Goal: Task Accomplishment & Management: Manage account settings

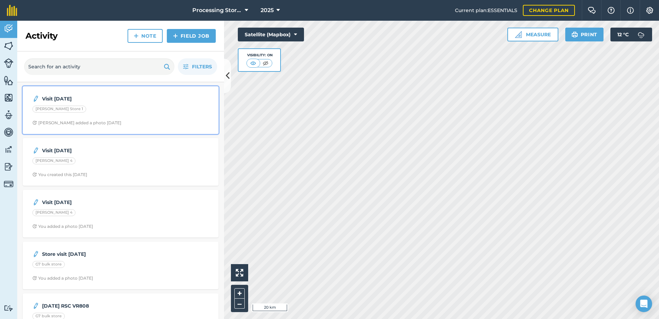
click at [58, 110] on div "[PERSON_NAME] Store 1" at bounding box center [59, 108] width 54 height 7
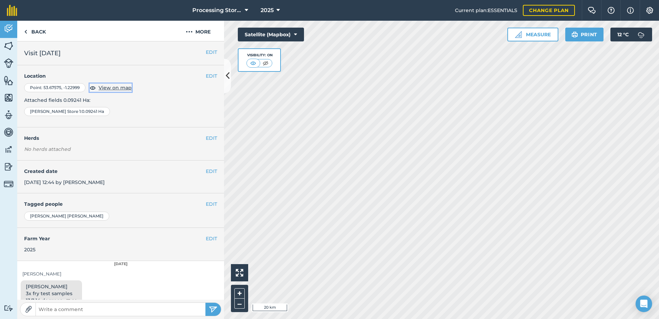
click at [111, 89] on span "View on map" at bounding box center [115, 88] width 33 height 8
click at [31, 29] on link "Back" at bounding box center [35, 31] width 36 height 20
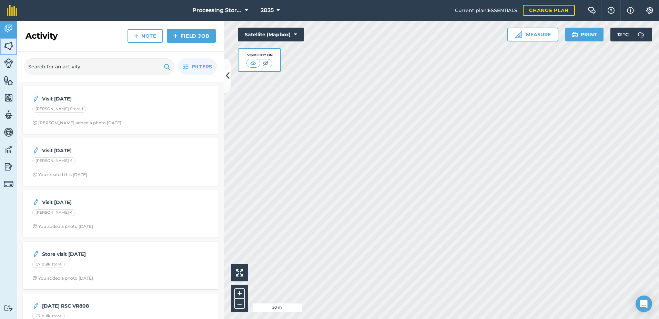
click at [10, 41] on img at bounding box center [9, 46] width 10 height 10
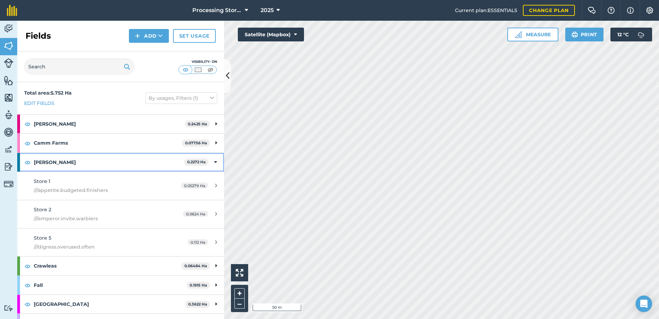
click at [208, 161] on div "[PERSON_NAME] 0.2272 Ha" at bounding box center [120, 162] width 207 height 19
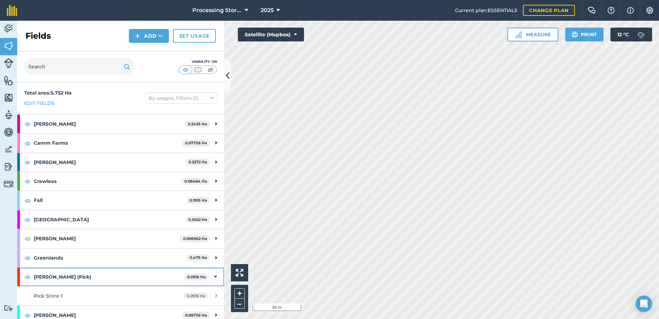
click at [214, 278] on icon at bounding box center [215, 277] width 3 height 8
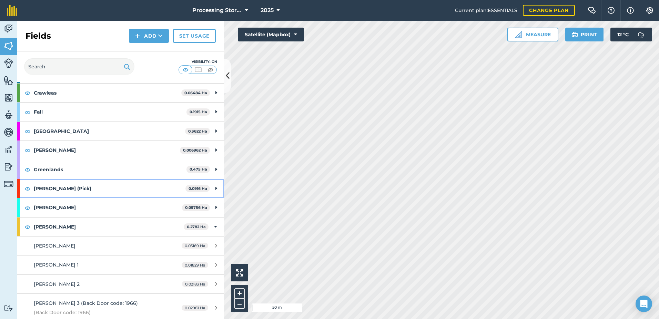
scroll to position [103, 0]
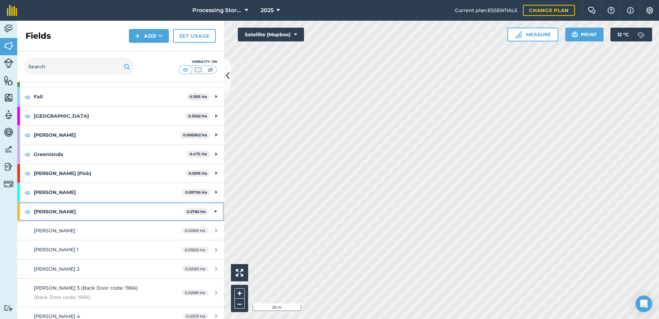
click at [214, 211] on icon at bounding box center [215, 212] width 3 height 8
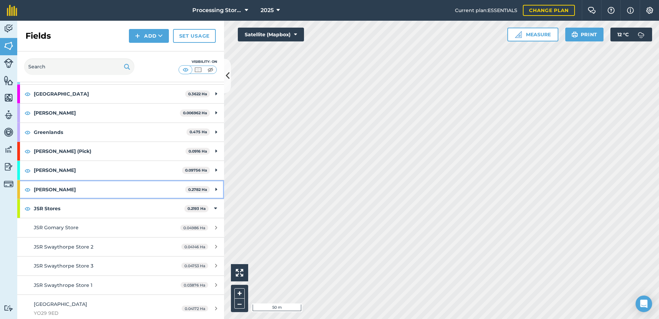
scroll to position [138, 0]
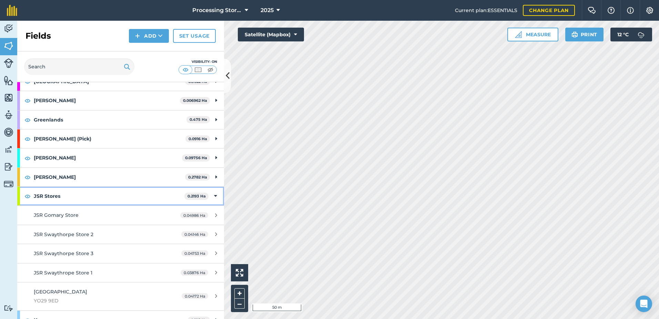
click at [212, 197] on div "JSR Stores 0.2193 Ha" at bounding box center [120, 196] width 207 height 19
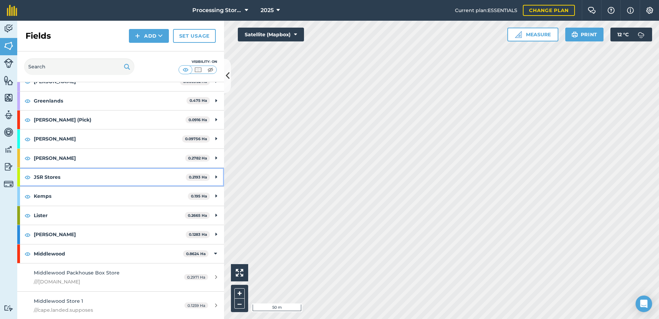
scroll to position [207, 0]
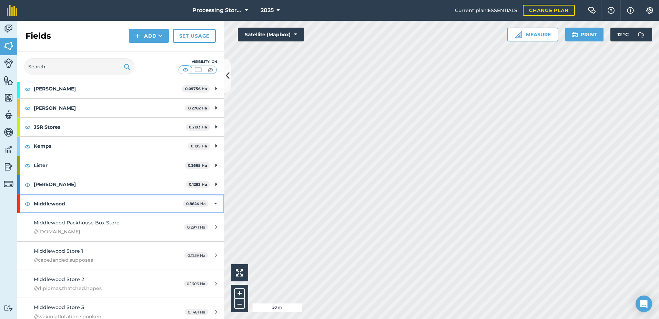
click at [214, 205] on icon at bounding box center [215, 204] width 3 height 8
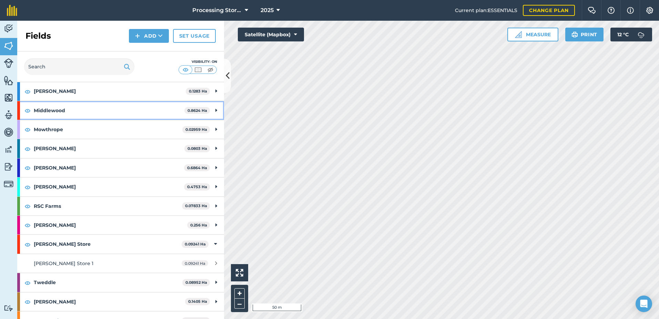
scroll to position [310, 0]
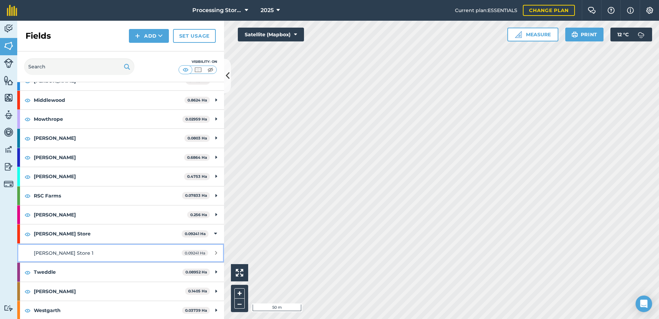
click at [82, 251] on div "[PERSON_NAME] Store 1" at bounding box center [99, 253] width 130 height 8
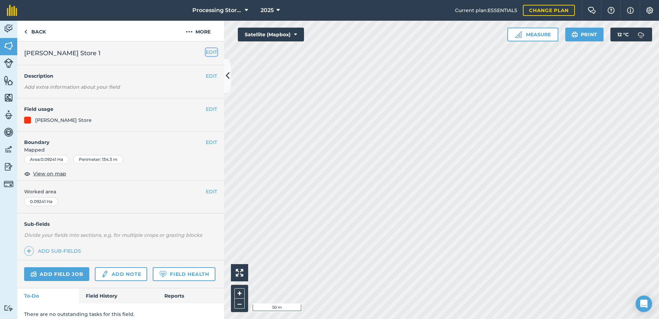
click at [211, 50] on button "EDIT" at bounding box center [211, 52] width 11 height 8
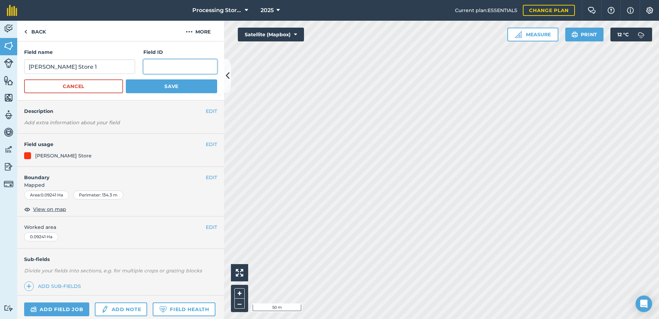
click at [184, 68] on input "text" at bounding box center [180, 66] width 74 height 14
type input "LHS & RHS"
click at [177, 89] on button "Save" at bounding box center [171, 86] width 91 height 14
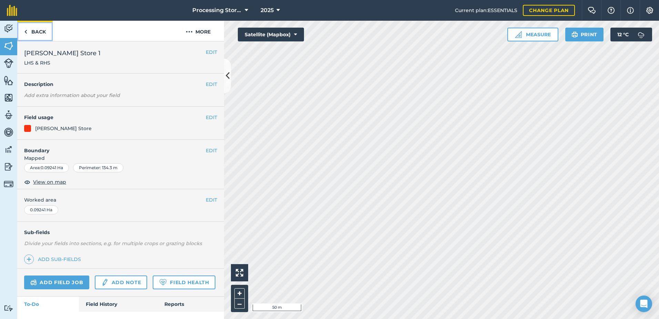
click at [28, 30] on link "Back" at bounding box center [35, 31] width 36 height 20
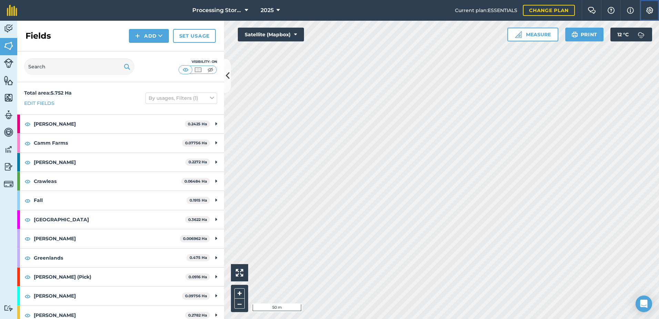
click at [647, 12] on img at bounding box center [650, 10] width 8 height 7
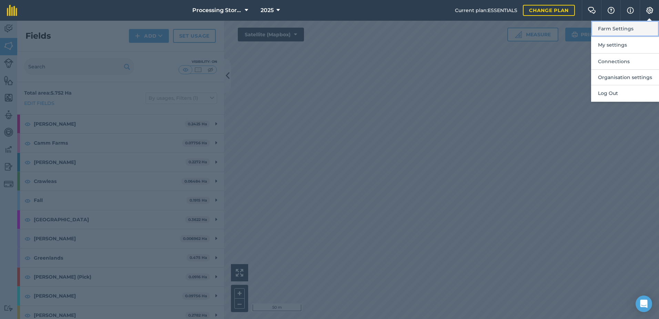
click at [621, 28] on button "Farm Settings" at bounding box center [625, 29] width 68 height 16
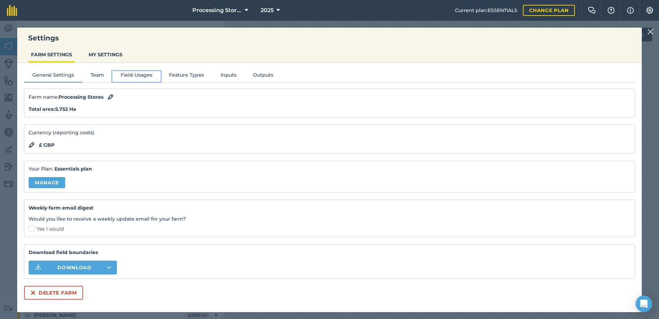
click at [142, 72] on button "Field Usages" at bounding box center [136, 76] width 48 height 10
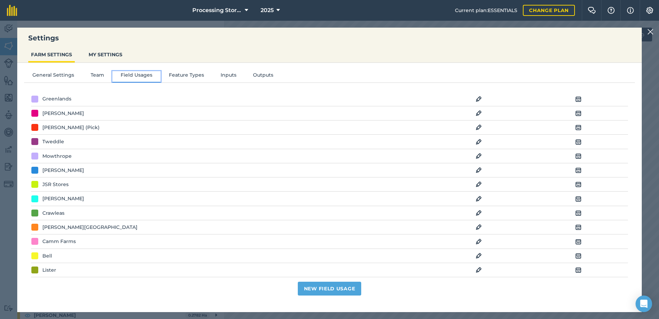
scroll to position [103, 0]
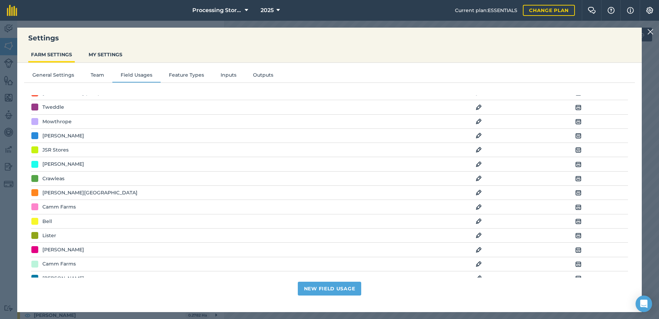
click at [575, 221] on img at bounding box center [578, 221] width 6 height 8
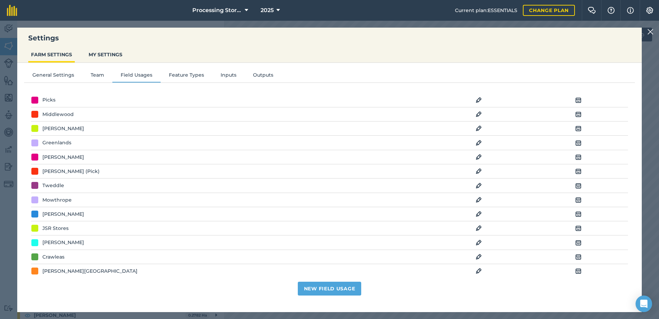
scroll to position [0, 0]
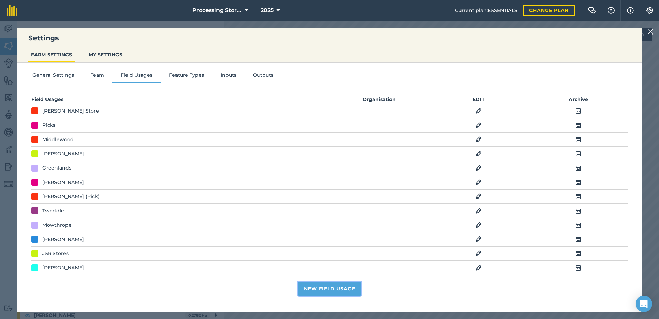
click at [316, 291] on button "New Field Usage" at bounding box center [330, 288] width 64 height 14
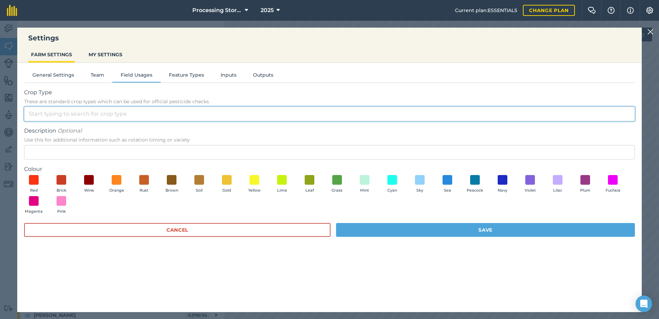
click at [67, 112] on input "Crop Type These are standard crop types which can be used for official pesticid…" at bounding box center [329, 114] width 611 height 14
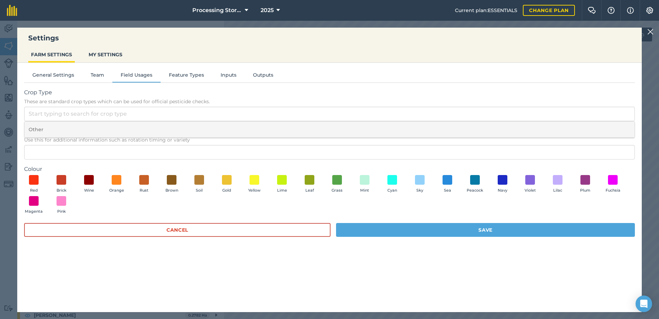
click at [74, 134] on li "Other" at bounding box center [329, 129] width 610 height 16
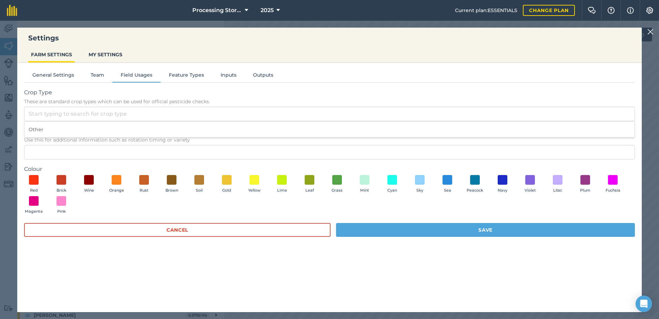
type input "Other"
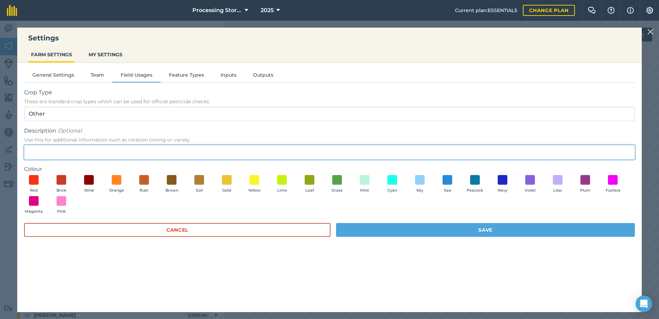
click at [66, 147] on input "Description Optional Use this for additional information such as rotation timin…" at bounding box center [329, 152] width 611 height 14
type input "Ford"
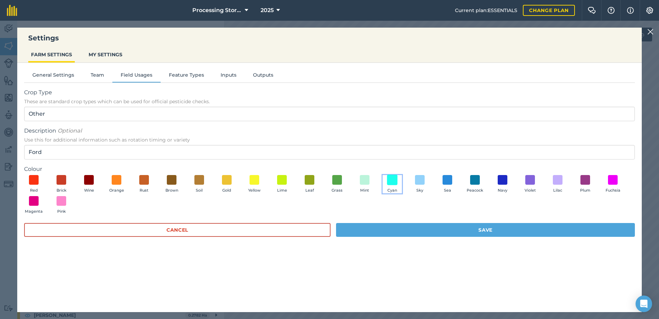
click at [395, 181] on span at bounding box center [392, 179] width 11 height 11
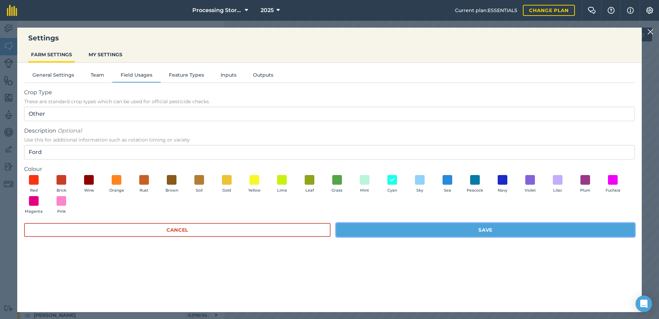
click at [448, 231] on button "Save" at bounding box center [485, 230] width 299 height 14
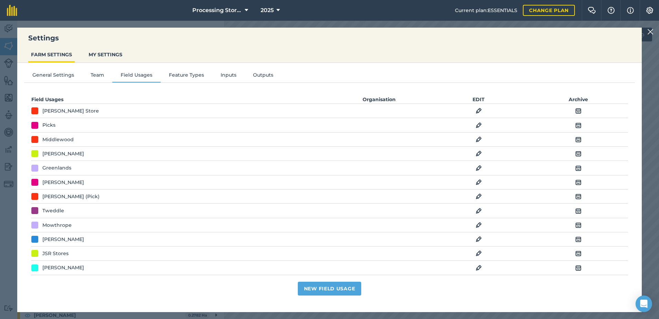
click at [648, 30] on img at bounding box center [650, 32] width 6 height 8
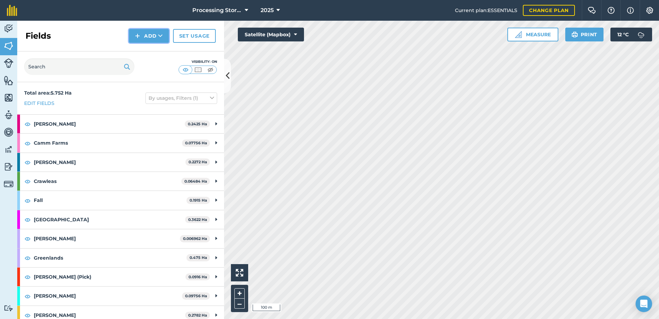
click at [155, 34] on button "Add" at bounding box center [149, 36] width 40 height 14
click at [152, 64] on link "Import" at bounding box center [149, 66] width 38 height 15
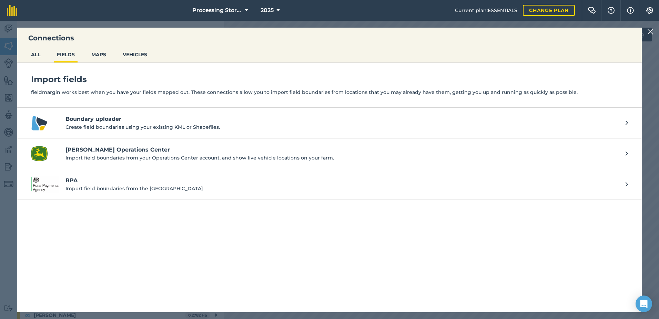
click at [87, 117] on h4 "Boundary uploader" at bounding box center [341, 119] width 553 height 8
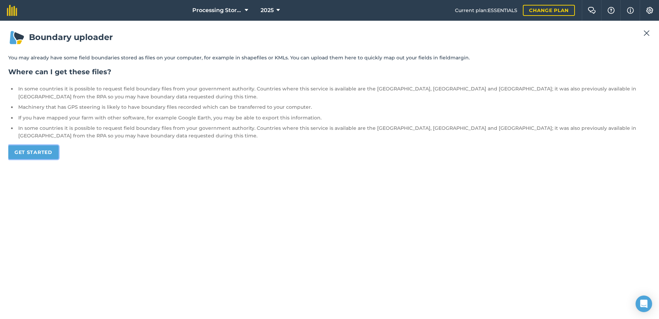
click at [35, 157] on link "Get started" at bounding box center [33, 152] width 50 height 14
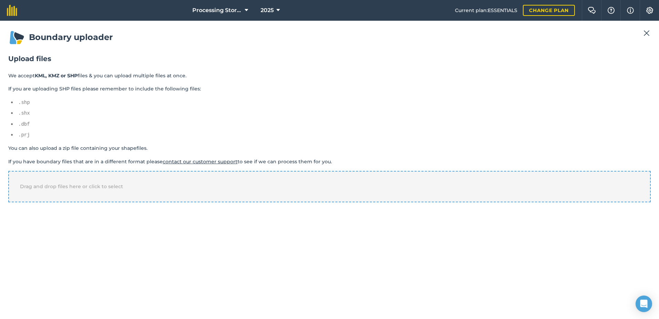
click at [59, 197] on div "Drag and drop files here or click to select" at bounding box center [329, 186] width 643 height 31
click at [60, 228] on select "-- Select a property -- name" at bounding box center [39, 226] width 63 height 10
select select "name"
click at [8, 221] on select "-- Select a property -- name" at bounding box center [39, 226] width 63 height 10
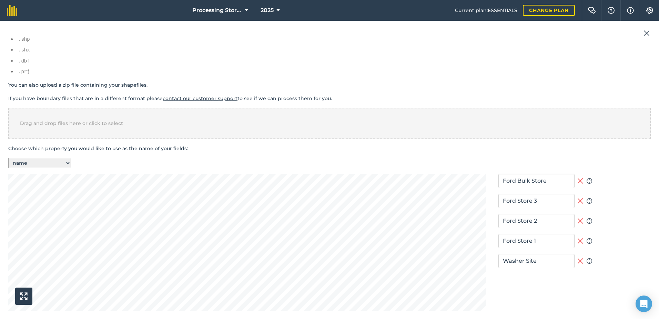
scroll to position [126, 0]
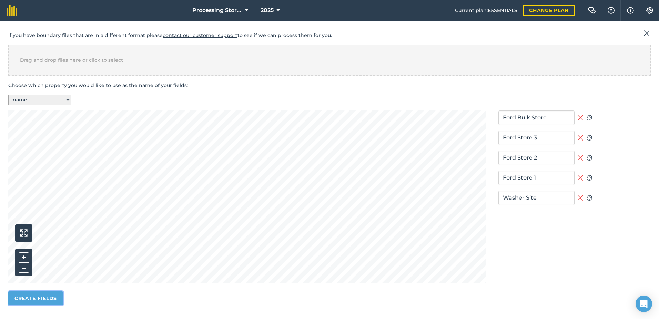
click at [55, 295] on button "Create fields" at bounding box center [35, 298] width 55 height 14
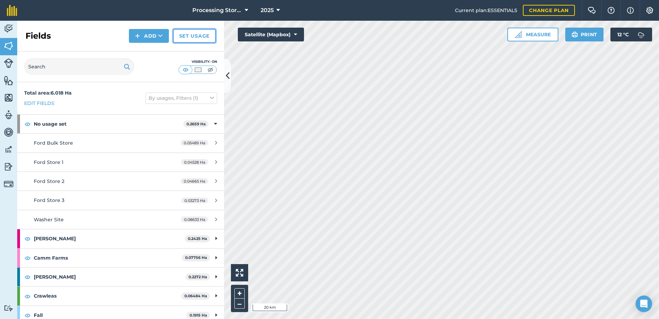
click at [198, 36] on link "Set usage" at bounding box center [194, 36] width 43 height 14
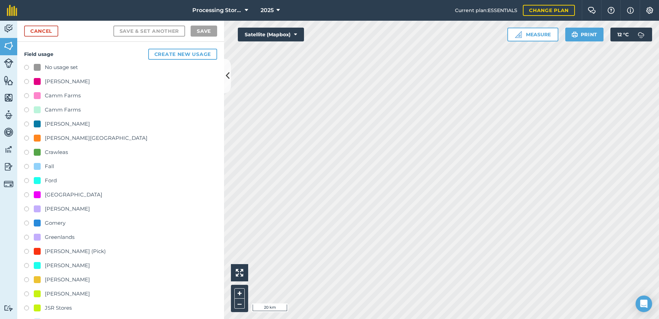
click at [27, 179] on label at bounding box center [29, 181] width 10 height 7
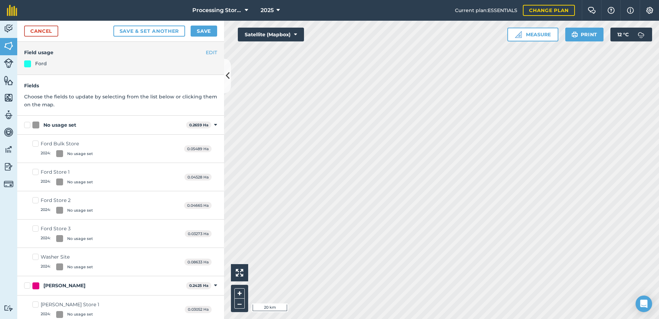
click at [30, 125] on label "No usage set" at bounding box center [103, 124] width 159 height 7
click at [29, 125] on input "No usage set" at bounding box center [26, 123] width 4 height 4
checkbox input "true"
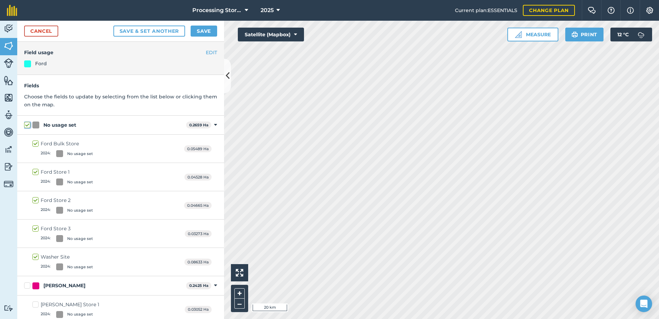
checkbox input "true"
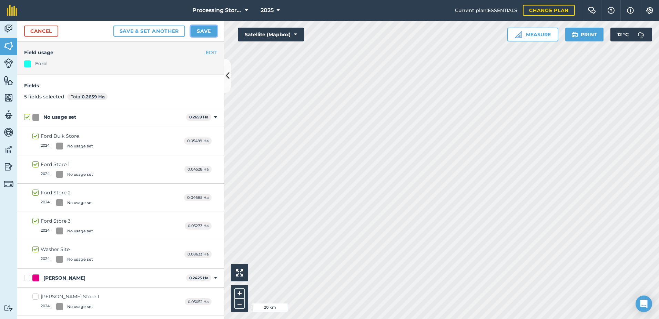
click at [198, 32] on button "Save" at bounding box center [204, 31] width 27 height 11
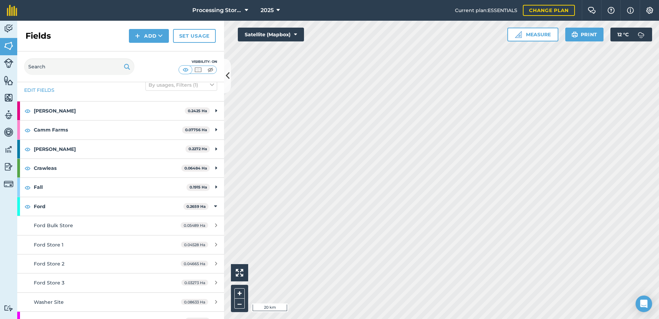
scroll to position [34, 0]
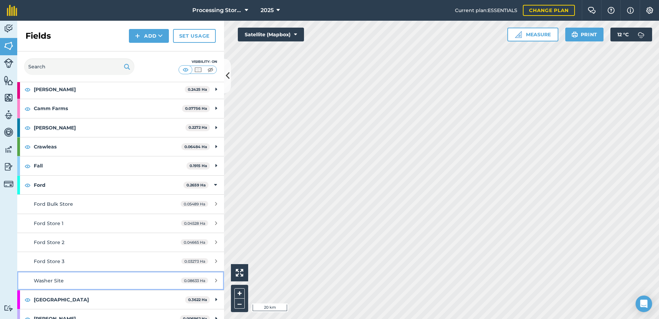
click at [78, 279] on div "Washer Site" at bounding box center [99, 280] width 130 height 8
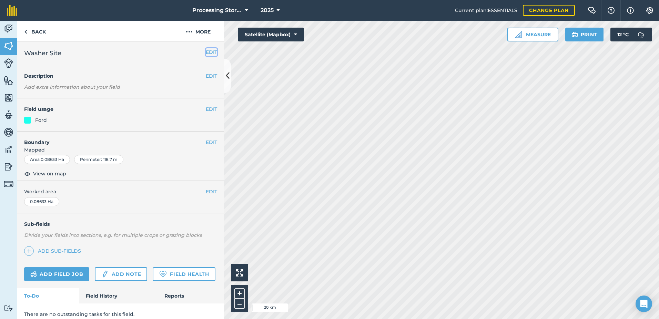
click at [206, 53] on button "EDIT" at bounding box center [211, 52] width 11 height 8
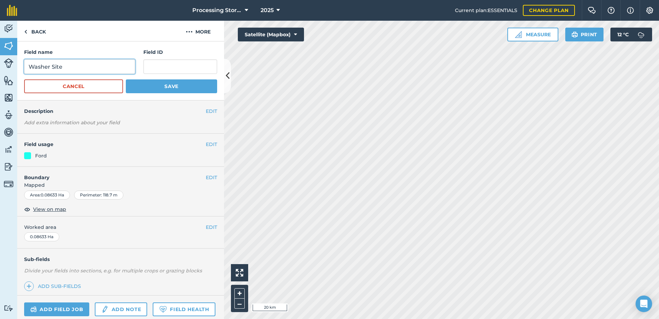
click at [29, 67] on input "Washer Site" at bounding box center [79, 66] width 111 height 14
type input "Ford Washer Site"
click at [169, 83] on button "Save" at bounding box center [171, 86] width 91 height 14
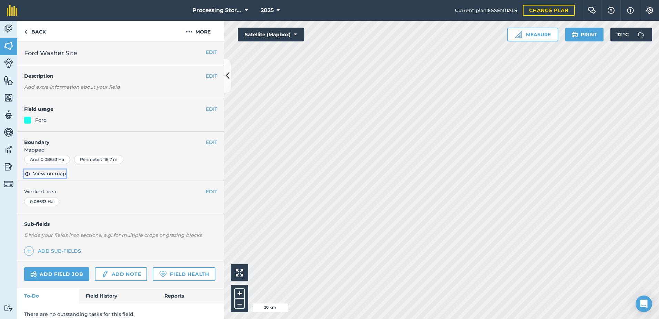
click at [58, 174] on span "View on map" at bounding box center [49, 174] width 33 height 8
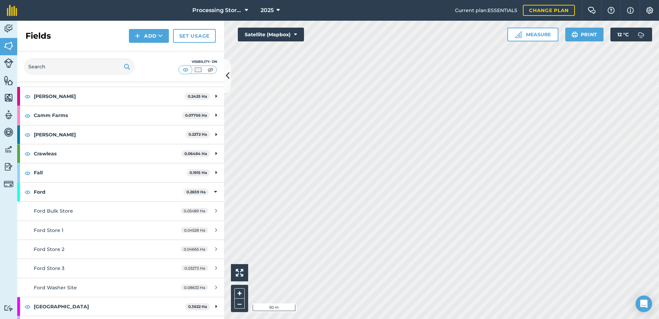
scroll to position [138, 0]
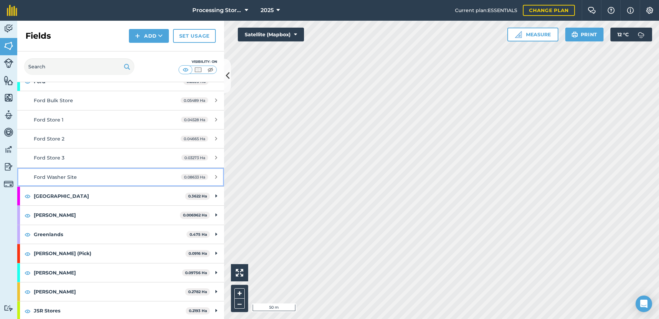
click at [87, 178] on div "Ford Washer Site" at bounding box center [99, 177] width 130 height 8
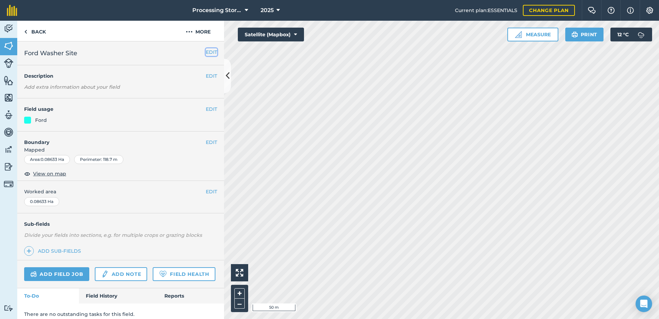
click at [208, 50] on button "EDIT" at bounding box center [211, 52] width 11 height 8
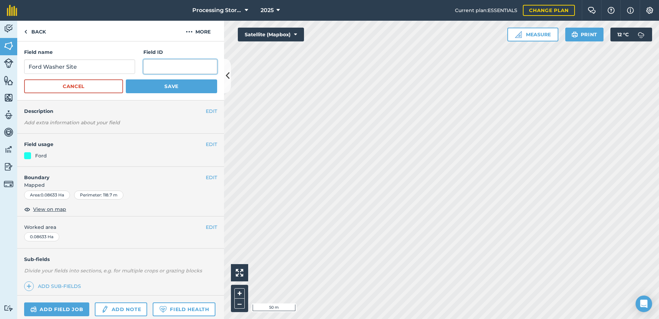
click at [169, 67] on input "text" at bounding box center [180, 66] width 74 height 14
paste input "///tacky.violinist.functions"
type input "///tacky.violinist.functions"
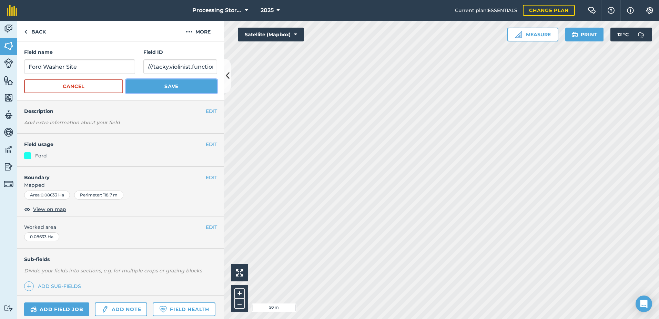
click at [166, 86] on button "Save" at bounding box center [171, 86] width 91 height 14
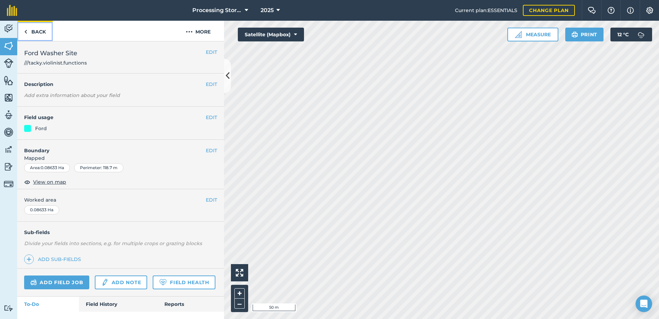
click at [37, 34] on link "Back" at bounding box center [35, 31] width 36 height 20
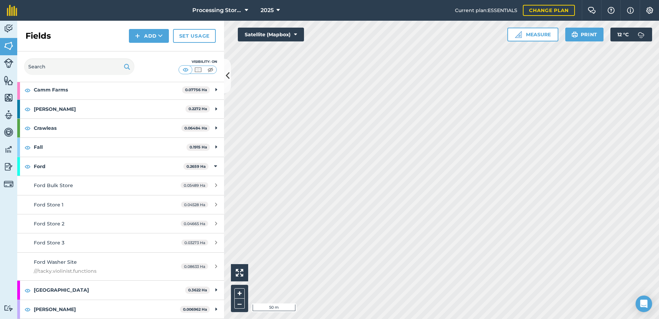
scroll to position [69, 0]
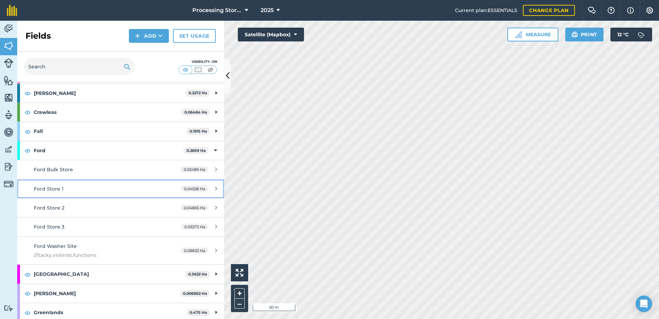
click at [92, 186] on div "Ford Store 1" at bounding box center [99, 189] width 130 height 8
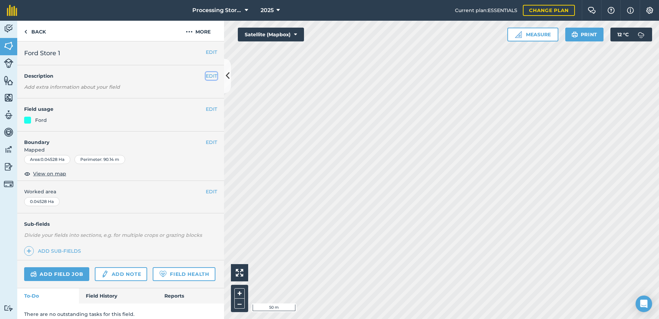
click at [207, 77] on button "EDIT" at bounding box center [211, 76] width 11 height 8
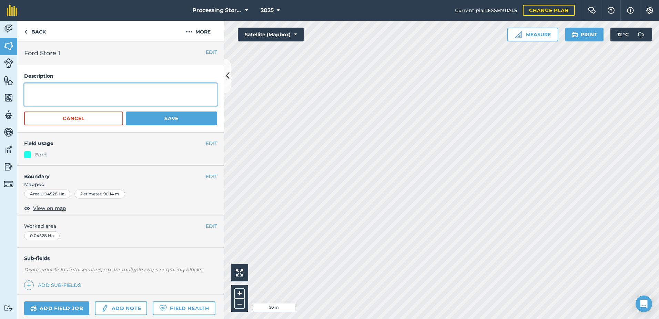
click at [55, 96] on textarea at bounding box center [120, 94] width 193 height 23
paste textarea "///array.goes.balconies"
type textarea "///array.goes.balconies"
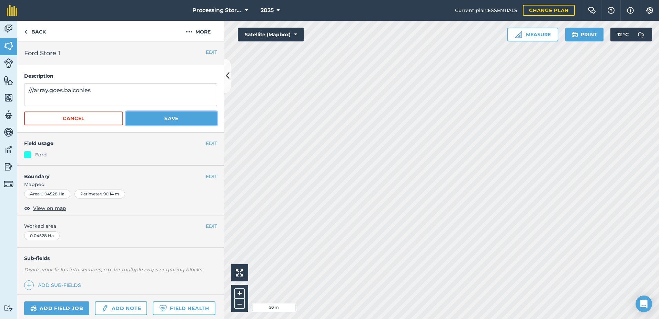
click at [143, 117] on button "Save" at bounding box center [171, 118] width 91 height 14
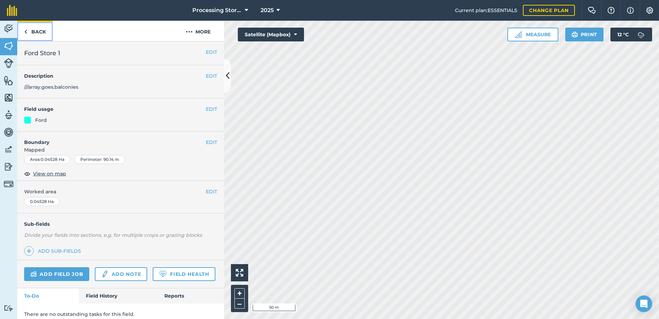
click at [39, 32] on link "Back" at bounding box center [35, 31] width 36 height 20
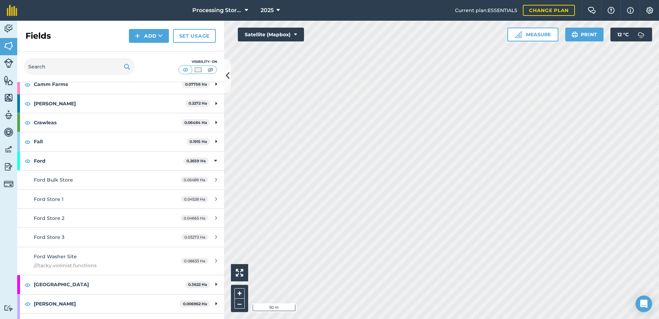
scroll to position [69, 0]
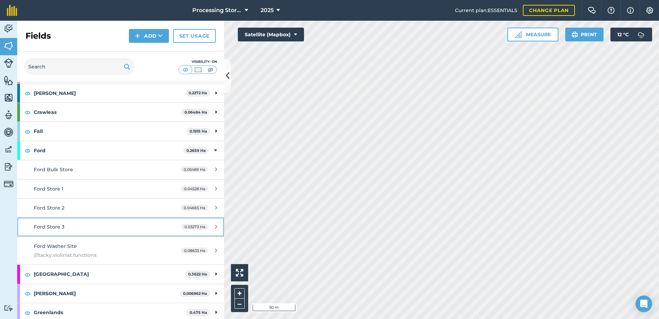
click at [83, 223] on div "Ford Store 3" at bounding box center [99, 227] width 130 height 8
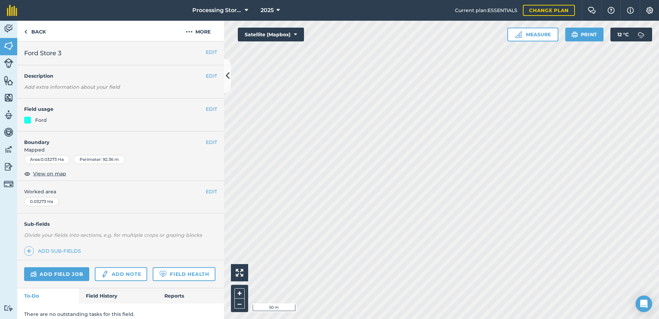
click at [206, 48] on div "EDIT Ford Store 3" at bounding box center [120, 53] width 207 height 24
click at [206, 51] on button "EDIT" at bounding box center [211, 52] width 11 height 8
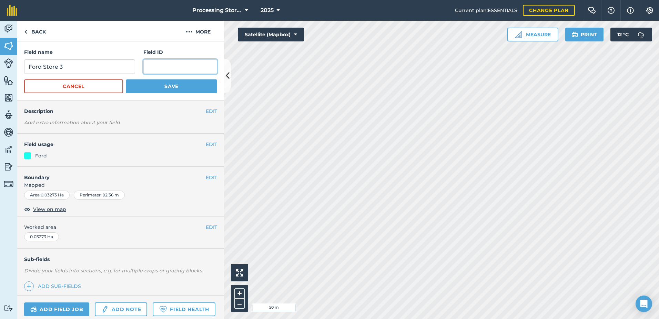
click at [167, 61] on input "text" at bounding box center [180, 66] width 74 height 14
paste input "///depend.witless.standards"
type input "///depend.witless.standards"
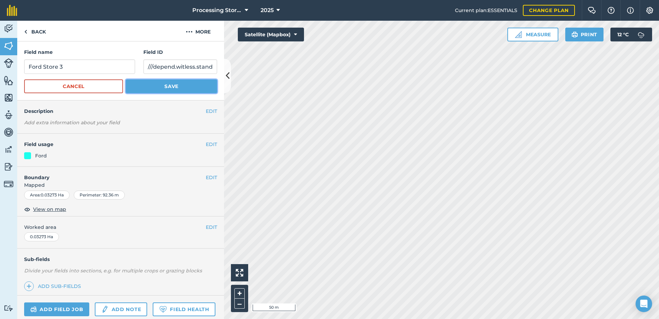
click at [173, 89] on button "Save" at bounding box center [171, 86] width 91 height 14
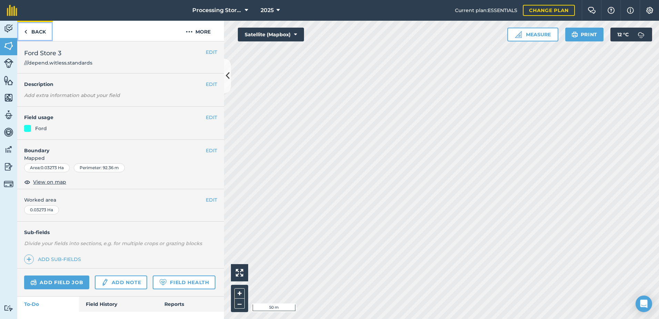
click at [36, 29] on link "Back" at bounding box center [35, 31] width 36 height 20
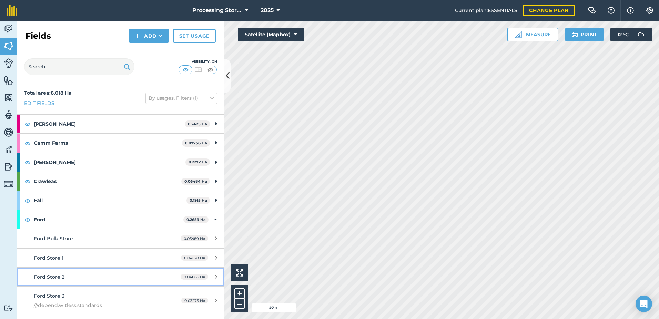
click at [84, 274] on div "Ford Store 2" at bounding box center [99, 277] width 130 height 8
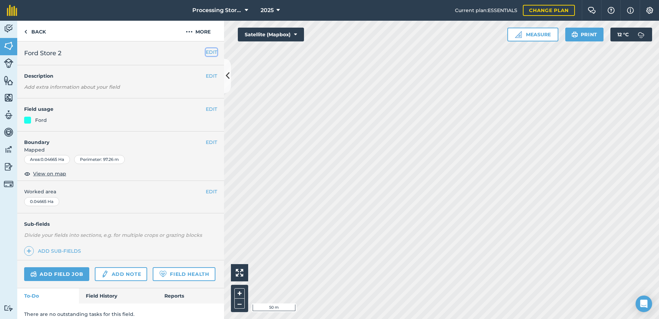
click at [209, 49] on button "EDIT" at bounding box center [211, 52] width 11 height 8
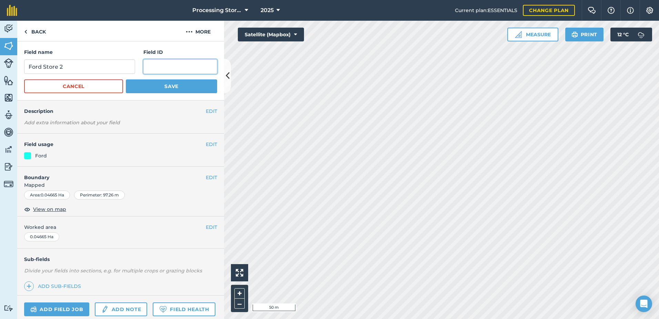
click at [160, 67] on input "text" at bounding box center [180, 66] width 74 height 14
paste input "///formed.bunny.simulations"
type input "///formed.bunny.simulations"
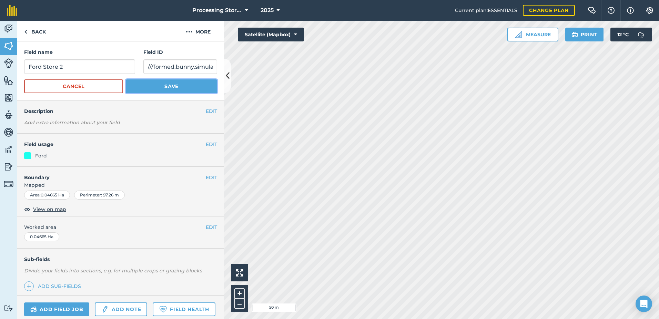
click at [150, 79] on button "Save" at bounding box center [171, 86] width 91 height 14
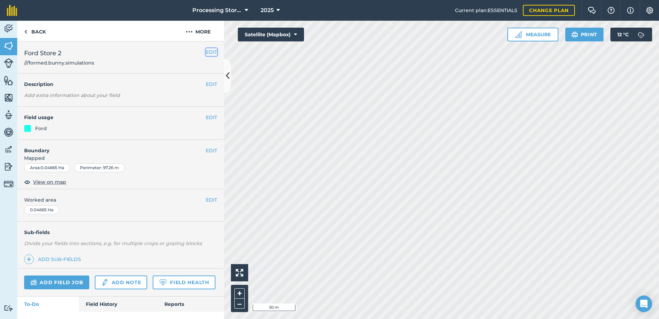
click at [206, 53] on button "EDIT" at bounding box center [211, 52] width 11 height 8
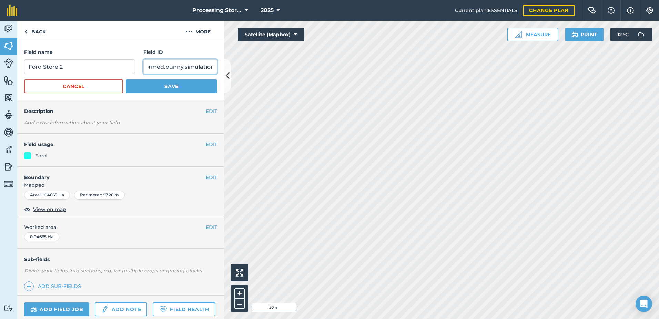
scroll to position [0, 16]
drag, startPoint x: 144, startPoint y: 67, endPoint x: 214, endPoint y: 65, distance: 69.7
click at [214, 65] on div "Field name Ford Store 2 Field ID ///formed.bunny.simulations Cancel Save" at bounding box center [120, 70] width 207 height 59
paste input "media.bedspread.gratitude"
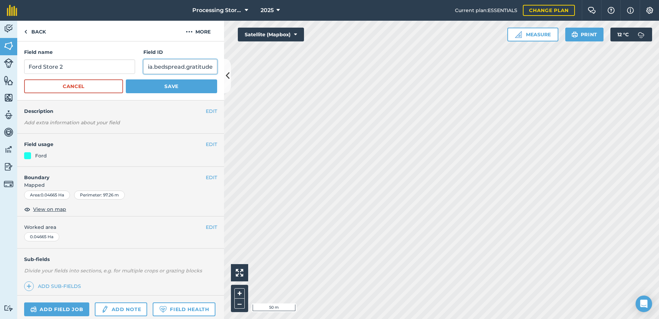
type input "///media.bedspread.gratitude"
click at [190, 86] on button "Save" at bounding box center [171, 86] width 91 height 14
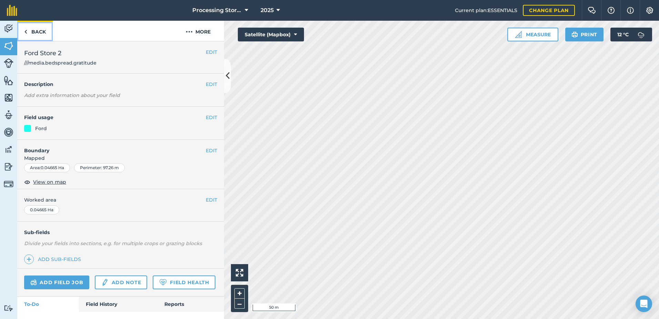
click at [42, 31] on link "Back" at bounding box center [35, 31] width 36 height 20
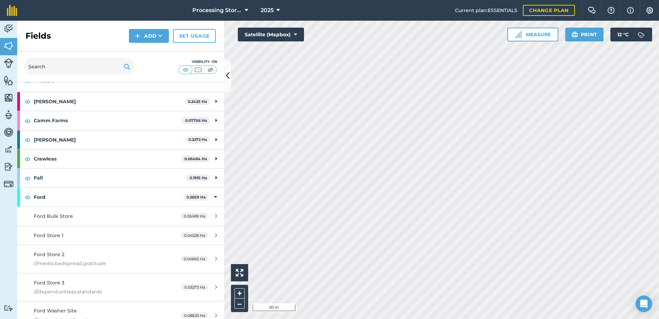
scroll to position [34, 0]
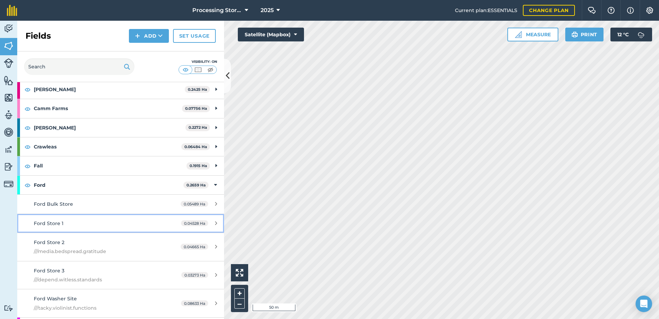
click at [103, 231] on link "Ford Store 1 0.04528 Ha" at bounding box center [120, 223] width 207 height 19
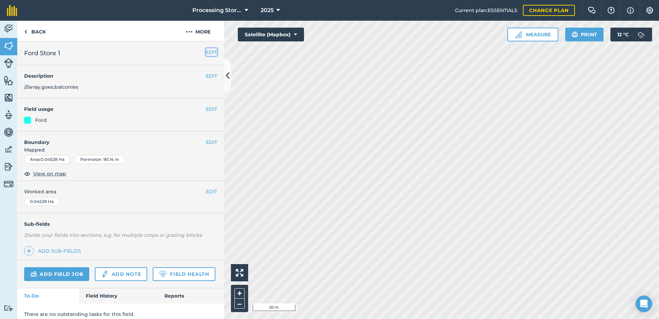
click at [210, 48] on button "EDIT" at bounding box center [211, 52] width 11 height 8
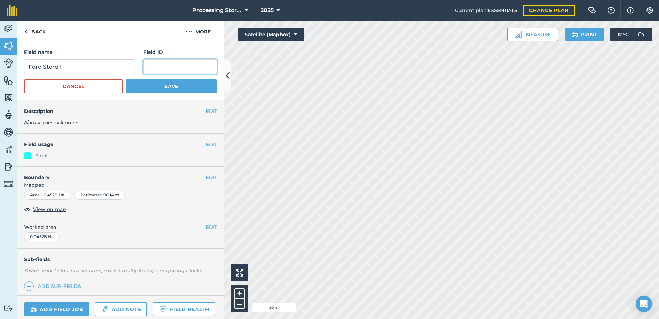
click at [191, 66] on input "text" at bounding box center [180, 66] width 74 height 14
paste input "///masterpiece.deals.giraffes"
type input "///masterpiece.deals.giraffes"
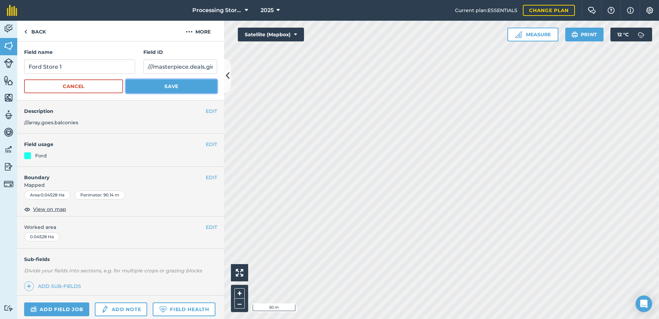
click at [187, 85] on button "Save" at bounding box center [171, 86] width 91 height 14
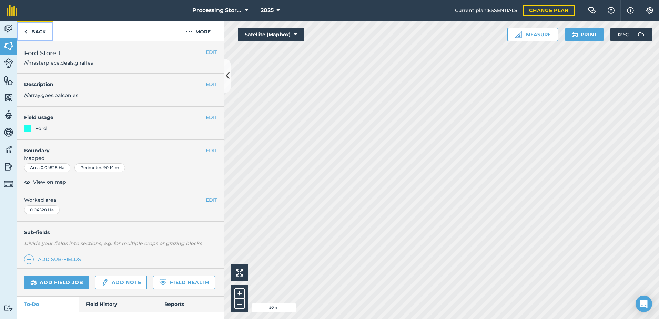
click at [39, 29] on link "Back" at bounding box center [35, 31] width 36 height 20
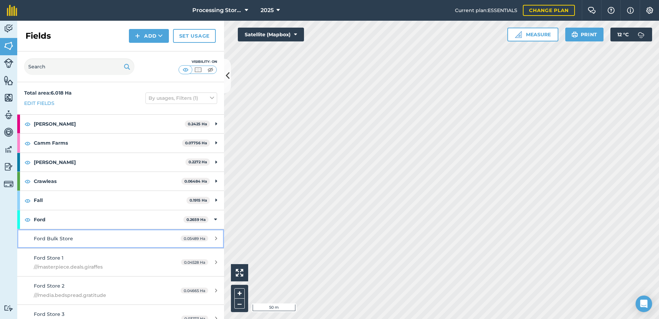
click at [132, 242] on div "Ford Bulk Store" at bounding box center [99, 238] width 130 height 8
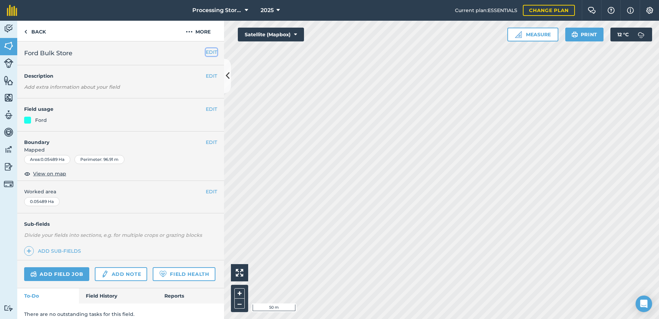
click at [206, 53] on button "EDIT" at bounding box center [211, 52] width 11 height 8
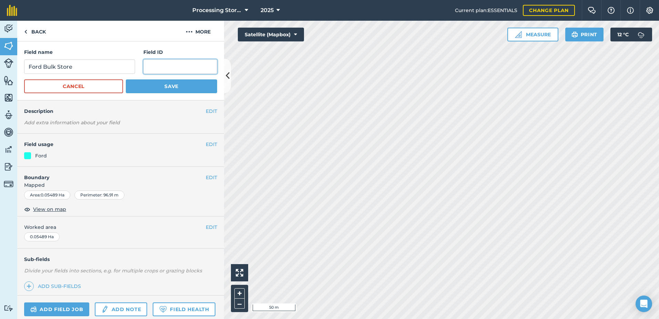
click at [180, 67] on input "text" at bounding box center [180, 66] width 74 height 14
paste input "///suggested.cardinal.plodded"
type input "///suggested.cardinal.plodded"
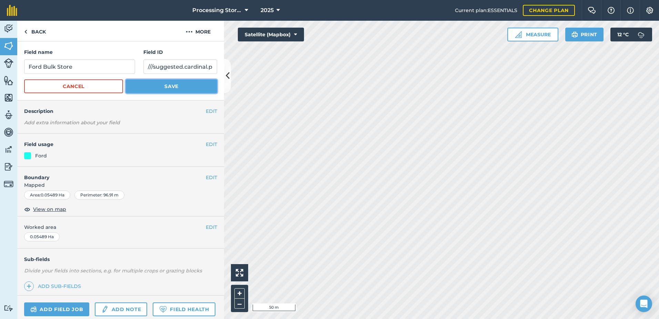
click at [177, 87] on button "Save" at bounding box center [171, 86] width 91 height 14
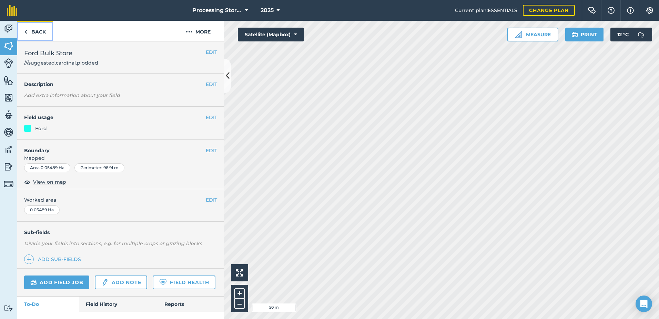
click at [31, 27] on link "Back" at bounding box center [35, 31] width 36 height 20
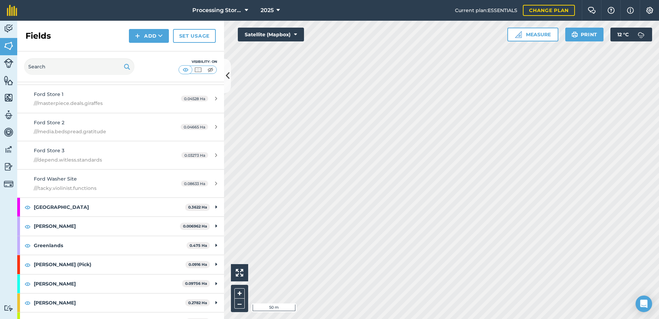
scroll to position [207, 0]
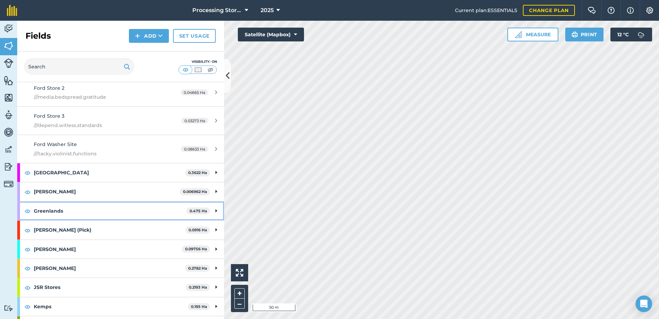
click at [109, 215] on strong "Greenlands" at bounding box center [110, 210] width 153 height 19
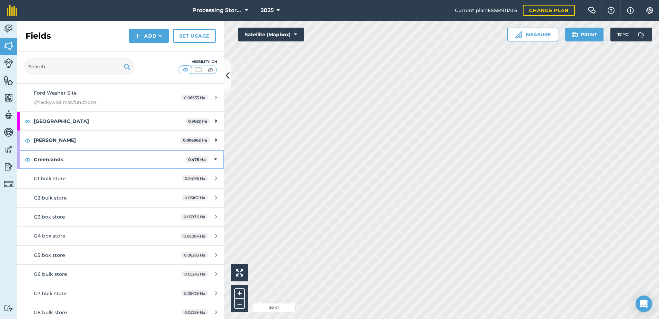
scroll to position [310, 0]
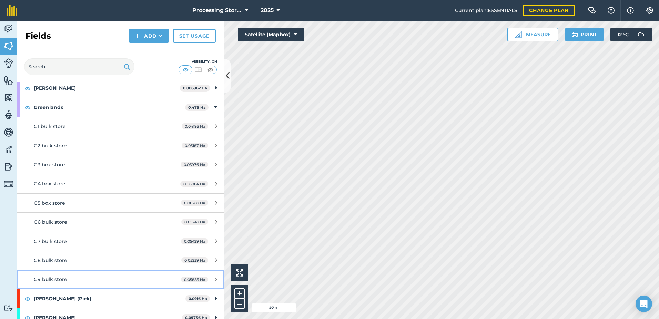
click at [124, 272] on link "G9 bulk store 0.05885 Ha" at bounding box center [120, 279] width 207 height 19
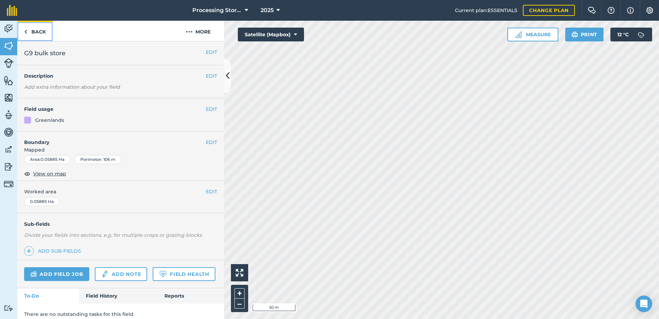
click at [37, 30] on link "Back" at bounding box center [35, 31] width 36 height 20
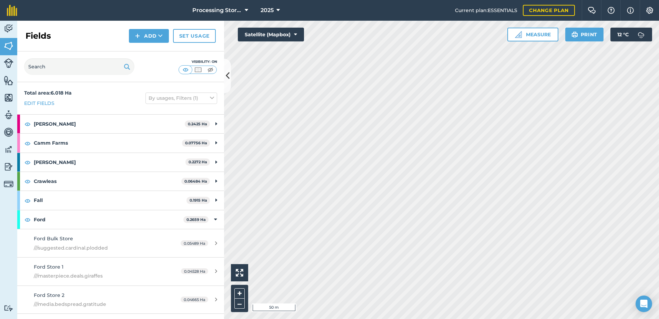
scroll to position [69, 0]
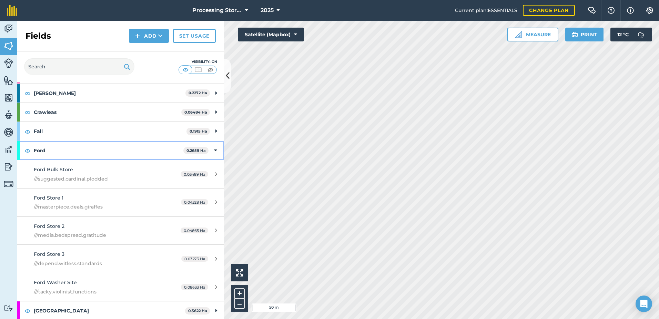
click at [213, 149] on div "Ford 0.2659 Ha" at bounding box center [120, 150] width 207 height 19
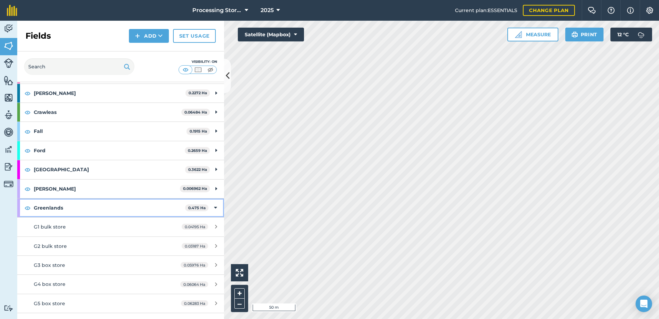
click at [214, 206] on icon at bounding box center [215, 208] width 3 height 8
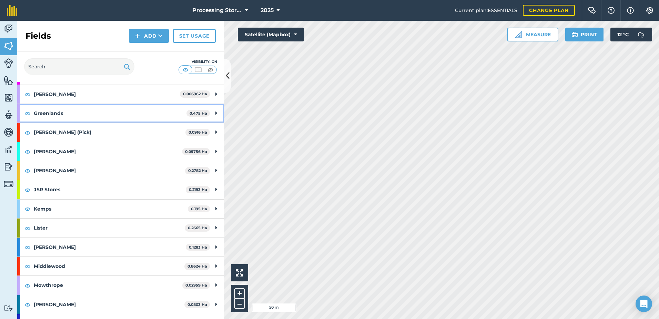
scroll to position [138, 0]
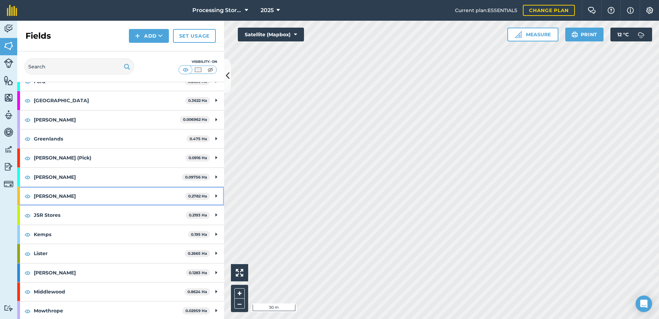
click at [107, 195] on strong "[PERSON_NAME]" at bounding box center [109, 196] width 151 height 19
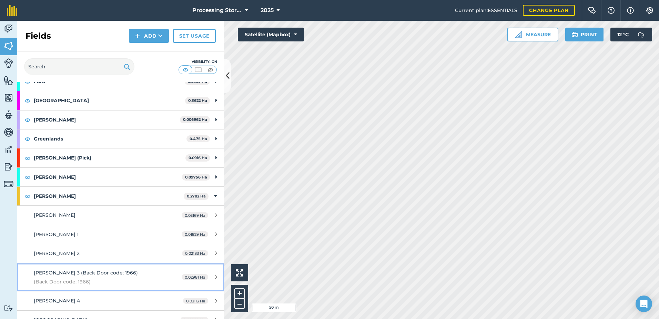
click at [97, 277] on div "[PERSON_NAME] 3 (Back Door code: 1966) (Back Door code: 1966)" at bounding box center [99, 277] width 130 height 17
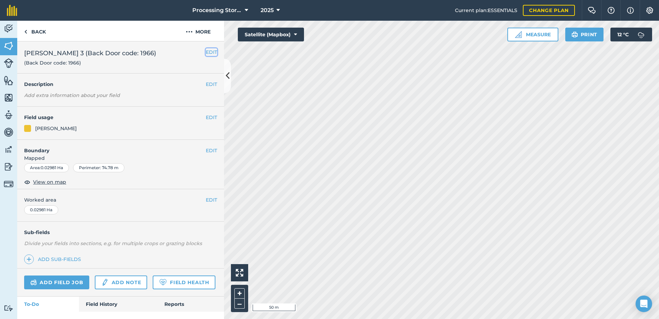
click at [206, 52] on button "EDIT" at bounding box center [211, 52] width 11 height 8
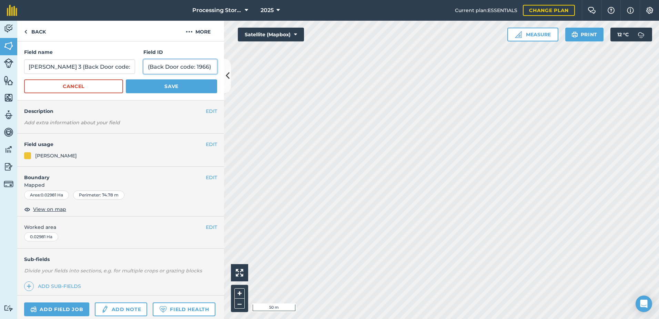
scroll to position [0, 0]
drag, startPoint x: 145, startPoint y: 68, endPoint x: 209, endPoint y: 64, distance: 63.9
click at [209, 64] on input "(Back Door code: 1966)" at bounding box center [180, 66] width 74 height 14
paste input "///stretcher.pretty.gullible"
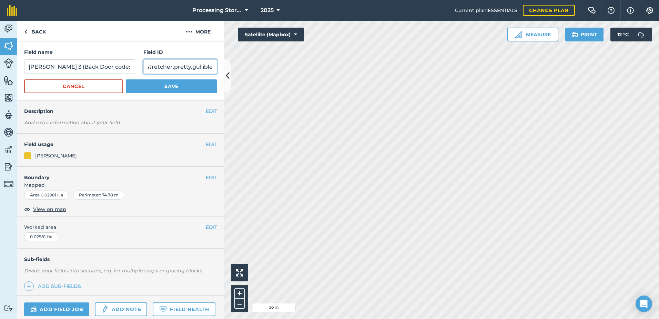
type input "///stretcher.pretty.gullible"
click at [192, 87] on button "Save" at bounding box center [171, 86] width 91 height 14
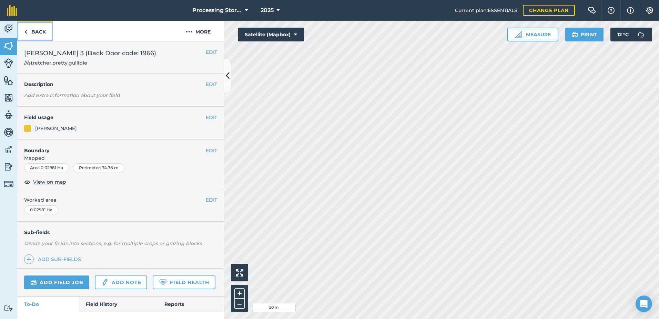
click at [45, 31] on link "Back" at bounding box center [35, 31] width 36 height 20
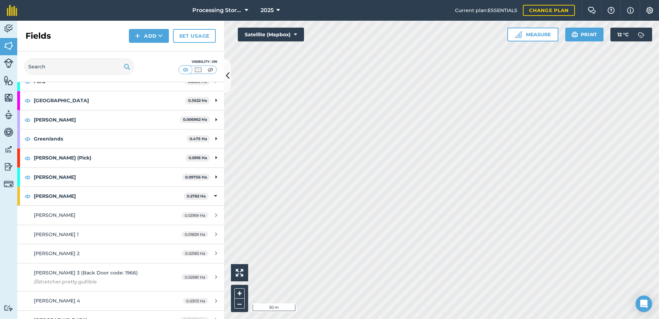
scroll to position [172, 0]
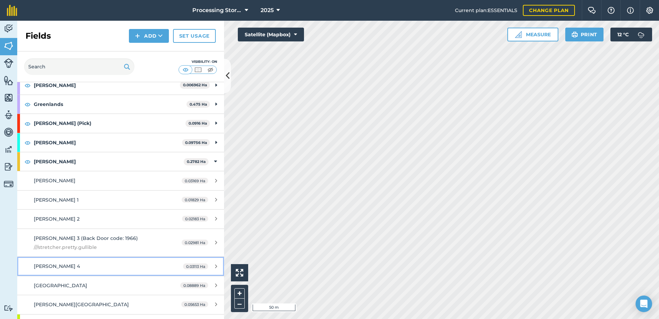
click at [88, 271] on link "[PERSON_NAME] 4 0.03113 Ha" at bounding box center [120, 265] width 207 height 19
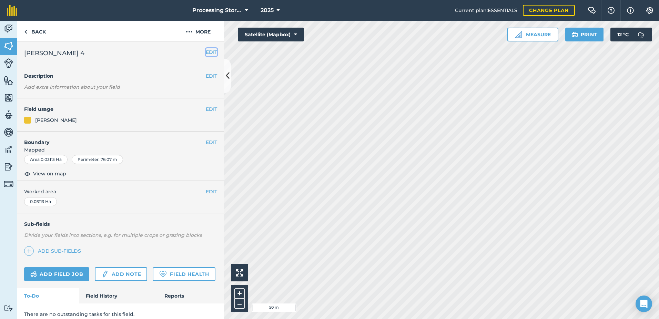
click at [206, 52] on button "EDIT" at bounding box center [211, 52] width 11 height 8
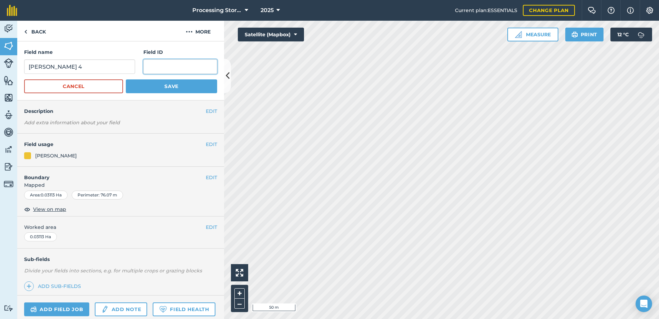
click at [181, 69] on input "text" at bounding box center [180, 66] width 74 height 14
paste input "///cluttered.resolves.dust"
type input "///cluttered.resolves.dust"
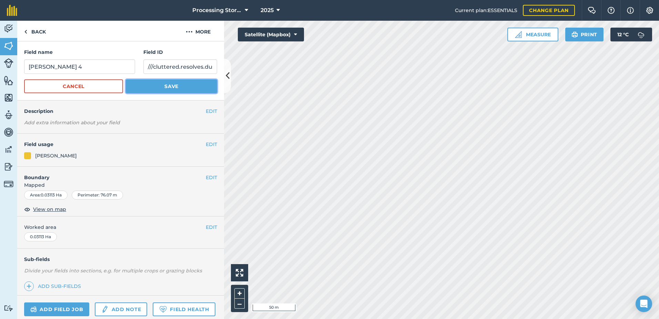
click at [190, 89] on button "Save" at bounding box center [171, 86] width 91 height 14
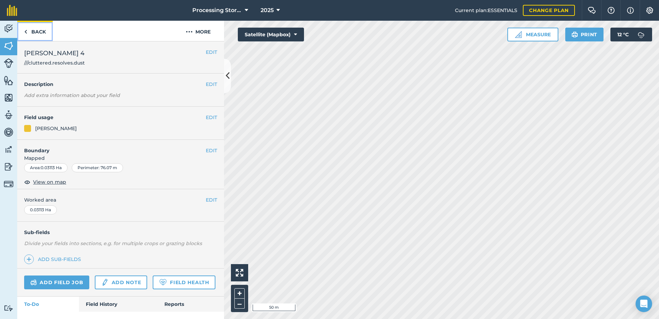
click at [28, 33] on link "Back" at bounding box center [35, 31] width 36 height 20
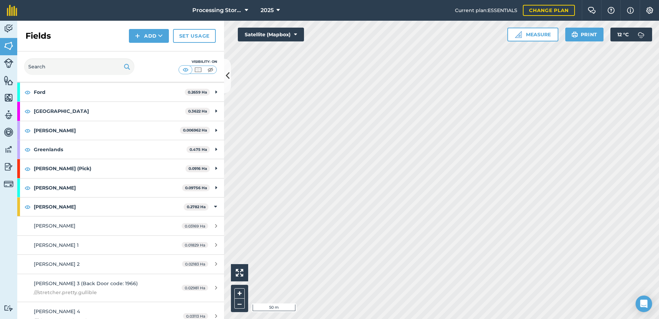
scroll to position [138, 0]
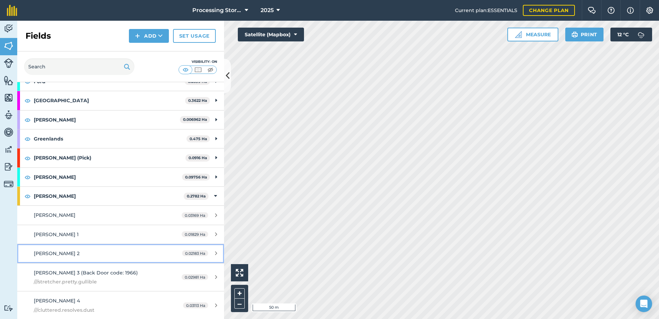
click at [102, 258] on link "[PERSON_NAME] 2 0.02183 Ha" at bounding box center [120, 253] width 207 height 19
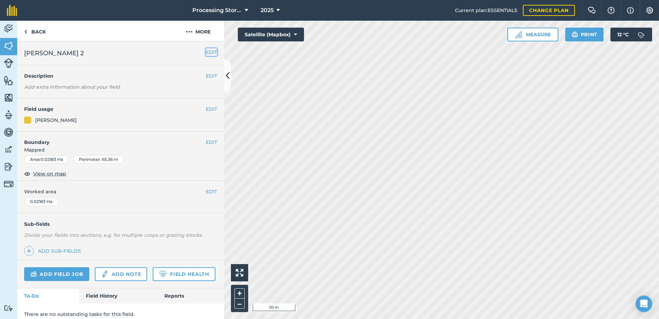
click at [208, 51] on button "EDIT" at bounding box center [211, 52] width 11 height 8
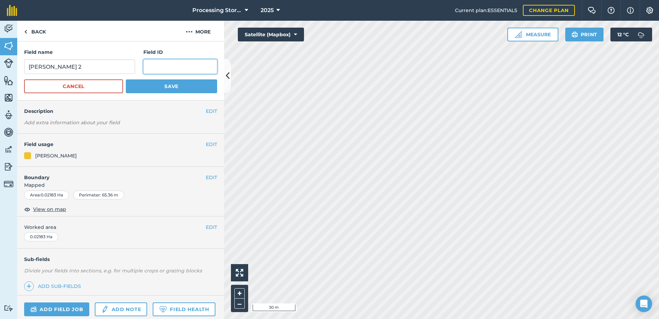
click at [189, 68] on input "text" at bounding box center [180, 66] width 74 height 14
paste input "///dimension.historic.jabs"
type input "///dimension.historic.jabs"
click at [192, 91] on button "Save" at bounding box center [171, 86] width 91 height 14
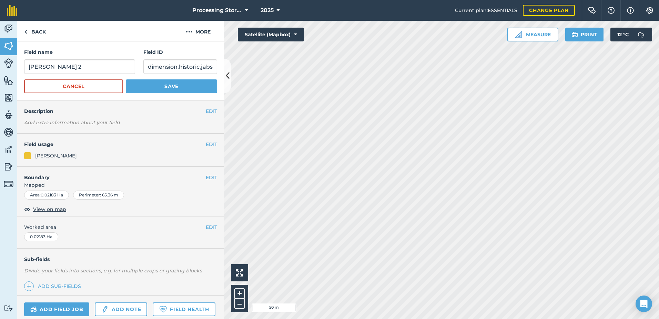
scroll to position [0, 0]
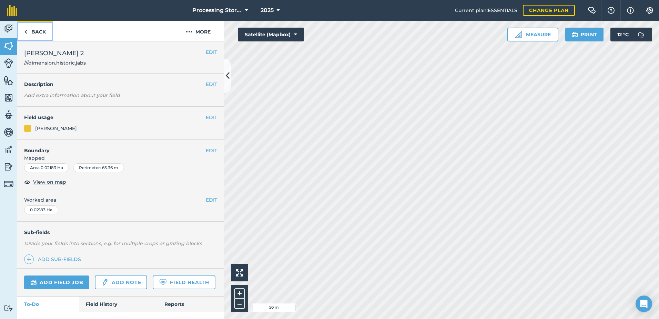
click at [30, 30] on link "Back" at bounding box center [35, 31] width 36 height 20
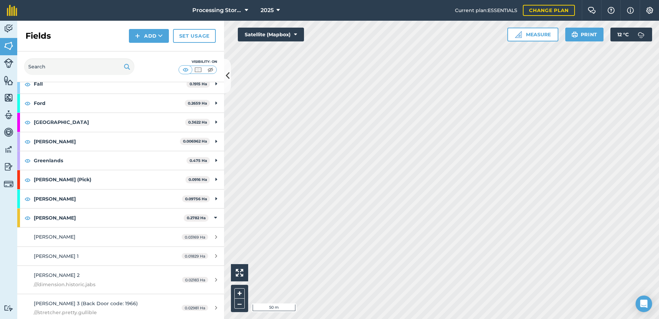
scroll to position [138, 0]
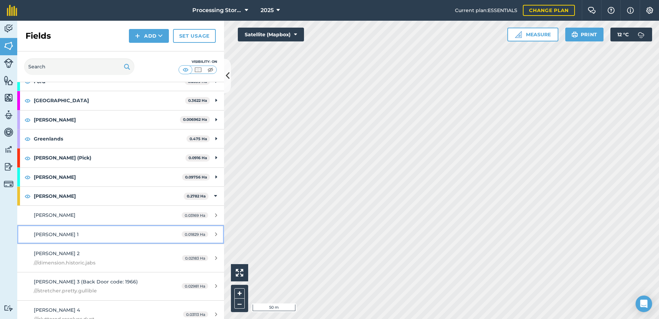
click at [106, 230] on div "[PERSON_NAME] 1" at bounding box center [99, 234] width 130 height 8
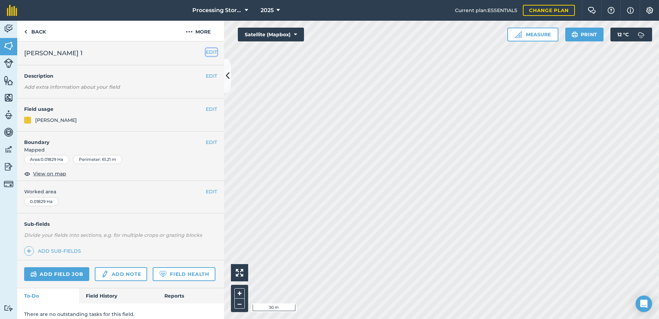
click at [208, 50] on button "EDIT" at bounding box center [211, 52] width 11 height 8
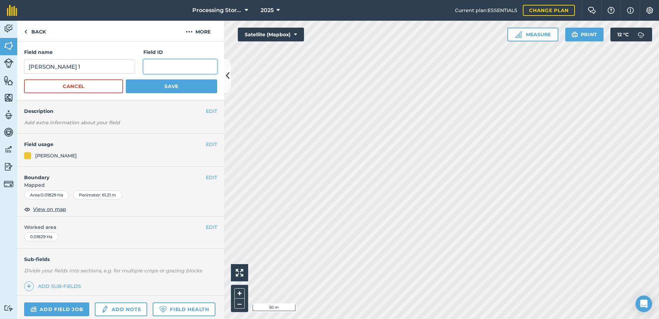
click at [188, 68] on input "text" at bounding box center [180, 66] width 74 height 14
paste input "///splints.acclaimed.robes"
type input "///splints.acclaimed.robes"
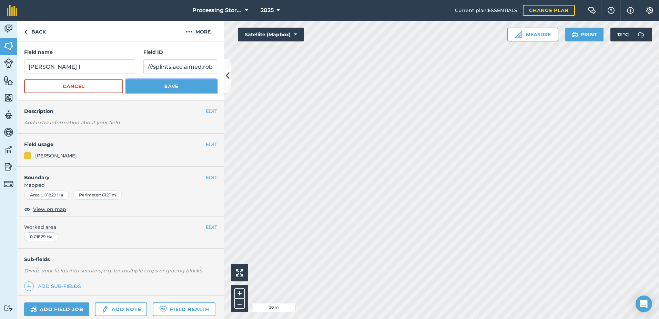
click at [194, 87] on button "Save" at bounding box center [171, 86] width 91 height 14
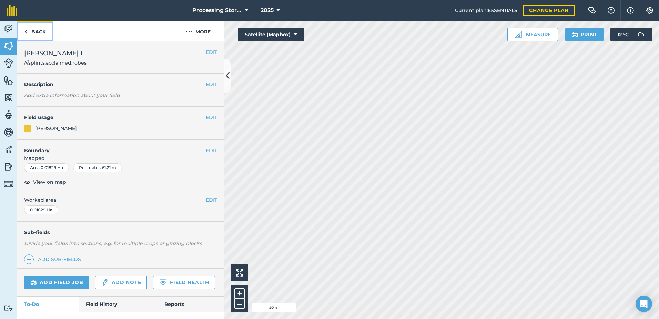
click at [33, 31] on link "Back" at bounding box center [35, 31] width 36 height 20
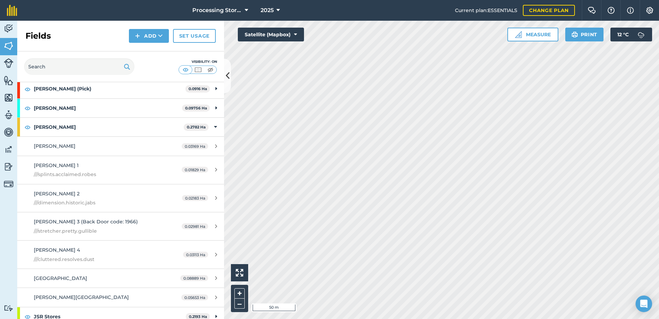
scroll to position [241, 0]
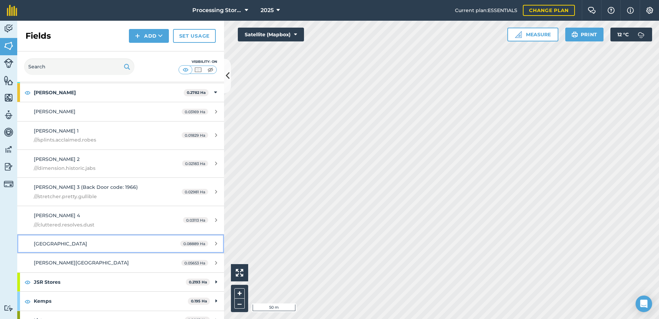
click at [73, 246] on div "[GEOGRAPHIC_DATA]" at bounding box center [99, 244] width 130 height 8
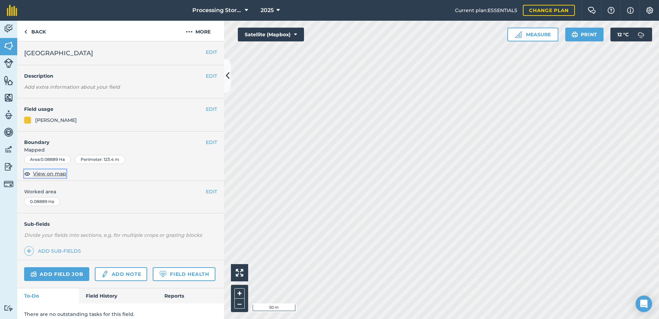
click at [52, 174] on span "View on map" at bounding box center [49, 174] width 33 height 8
click at [33, 30] on link "Back" at bounding box center [35, 31] width 36 height 20
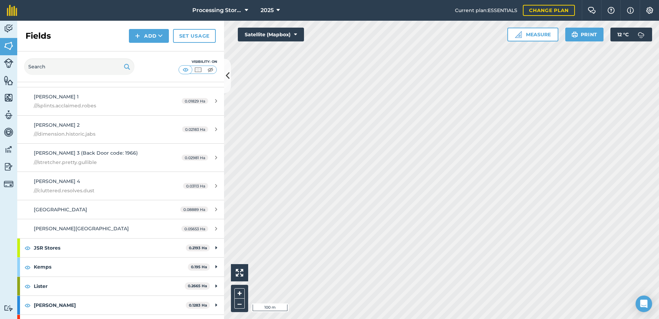
scroll to position [276, 0]
click at [82, 229] on span "[PERSON_NAME][GEOGRAPHIC_DATA]" at bounding box center [81, 228] width 95 height 6
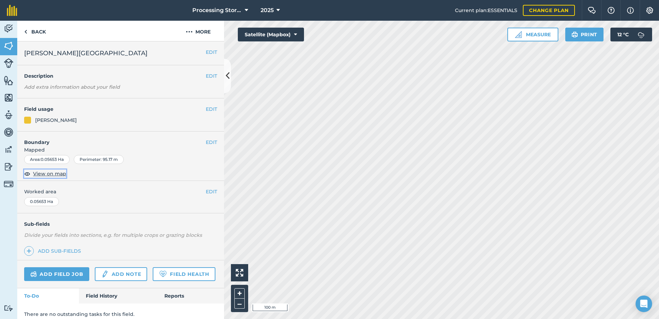
click at [40, 177] on span "View on map" at bounding box center [49, 174] width 33 height 8
click at [619, 17] on div "Processing Stores 2025 Current plan : ESSENTIALS Change plan Farm Chat Help Inf…" at bounding box center [329, 159] width 659 height 319
click at [204, 47] on div "EDIT [PERSON_NAME][GEOGRAPHIC_DATA]" at bounding box center [120, 53] width 207 height 24
click at [206, 52] on button "EDIT" at bounding box center [211, 52] width 11 height 8
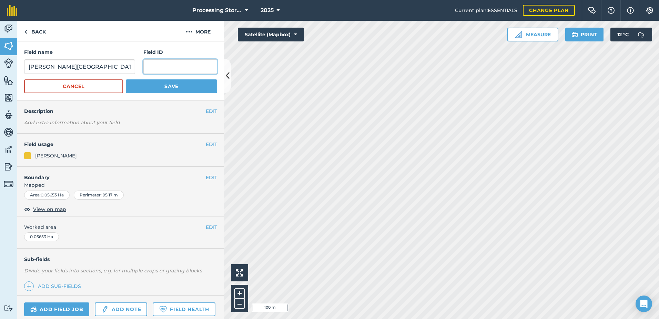
click at [186, 71] on input "text" at bounding box center [180, 66] width 74 height 14
paste input "///present.bloom.careful"
type input "///present.bloom.careful"
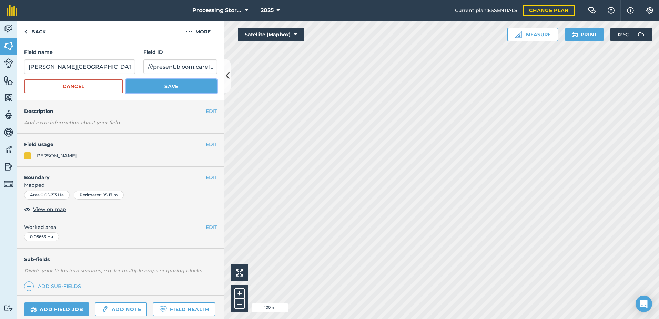
click at [182, 89] on button "Save" at bounding box center [171, 86] width 91 height 14
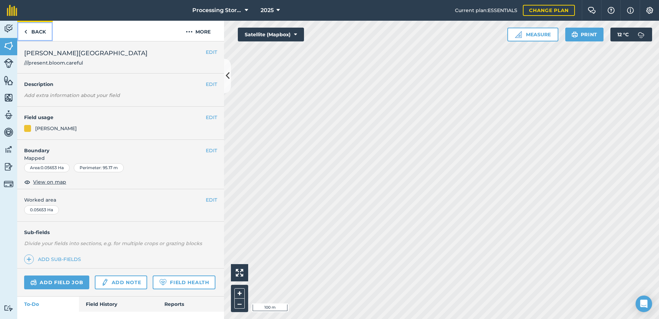
click at [45, 33] on link "Back" at bounding box center [35, 31] width 36 height 20
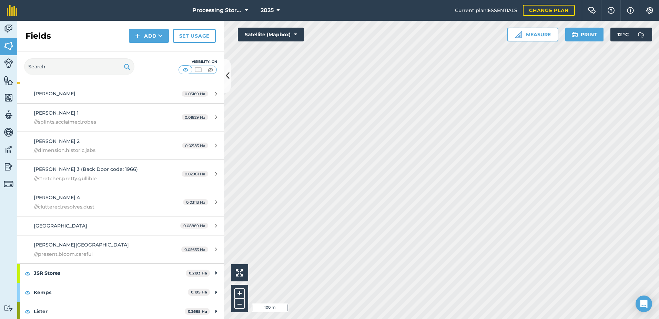
scroll to position [276, 0]
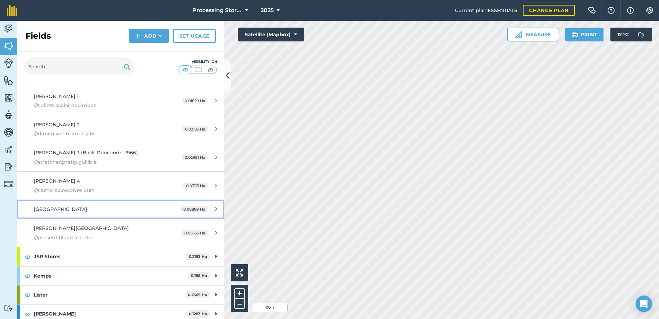
click at [86, 212] on div "[GEOGRAPHIC_DATA]" at bounding box center [99, 209] width 130 height 8
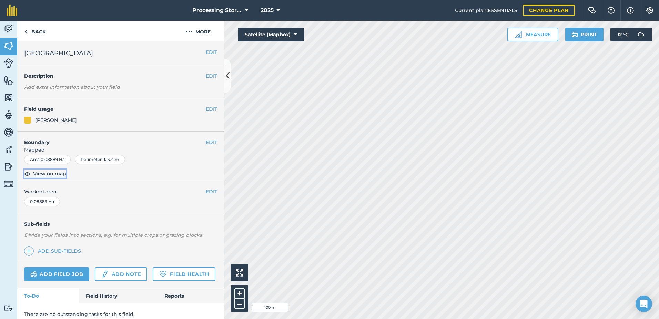
click at [59, 174] on span "View on map" at bounding box center [49, 174] width 33 height 8
click at [206, 47] on div "EDIT [GEOGRAPHIC_DATA]" at bounding box center [120, 53] width 207 height 24
click at [208, 50] on button "EDIT" at bounding box center [211, 52] width 11 height 8
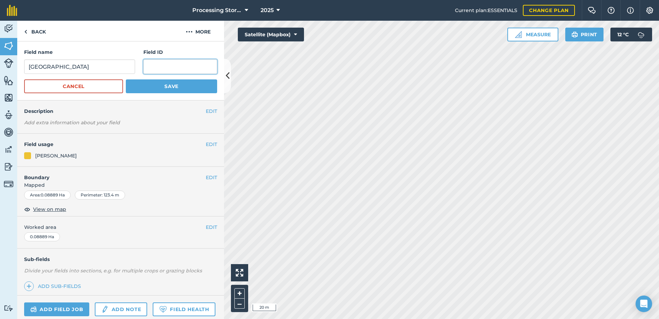
click at [179, 65] on input "text" at bounding box center [180, 66] width 74 height 14
paste input "///pelted.foot.drizzly"
type input "///pelted.foot.drizzly"
click at [173, 89] on button "Save" at bounding box center [171, 86] width 91 height 14
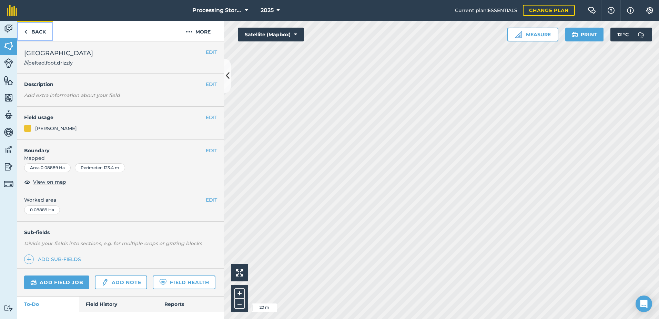
click at [31, 30] on link "Back" at bounding box center [35, 31] width 36 height 20
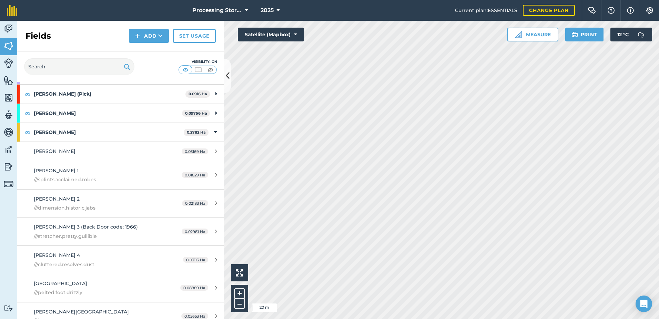
scroll to position [172, 0]
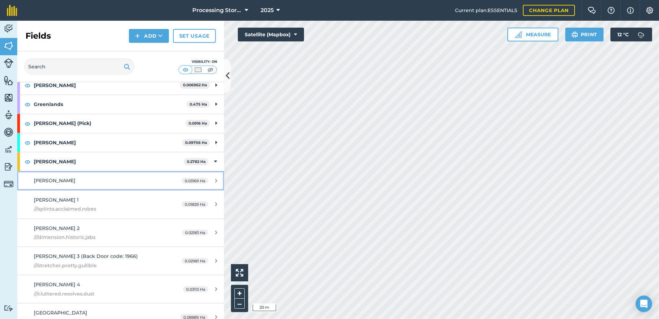
click at [55, 183] on span "[PERSON_NAME]" at bounding box center [55, 180] width 42 height 6
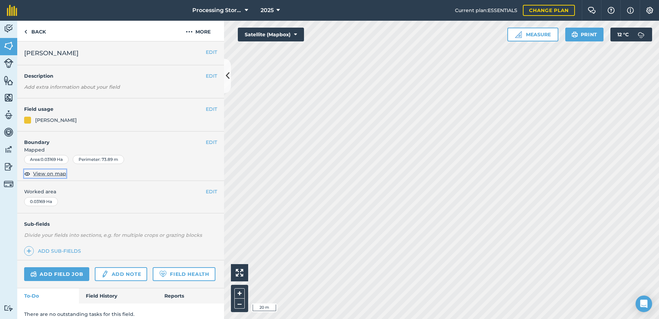
click at [55, 173] on span "View on map" at bounding box center [49, 174] width 33 height 8
click at [56, 174] on span "View on map" at bounding box center [49, 174] width 33 height 8
click at [206, 52] on button "EDIT" at bounding box center [211, 52] width 11 height 8
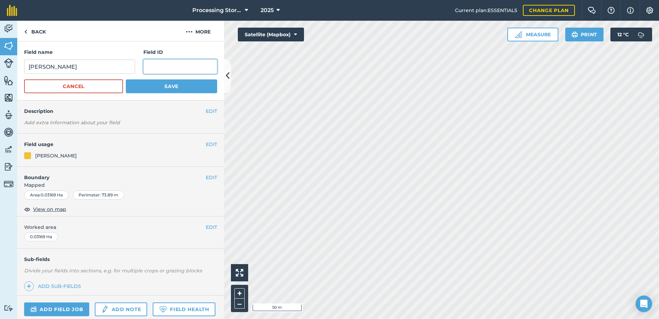
click at [191, 68] on input "text" at bounding box center [180, 66] width 74 height 14
paste input "///year.evoke.snowstorm"
type input "///year.evoke.snowstorm"
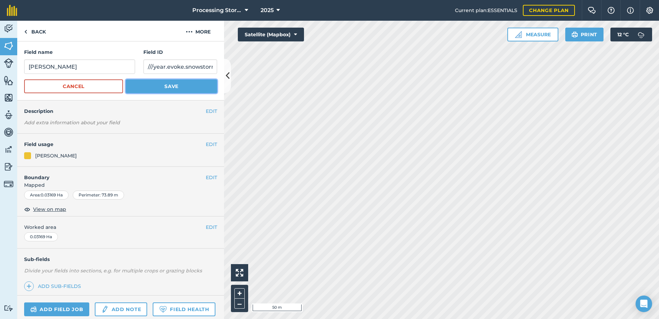
click at [181, 84] on button "Save" at bounding box center [171, 86] width 91 height 14
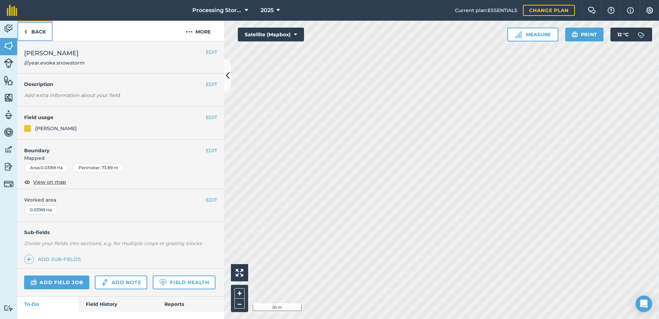
click at [36, 31] on link "Back" at bounding box center [35, 31] width 36 height 20
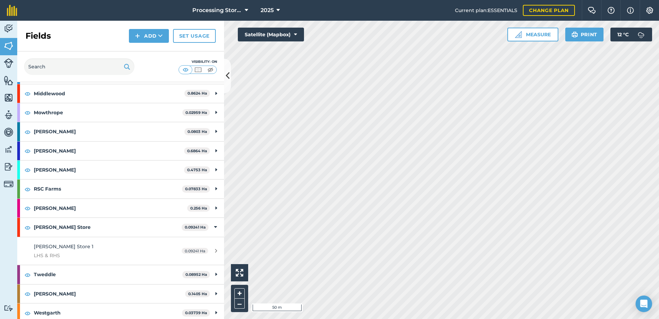
scroll to position [537, 0]
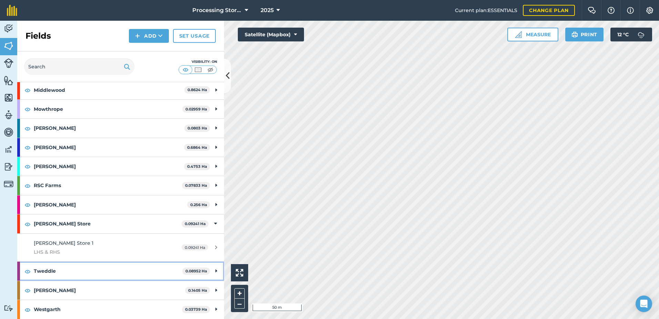
click at [83, 271] on strong "Tweddle" at bounding box center [108, 270] width 149 height 19
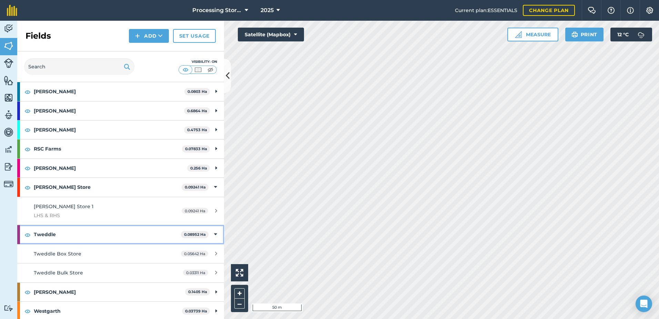
scroll to position [575, 0]
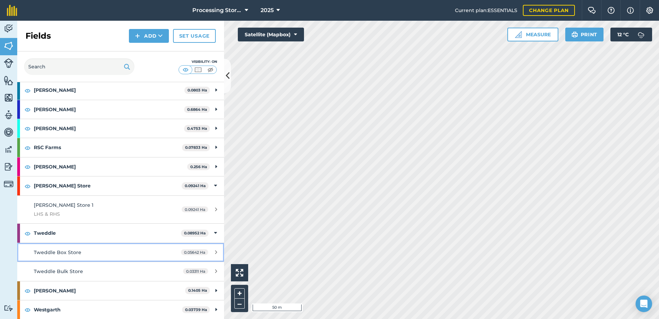
click at [78, 254] on span "Tweddle Box Store" at bounding box center [58, 252] width 48 height 6
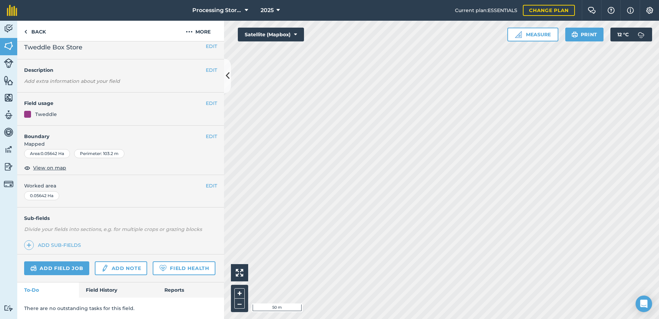
scroll to position [25, 0]
click at [100, 293] on link "Field History" at bounding box center [118, 289] width 78 height 15
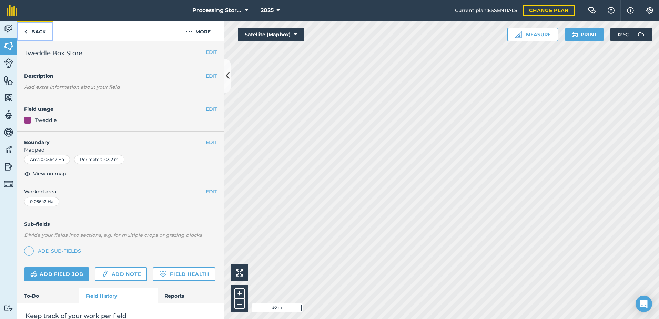
click at [38, 34] on link "Back" at bounding box center [35, 31] width 36 height 20
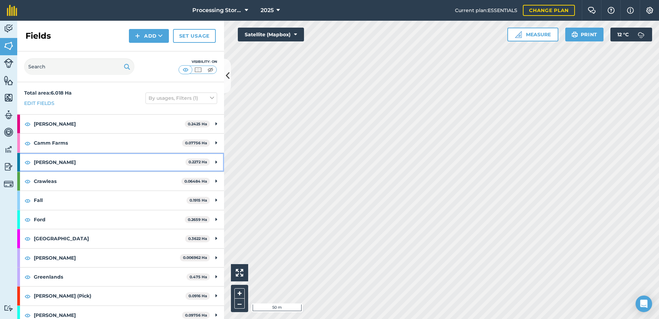
click at [73, 162] on strong "[PERSON_NAME]" at bounding box center [110, 162] width 152 height 19
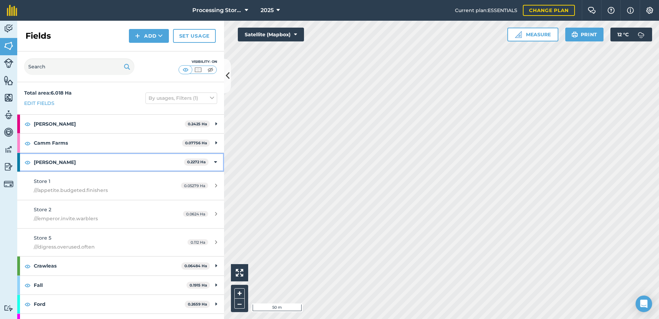
click at [63, 160] on strong "[PERSON_NAME]" at bounding box center [109, 162] width 150 height 19
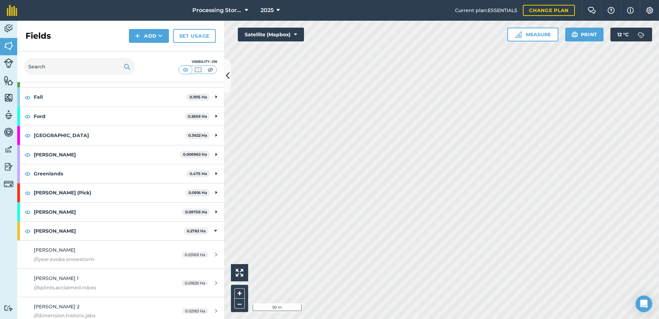
scroll to position [103, 0]
click at [106, 233] on strong "[PERSON_NAME]" at bounding box center [109, 230] width 150 height 19
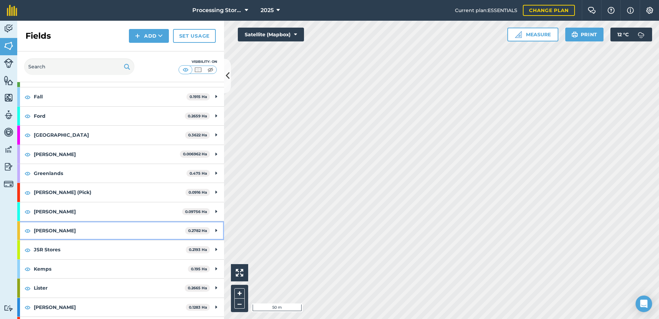
scroll to position [138, 0]
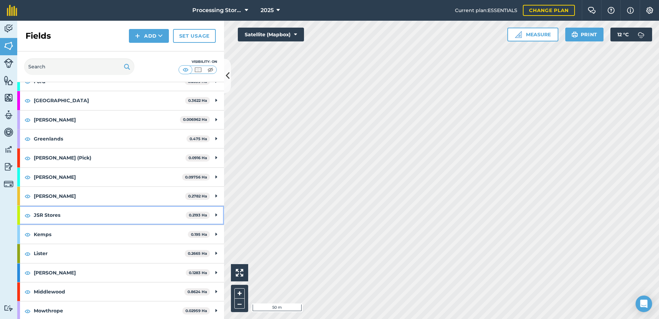
click at [124, 216] on strong "JSR Stores" at bounding box center [110, 214] width 152 height 19
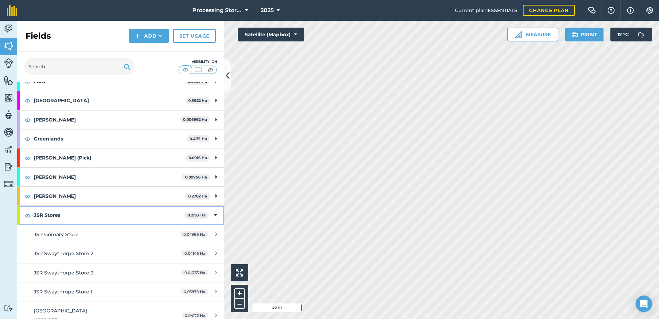
scroll to position [172, 0]
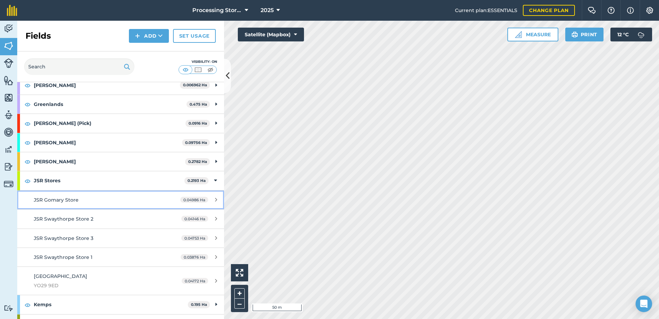
click at [96, 201] on div "JSR Gomary Store" at bounding box center [99, 200] width 130 height 8
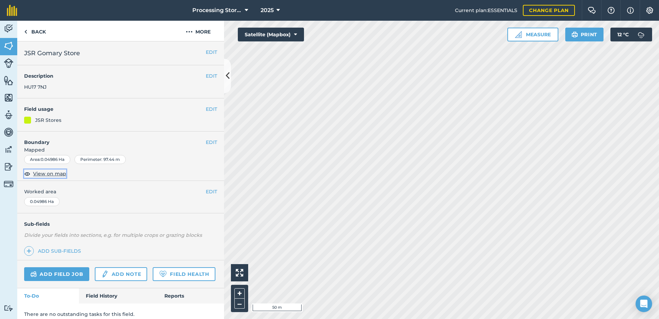
click at [61, 173] on span "View on map" at bounding box center [49, 174] width 33 height 8
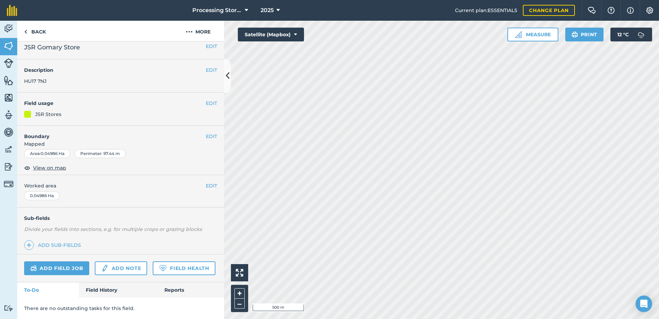
scroll to position [25, 0]
click at [112, 291] on link "Field History" at bounding box center [118, 289] width 78 height 15
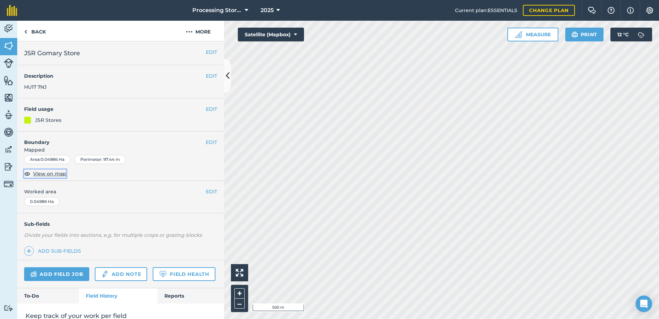
click at [56, 175] on span "View on map" at bounding box center [49, 174] width 33 height 8
click at [210, 50] on button "EDIT" at bounding box center [211, 52] width 11 height 8
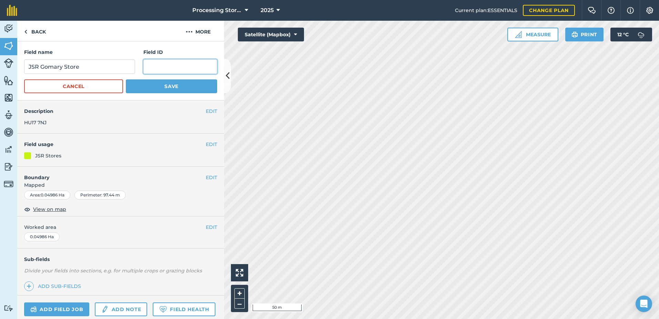
click at [175, 73] on input "text" at bounding box center [180, 66] width 74 height 14
paste input "///latitudes.offstage.eyebrows"
type input "///latitudes.offstage.eyebrows"
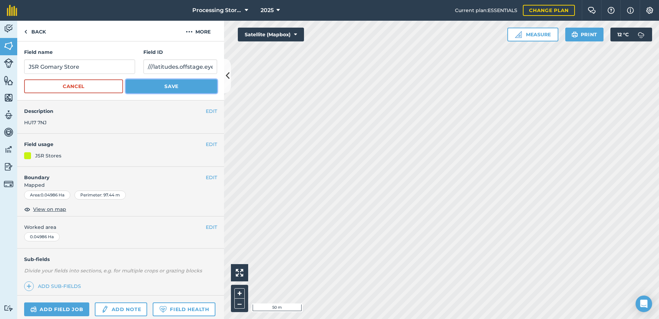
click at [176, 87] on button "Save" at bounding box center [171, 86] width 91 height 14
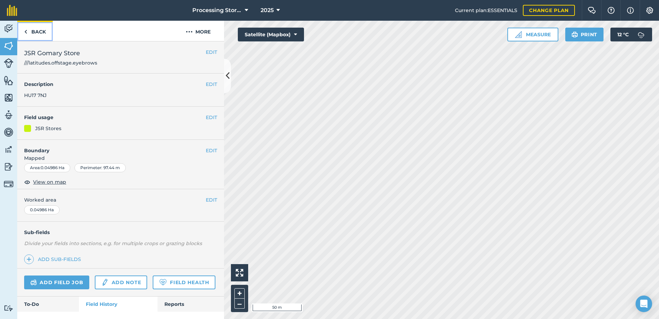
click at [37, 32] on link "Back" at bounding box center [35, 31] width 36 height 20
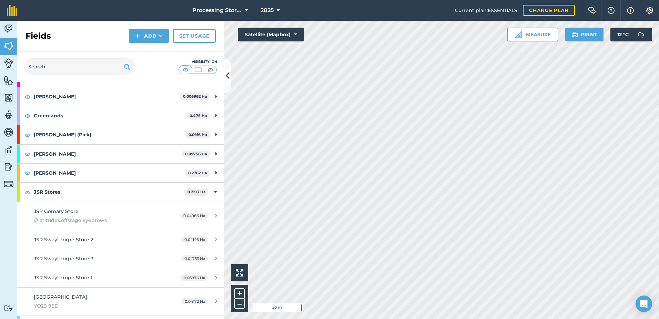
scroll to position [172, 0]
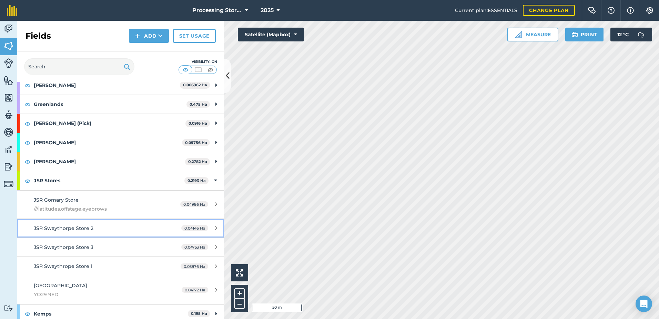
click at [82, 230] on span "JSR Swaythorpe Store 2" at bounding box center [64, 228] width 60 height 6
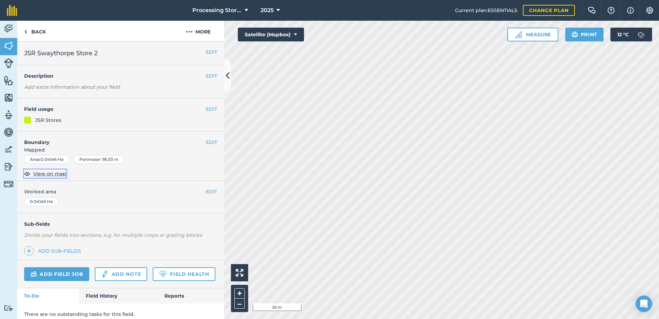
click at [59, 172] on span "View on map" at bounding box center [49, 174] width 33 height 8
click at [212, 51] on button "EDIT" at bounding box center [211, 52] width 11 height 8
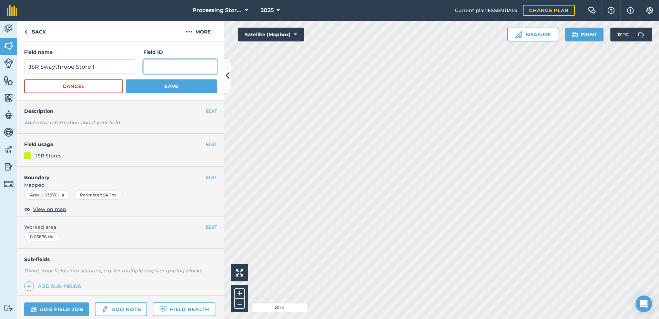
click at [176, 70] on input "text" at bounding box center [180, 66] width 74 height 14
paste input "///drives.bagpipes.surfer"
type input "///drives.bagpipes.surfer"
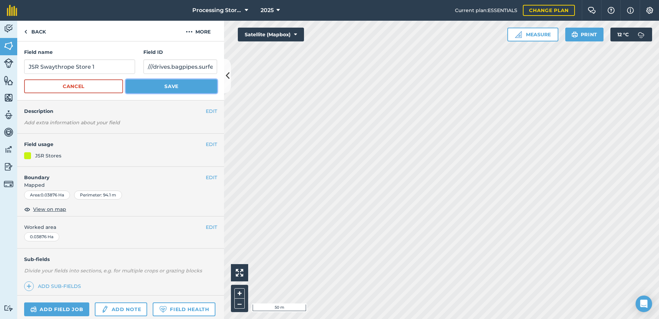
click at [171, 85] on button "Save" at bounding box center [171, 86] width 91 height 14
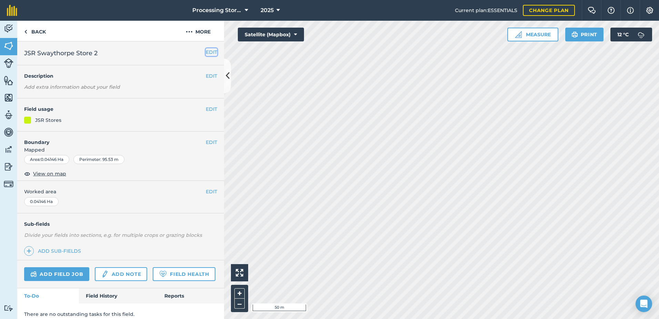
click at [210, 51] on button "EDIT" at bounding box center [211, 52] width 11 height 8
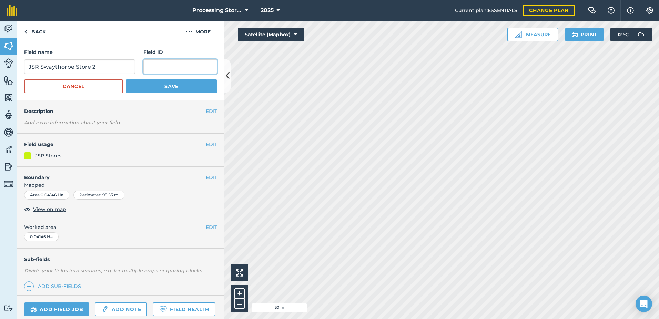
click at [196, 60] on input "text" at bounding box center [180, 66] width 74 height 14
paste input "///[DOMAIN_NAME]"
type input "///[DOMAIN_NAME]"
click at [190, 90] on button "Save" at bounding box center [171, 86] width 91 height 14
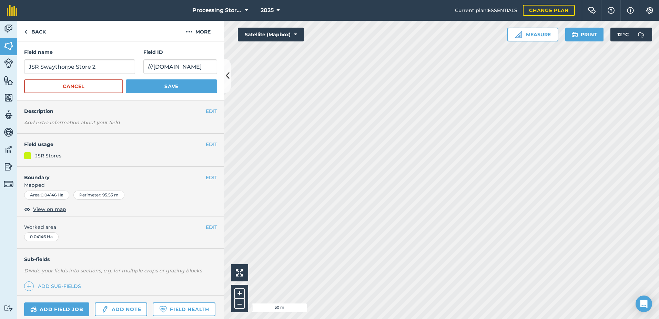
scroll to position [0, 0]
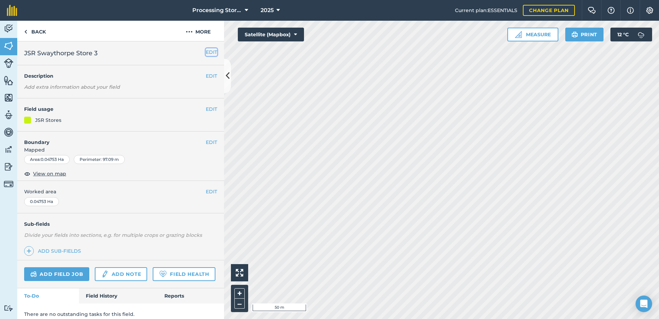
click at [206, 52] on button "EDIT" at bounding box center [211, 52] width 11 height 8
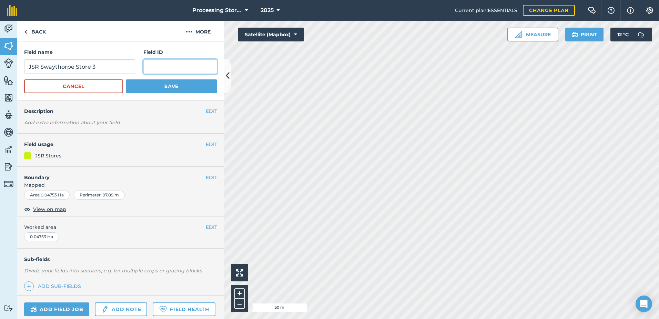
click at [197, 68] on input "text" at bounding box center [180, 66] width 74 height 14
paste input "///clinic.lighten.flickers"
type input "///clinic.lighten.flickers"
click at [166, 85] on button "Save" at bounding box center [171, 86] width 91 height 14
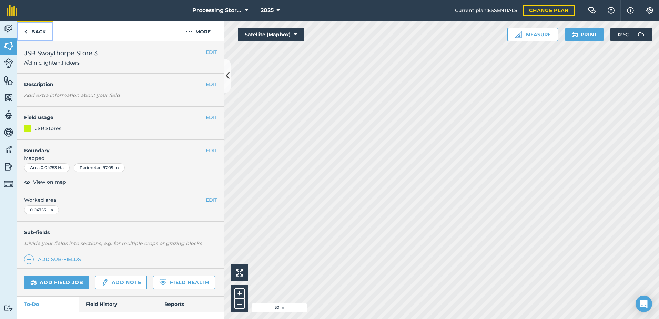
click at [41, 31] on link "Back" at bounding box center [35, 31] width 36 height 20
click at [32, 32] on link "Back" at bounding box center [35, 31] width 36 height 20
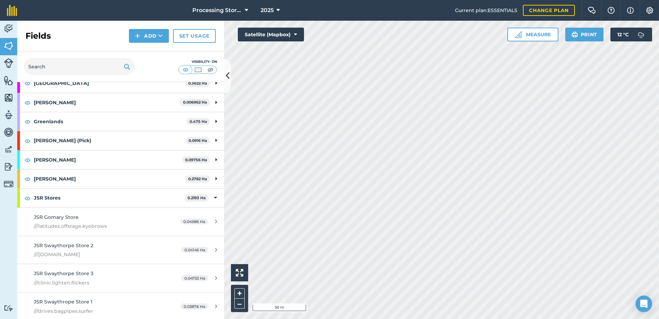
scroll to position [207, 0]
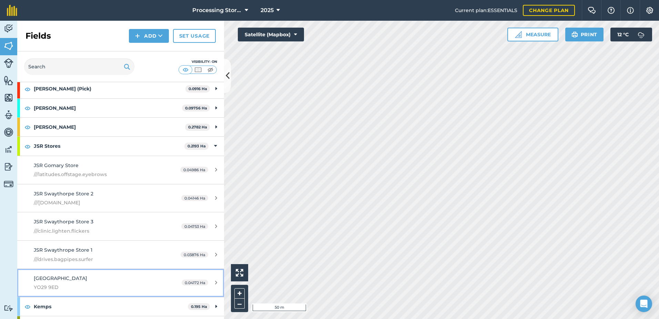
click at [83, 282] on div "Southburn YO29 9ED" at bounding box center [99, 282] width 130 height 17
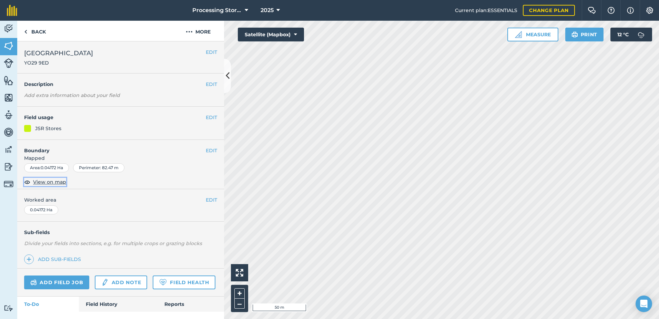
click at [53, 184] on span "View on map" at bounding box center [49, 182] width 33 height 8
drag, startPoint x: 53, startPoint y: 61, endPoint x: 19, endPoint y: 61, distance: 34.8
click at [19, 61] on div "EDIT Southburn YO29 9ED" at bounding box center [120, 57] width 207 height 32
copy span "YO29 9ED"
click at [206, 52] on button "EDIT" at bounding box center [211, 52] width 11 height 8
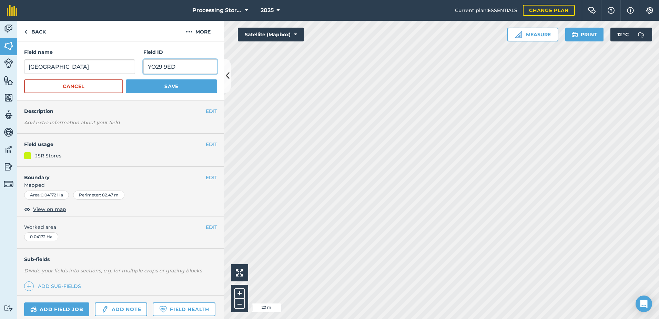
drag, startPoint x: 182, startPoint y: 68, endPoint x: 123, endPoint y: 65, distance: 59.4
click at [123, 65] on div "Field name [GEOGRAPHIC_DATA] ID YO29 9ED" at bounding box center [120, 61] width 193 height 26
paste input "///drizzly.shine.hoped"
type input "///drizzly.shine.hoped"
click at [182, 86] on button "Save" at bounding box center [171, 86] width 91 height 14
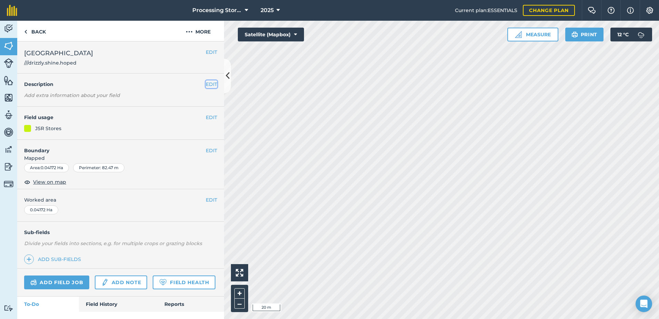
click at [206, 83] on button "EDIT" at bounding box center [211, 84] width 11 height 8
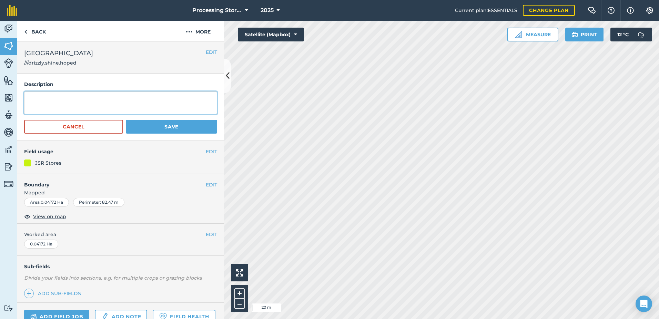
click at [103, 101] on textarea at bounding box center [120, 102] width 193 height 23
click at [101, 131] on button "Cancel" at bounding box center [73, 127] width 99 height 14
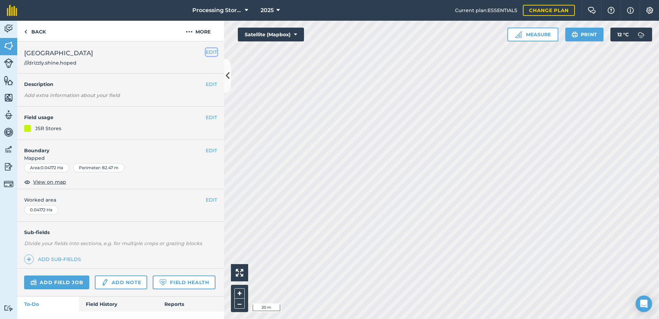
click at [209, 54] on button "EDIT" at bounding box center [211, 52] width 11 height 8
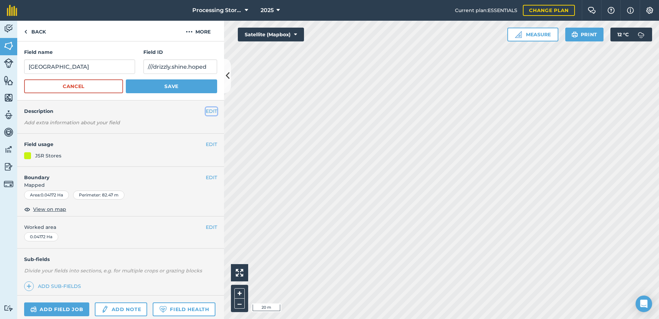
click at [206, 110] on button "EDIT" at bounding box center [211, 111] width 11 height 8
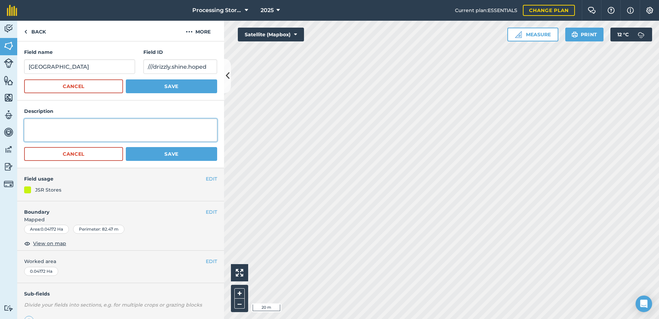
click at [97, 131] on textarea at bounding box center [120, 130] width 193 height 23
click at [77, 124] on textarea "YO29" at bounding box center [120, 130] width 193 height 23
type textarea "YO25 9ED"
click at [158, 153] on button "Save" at bounding box center [171, 154] width 91 height 14
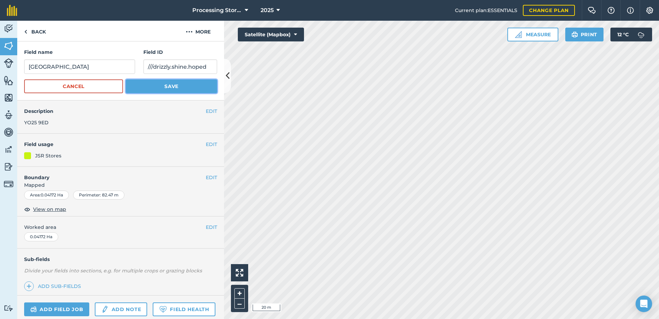
click at [166, 85] on button "Save" at bounding box center [171, 86] width 91 height 14
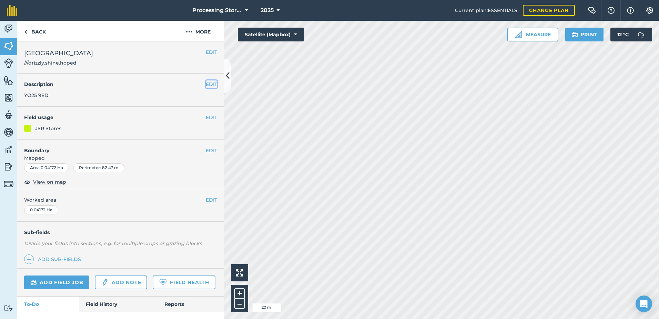
click at [206, 82] on button "EDIT" at bounding box center [211, 84] width 11 height 8
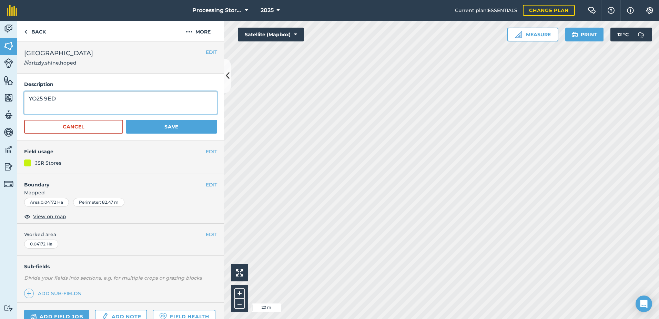
click at [104, 101] on textarea "YO25 9ED" at bounding box center [120, 102] width 193 height 23
type textarea "YO25 9ED; access [GEOGRAPHIC_DATA][PERSON_NAME]"
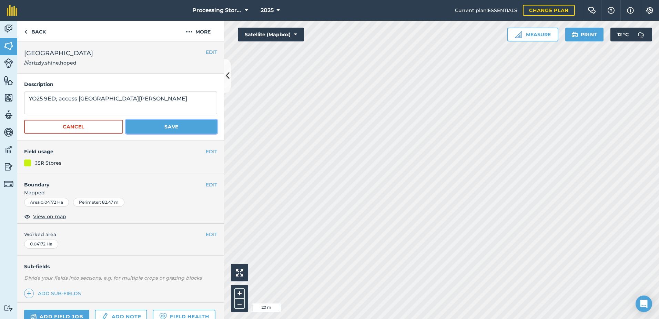
click at [155, 131] on button "Save" at bounding box center [171, 127] width 91 height 14
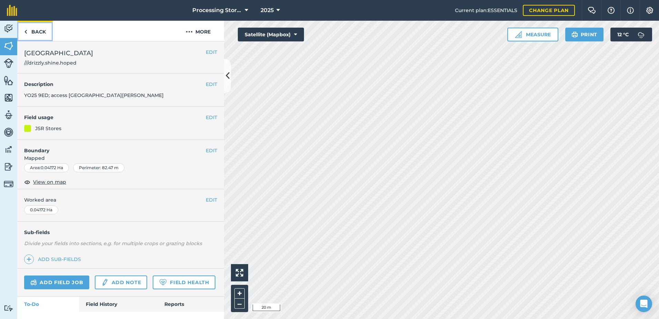
click at [37, 30] on link "Back" at bounding box center [35, 31] width 36 height 20
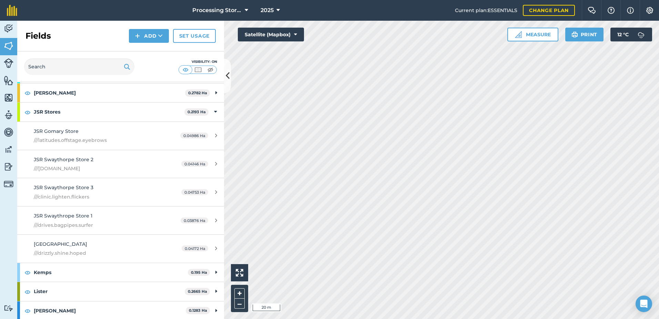
scroll to position [241, 0]
click at [94, 268] on strong "Kemps" at bounding box center [111, 271] width 154 height 19
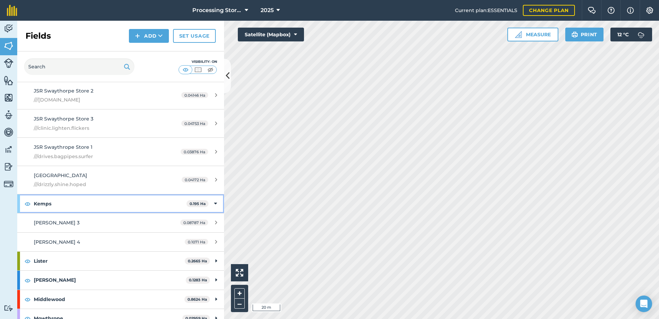
scroll to position [310, 0]
click at [71, 225] on div "[PERSON_NAME] 3" at bounding box center [99, 222] width 130 height 8
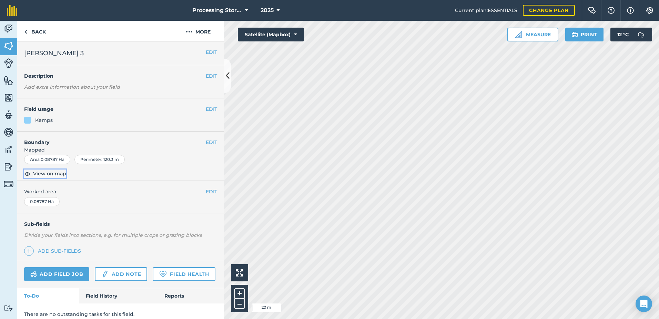
click at [53, 173] on span "View on map" at bounding box center [49, 174] width 33 height 8
click at [210, 76] on button "EDIT" at bounding box center [211, 76] width 11 height 8
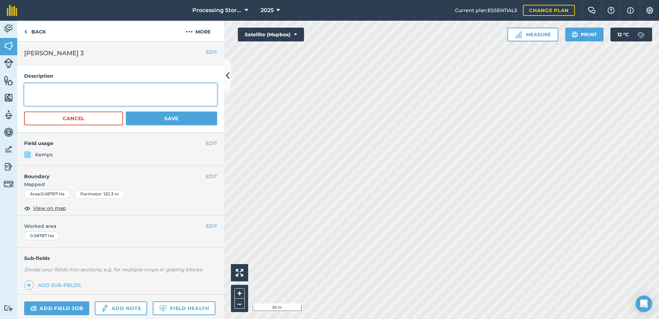
click at [78, 96] on textarea at bounding box center [120, 94] width 193 height 23
paste textarea "///looks.lifetimes.wiggly"
click at [31, 92] on textarea "Access ///looks.lifetimes.wiggly" at bounding box center [120, 94] width 193 height 23
type textarea "YO42 4ST Access ///looks.lifetimes.wiggly"
click at [154, 123] on button "Save" at bounding box center [171, 118] width 91 height 14
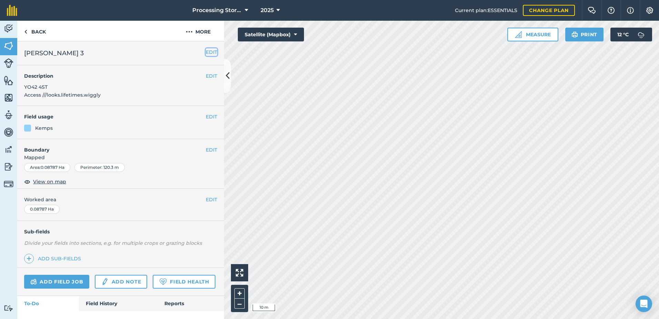
click at [207, 53] on button "EDIT" at bounding box center [211, 52] width 11 height 8
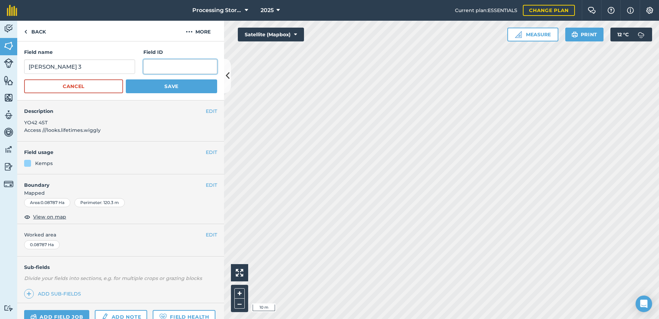
click at [186, 64] on input "text" at bounding box center [180, 66] width 74 height 14
paste input "///young.sweeping.objecting"
type input "///young.sweeping.objecting"
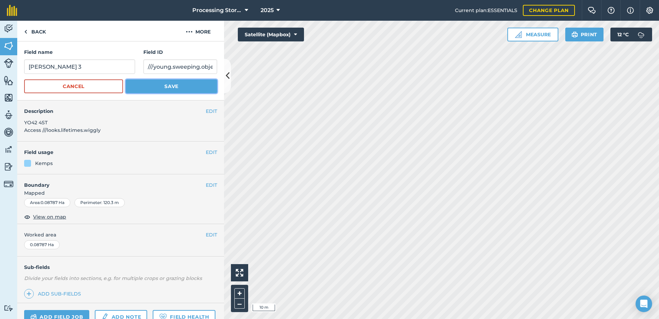
click at [182, 87] on button "Save" at bounding box center [171, 86] width 91 height 14
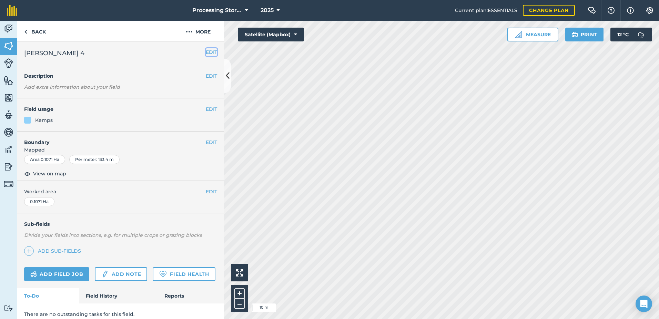
click at [206, 49] on button "EDIT" at bounding box center [211, 52] width 11 height 8
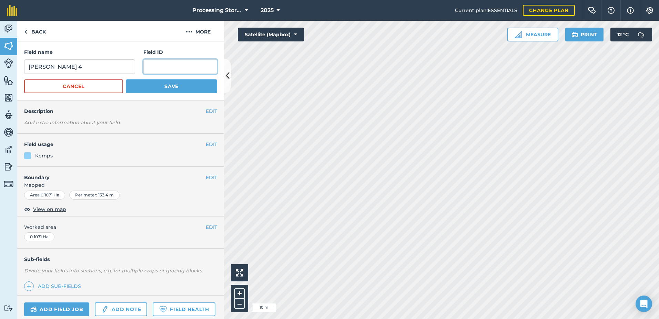
click at [191, 66] on input "text" at bounding box center [180, 66] width 74 height 14
paste input "///excusing.fingernails.smuggled"
type input "///excusing.fingernails.smuggled"
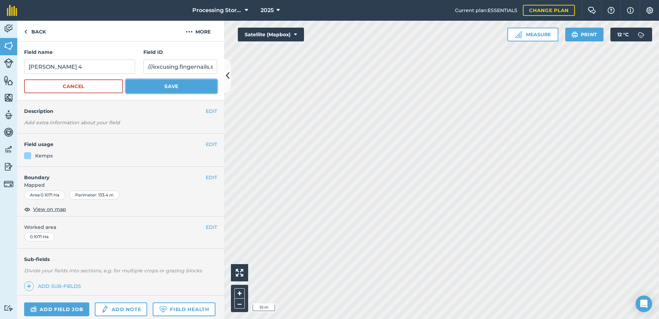
click at [171, 88] on button "Save" at bounding box center [171, 86] width 91 height 14
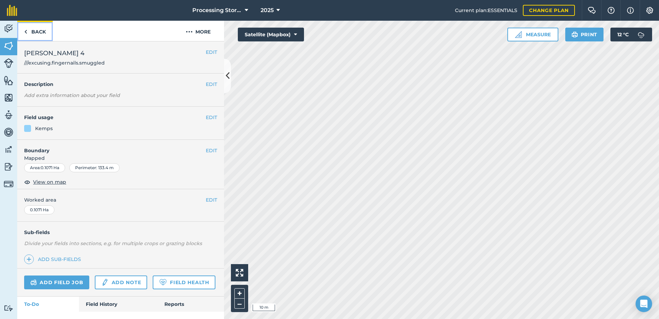
click at [42, 34] on link "Back" at bounding box center [35, 31] width 36 height 20
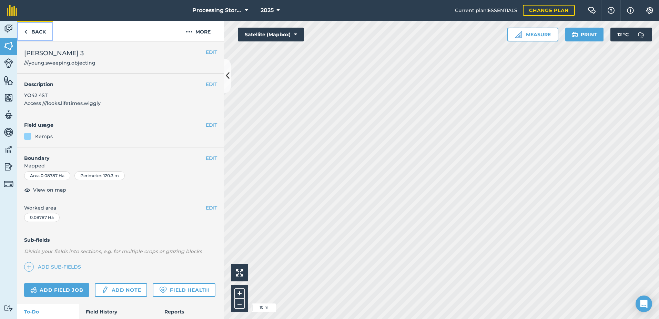
click at [42, 34] on link "Back" at bounding box center [35, 31] width 36 height 20
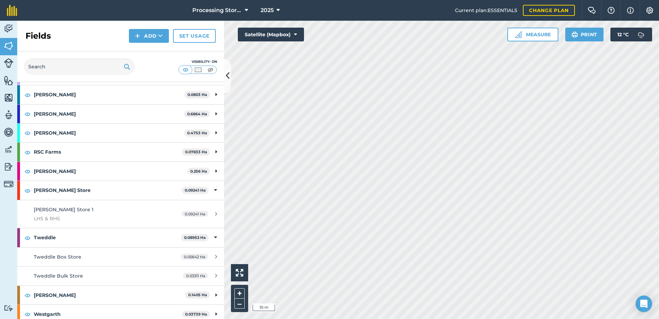
scroll to position [575, 0]
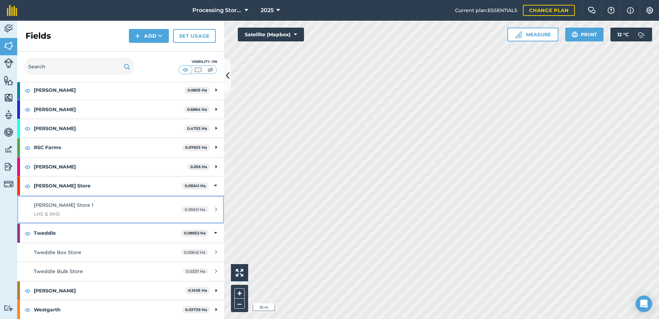
click at [66, 206] on span "[PERSON_NAME] Store 1" at bounding box center [64, 205] width 60 height 6
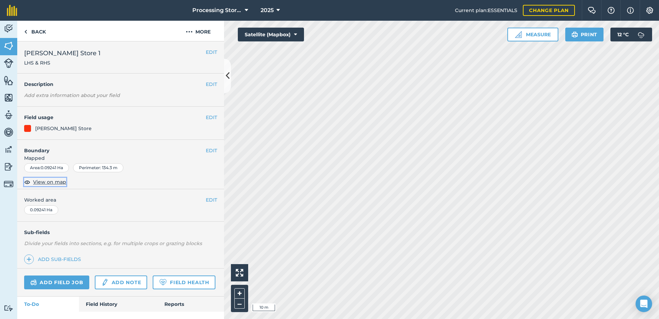
click at [61, 182] on span "View on map" at bounding box center [49, 182] width 33 height 8
click at [208, 50] on button "EDIT" at bounding box center [211, 52] width 11 height 8
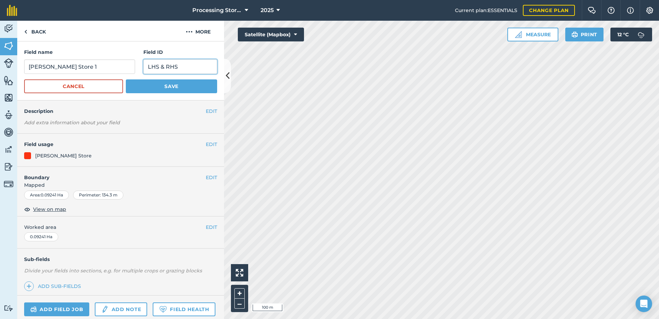
drag, startPoint x: 193, startPoint y: 68, endPoint x: 139, endPoint y: 72, distance: 54.3
click at [139, 72] on div "Field name [PERSON_NAME] Store 1 Field ID LHS & RHS" at bounding box center [120, 61] width 193 height 26
paste input "///property.trending.initial"
type input "///property.trending.initial"
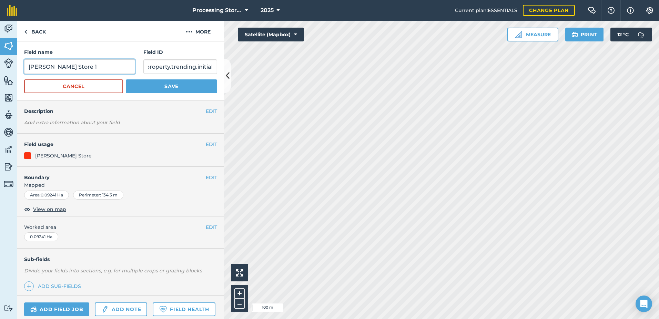
scroll to position [0, 0]
click at [85, 68] on input "[PERSON_NAME] Store 1" at bounding box center [79, 66] width 111 height 14
type input "[PERSON_NAME] Store 1 (LHS & RHS)"
click at [144, 84] on button "Save" at bounding box center [171, 86] width 91 height 14
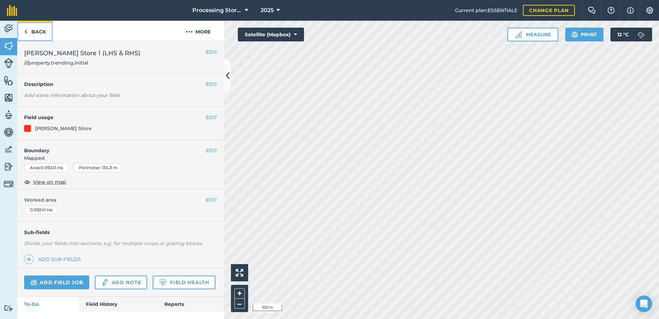
click at [43, 31] on link "Back" at bounding box center [35, 31] width 36 height 20
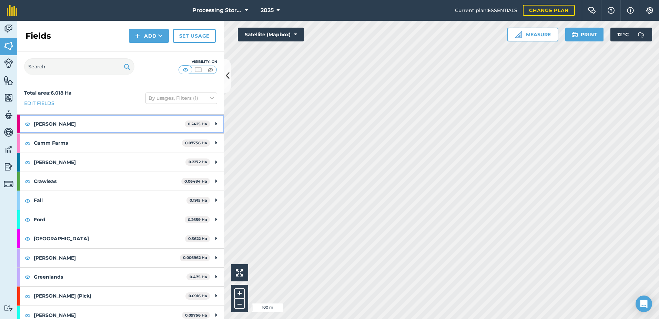
click at [85, 122] on strong "[PERSON_NAME]" at bounding box center [109, 123] width 151 height 19
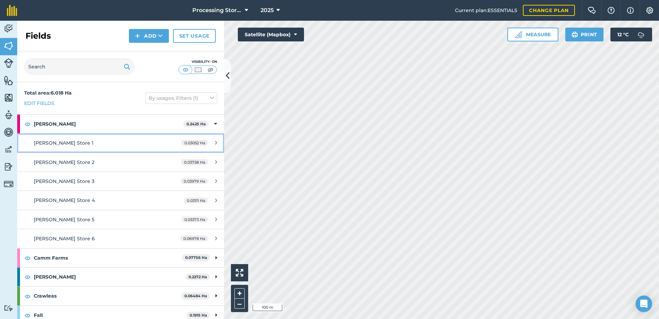
click at [124, 142] on div "[PERSON_NAME] Store 1" at bounding box center [99, 143] width 130 height 8
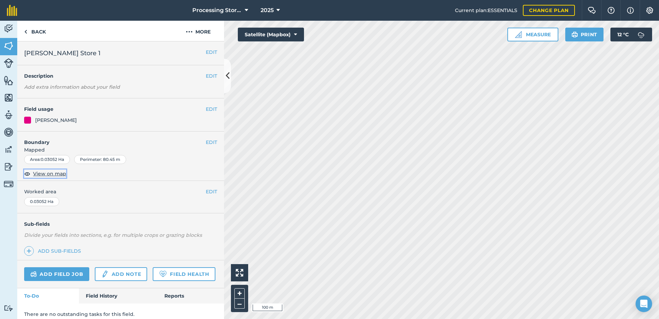
click at [47, 173] on span "View on map" at bounding box center [49, 174] width 33 height 8
click at [44, 30] on link "Back" at bounding box center [35, 31] width 36 height 20
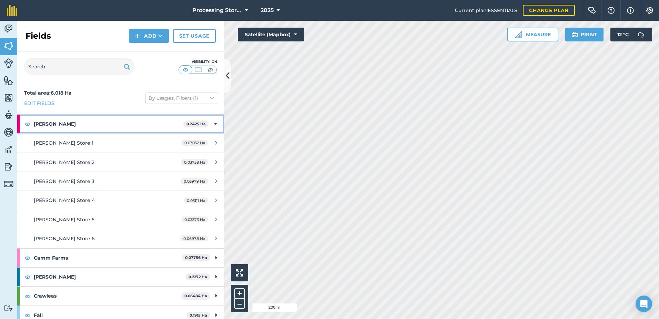
click at [47, 123] on strong "[PERSON_NAME]" at bounding box center [109, 123] width 150 height 19
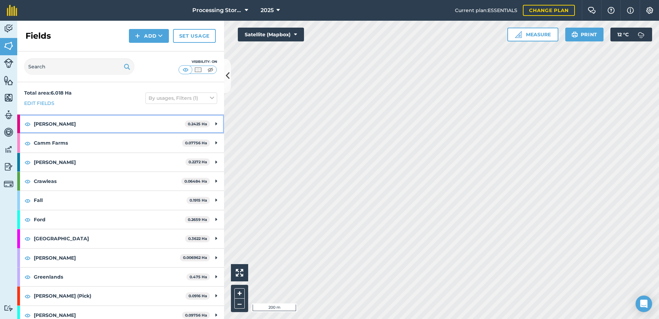
click at [47, 123] on strong "[PERSON_NAME]" at bounding box center [109, 123] width 151 height 19
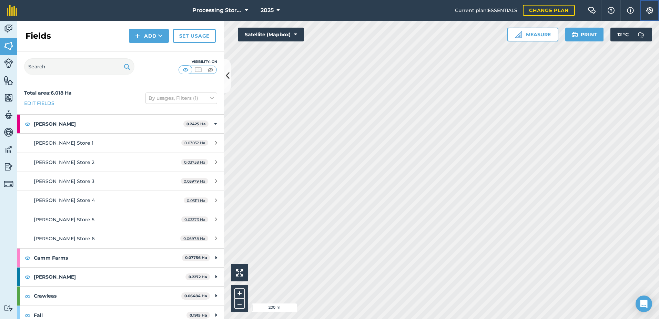
click at [651, 8] on img at bounding box center [650, 10] width 8 height 7
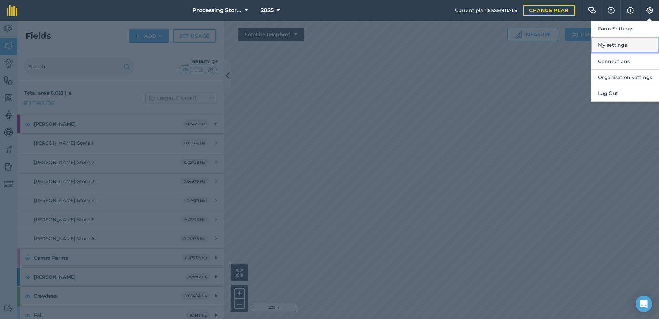
click at [614, 47] on button "My settings" at bounding box center [625, 45] width 68 height 16
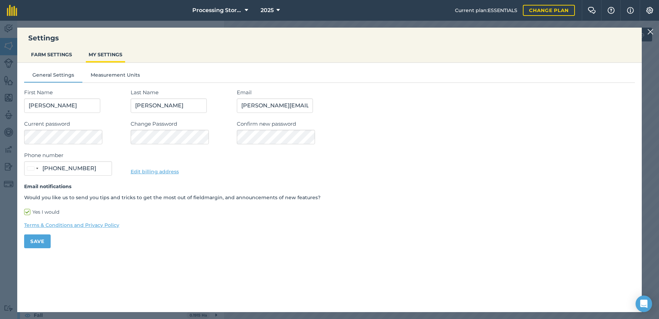
type input "07739 208245"
click at [40, 50] on button "FARM SETTINGS" at bounding box center [51, 54] width 47 height 13
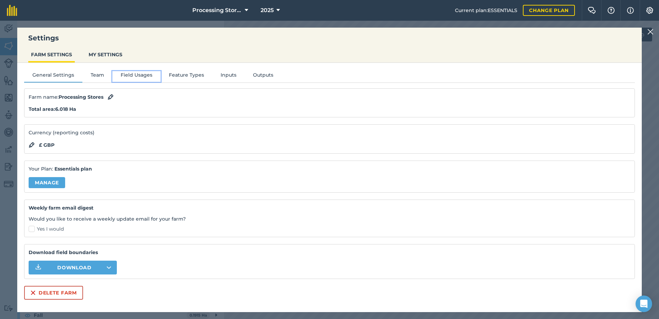
click at [136, 74] on button "Field Usages" at bounding box center [136, 76] width 48 height 10
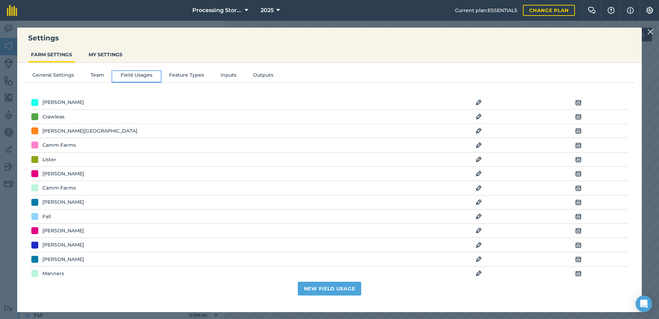
scroll to position [172, 0]
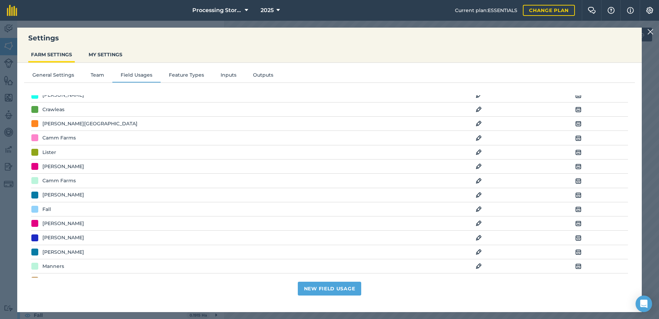
click at [476, 221] on img at bounding box center [479, 223] width 6 height 8
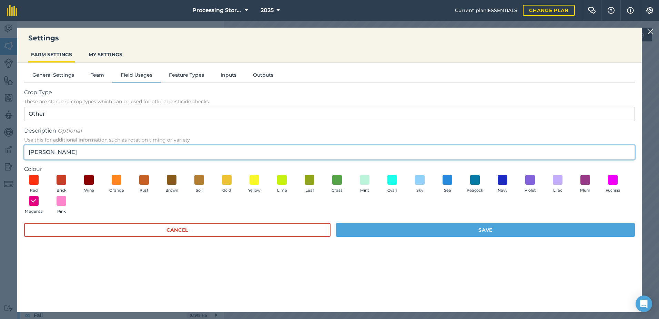
click at [110, 151] on input "[PERSON_NAME]" at bounding box center [329, 152] width 611 height 14
paste input "///steers.bonkers.laminate"
type input "[PERSON_NAME] (///steers.bonkers.laminate)"
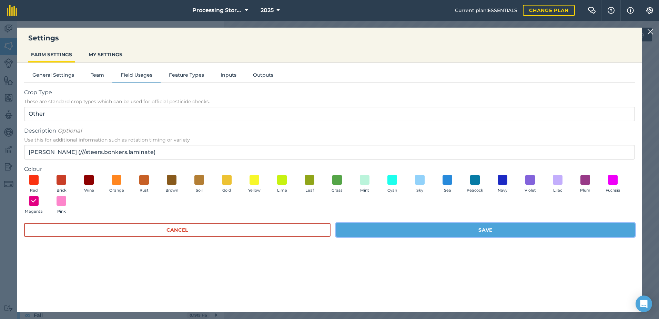
click at [457, 230] on button "Save" at bounding box center [485, 230] width 299 height 14
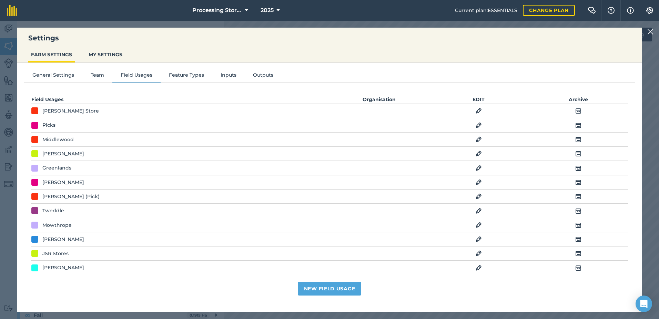
click at [654, 33] on div at bounding box center [651, 32] width 8 height 8
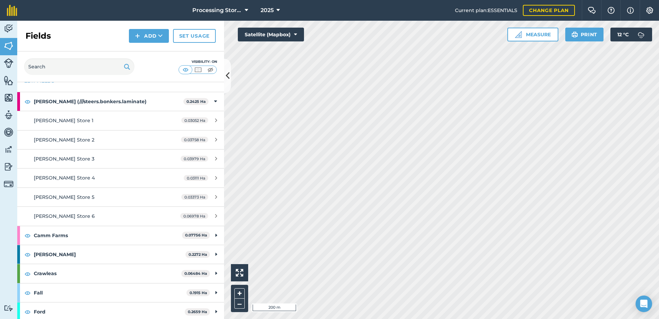
scroll to position [34, 0]
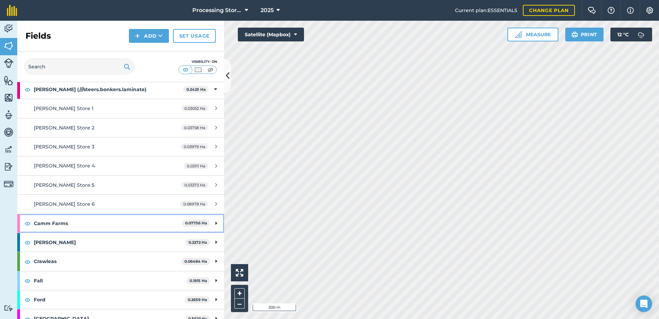
click at [85, 226] on strong "Camm Farms" at bounding box center [108, 223] width 148 height 19
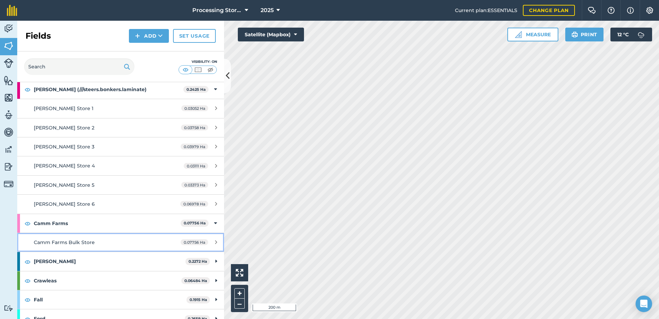
click at [91, 241] on span "Camm Farms Bulk Store" at bounding box center [64, 242] width 61 height 6
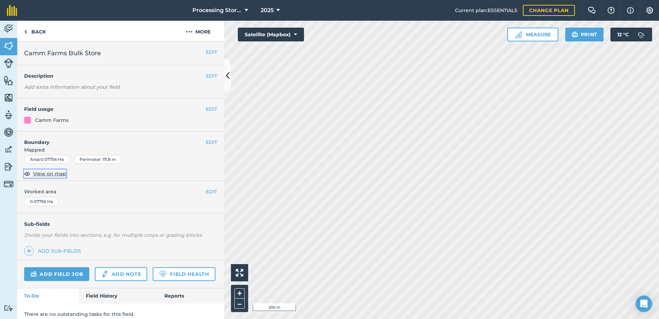
click at [56, 173] on span "View on map" at bounding box center [49, 174] width 33 height 8
click at [44, 174] on span "View on map" at bounding box center [49, 174] width 33 height 8
click at [209, 143] on button "EDIT" at bounding box center [211, 142] width 11 height 8
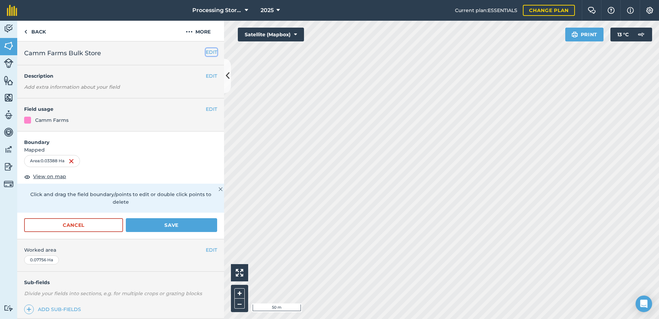
click at [206, 51] on button "EDIT" at bounding box center [211, 52] width 11 height 8
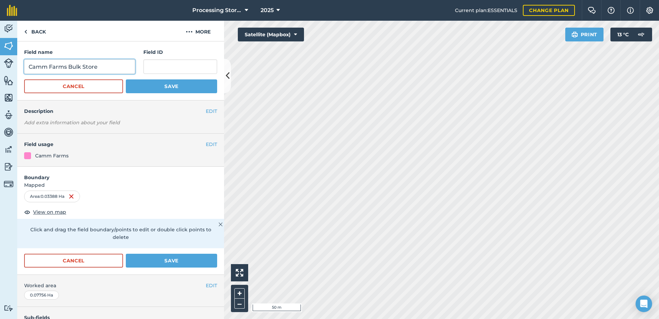
drag, startPoint x: 101, startPoint y: 67, endPoint x: 69, endPoint y: 68, distance: 32.4
click at [69, 68] on input "Camm Farms Bulk Store" at bounding box center [79, 66] width 111 height 14
type input "Camm Farms RHS"
click at [169, 67] on input "text" at bounding box center [180, 66] width 74 height 14
paste input "///dates.revived.strongman"
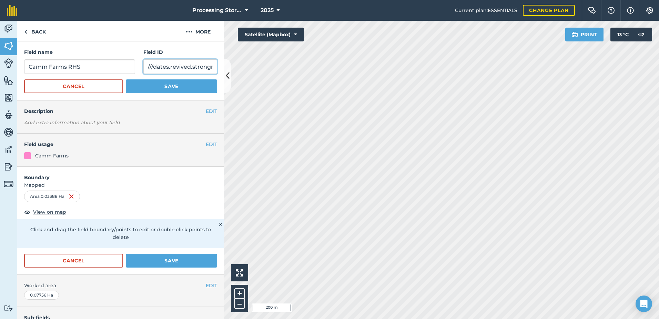
scroll to position [0, 11]
type input "///dates.revived.strongman"
click at [166, 87] on button "Save" at bounding box center [171, 86] width 91 height 14
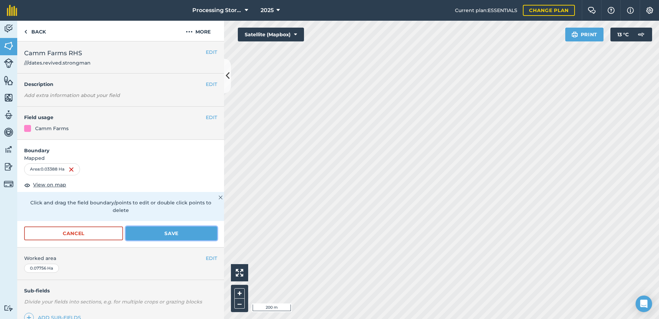
click at [173, 237] on button "Save" at bounding box center [171, 233] width 91 height 14
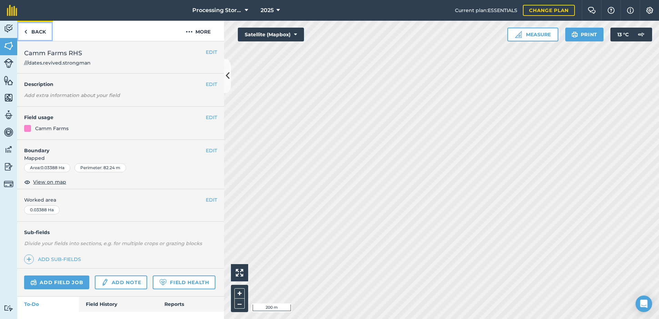
click at [39, 33] on link "Back" at bounding box center [35, 31] width 36 height 20
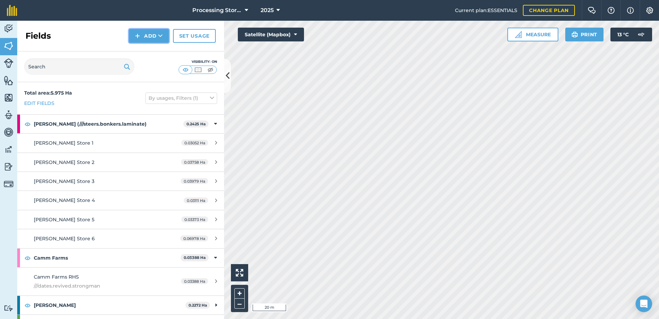
click at [158, 34] on button "Add" at bounding box center [149, 36] width 40 height 14
click at [157, 55] on link "Draw" at bounding box center [149, 51] width 38 height 15
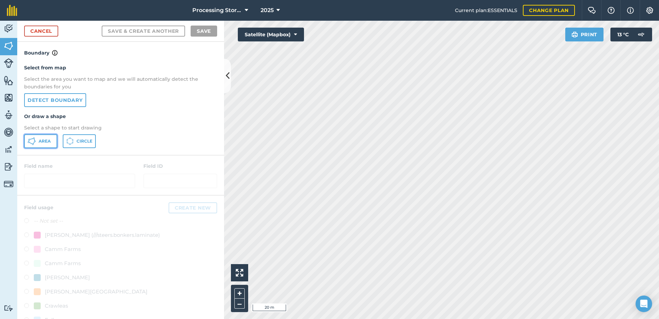
click at [37, 142] on button "Area" at bounding box center [40, 141] width 33 height 14
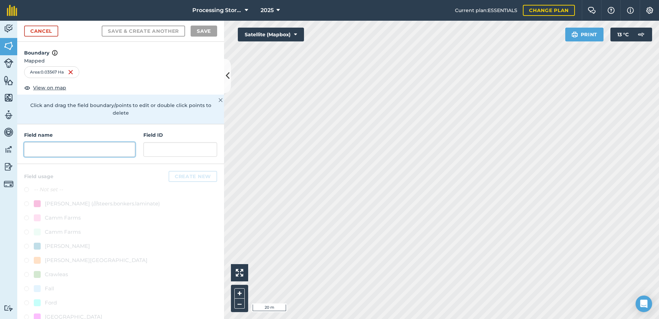
click at [97, 150] on input "text" at bounding box center [79, 149] width 111 height 14
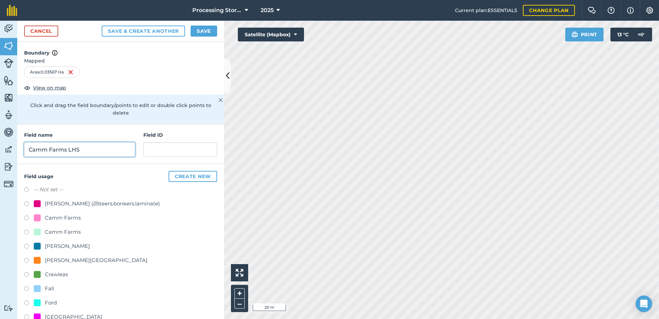
type input "Camm Farms LHS"
click at [171, 150] on input "text" at bounding box center [180, 149] width 74 height 14
paste input "///gaps.colleague.subsystem"
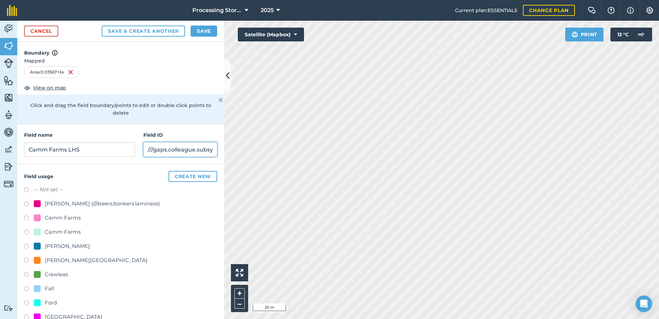
scroll to position [0, 15]
type input "///gaps.colleague.subsystem"
click at [26, 218] on label at bounding box center [29, 218] width 10 height 7
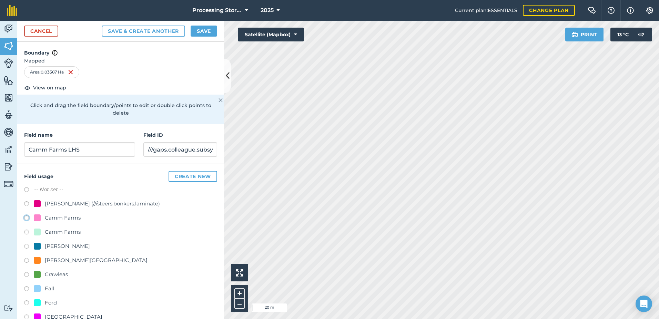
radio input "true"
click at [207, 30] on button "Save" at bounding box center [204, 31] width 27 height 11
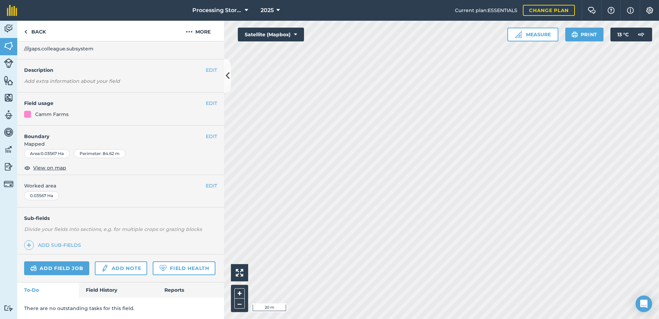
scroll to position [33, 0]
click at [102, 290] on link "Field History" at bounding box center [118, 289] width 78 height 15
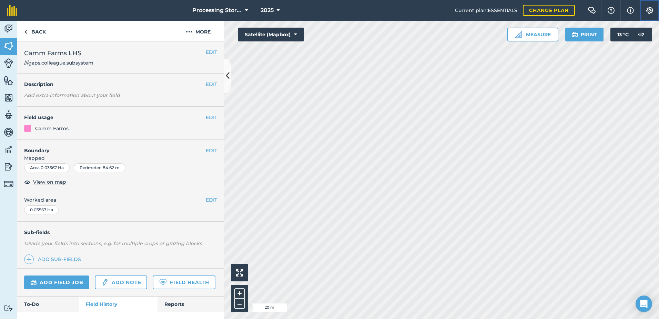
click at [651, 9] on img at bounding box center [650, 10] width 8 height 7
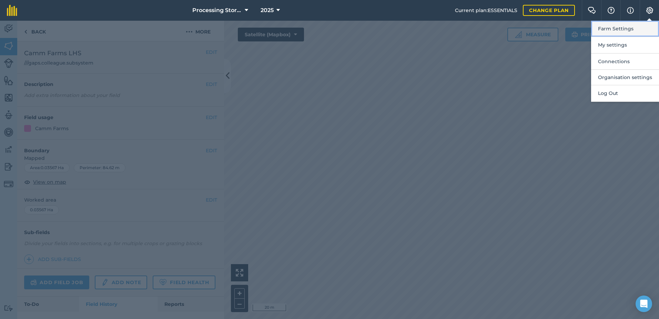
click at [629, 29] on button "Farm Settings" at bounding box center [625, 29] width 68 height 16
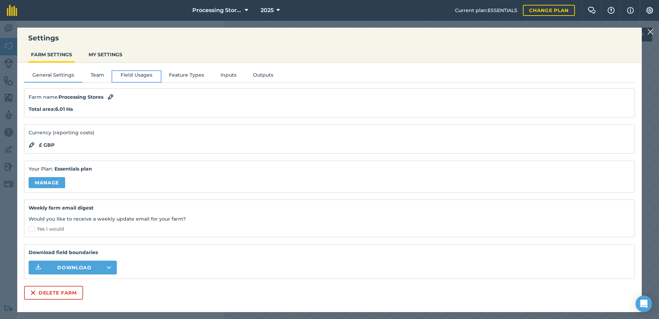
click at [133, 77] on button "Field Usages" at bounding box center [136, 76] width 48 height 10
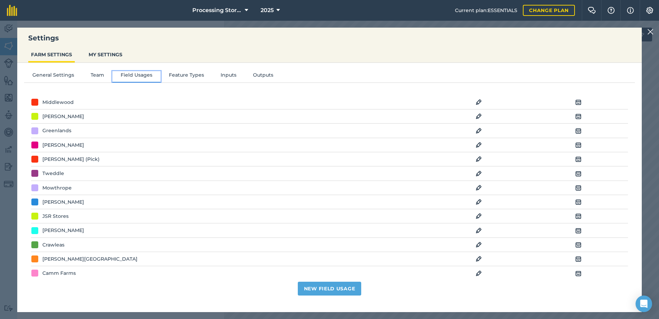
scroll to position [103, 0]
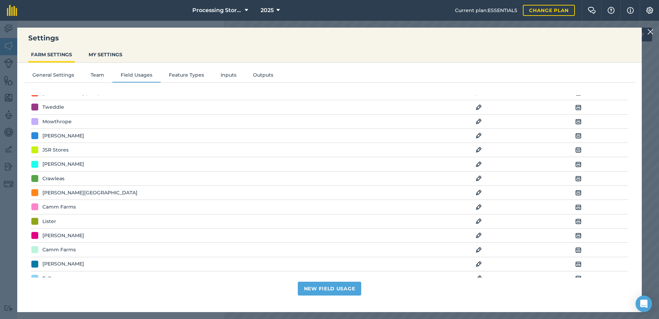
click at [575, 249] on img at bounding box center [578, 249] width 6 height 8
click at [87, 204] on div "Camm Farms" at bounding box center [180, 207] width 298 height 8
click at [476, 207] on img at bounding box center [479, 207] width 6 height 8
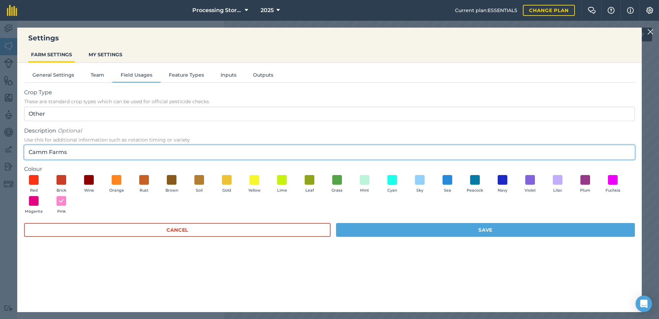
click at [164, 153] on input "Camm Farms" at bounding box center [329, 152] width 611 height 14
paste input "///consented.jubilant.atoms"
drag, startPoint x: 152, startPoint y: 153, endPoint x: 70, endPoint y: 154, distance: 82.1
click at [70, 154] on input "Camm Farms (///consented.jubilant.atoms)" at bounding box center [329, 152] width 611 height 14
paste input "elated.tilting.outcasts"
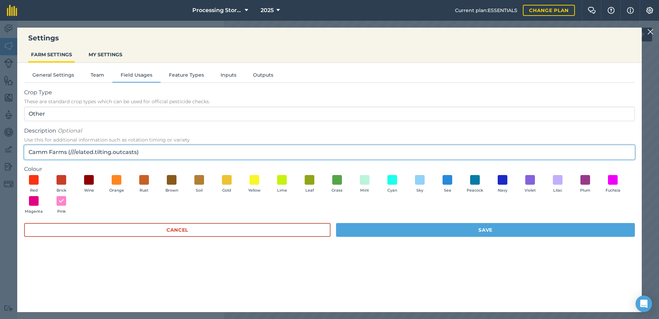
type input "Camm Farms (///elated.tilting.outcasts)"
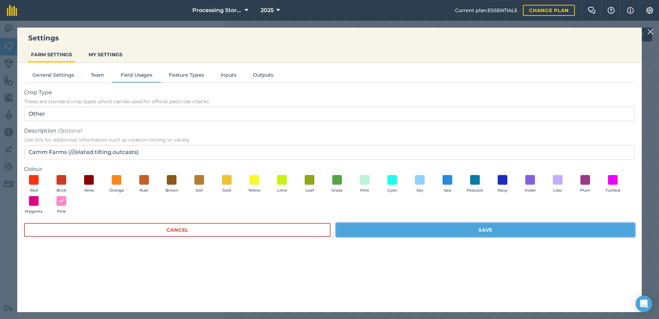
click at [389, 234] on button "Save" at bounding box center [485, 230] width 299 height 14
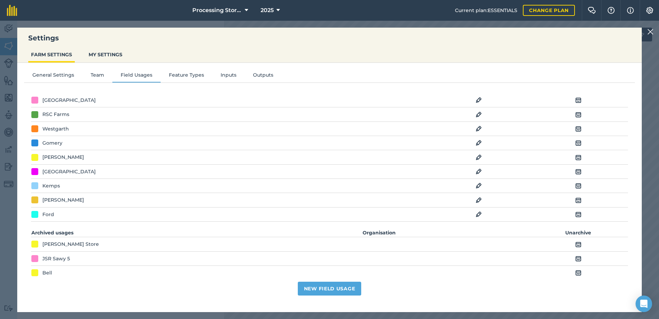
scroll to position [384, 0]
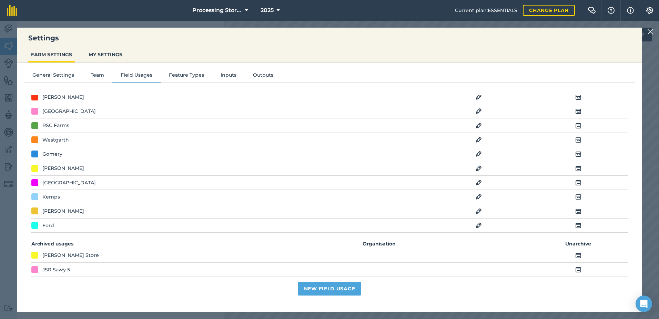
click at [129, 196] on div "Kemps" at bounding box center [180, 197] width 298 height 8
click at [57, 198] on div "Kemps" at bounding box center [51, 197] width 18 height 8
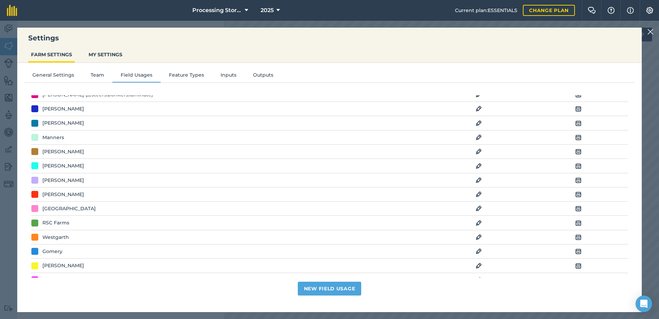
scroll to position [281, 0]
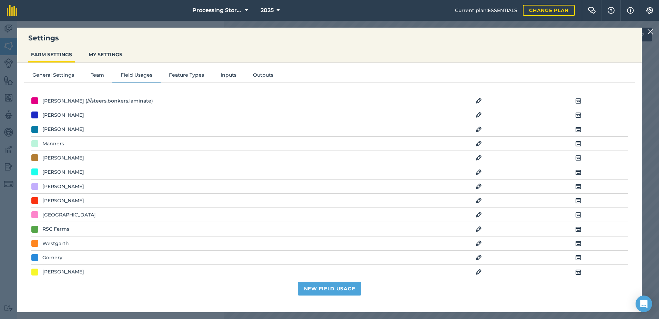
click at [476, 129] on img at bounding box center [479, 129] width 6 height 8
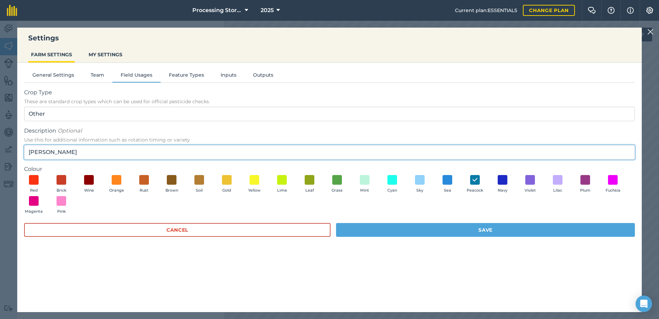
click at [91, 154] on input "[PERSON_NAME]" at bounding box center [329, 152] width 611 height 14
paste input "///violin.fence.hurry"
type input "[PERSON_NAME] ///violin.fence.hurry"
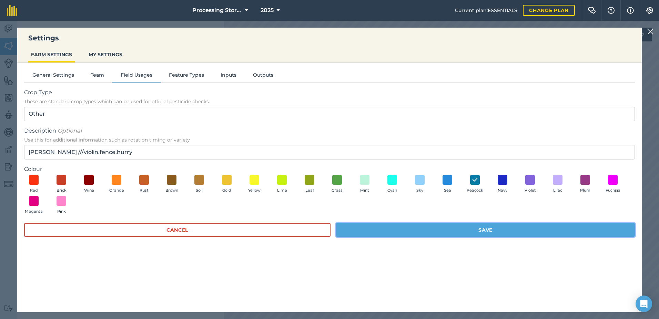
click at [428, 232] on button "Save" at bounding box center [485, 230] width 299 height 14
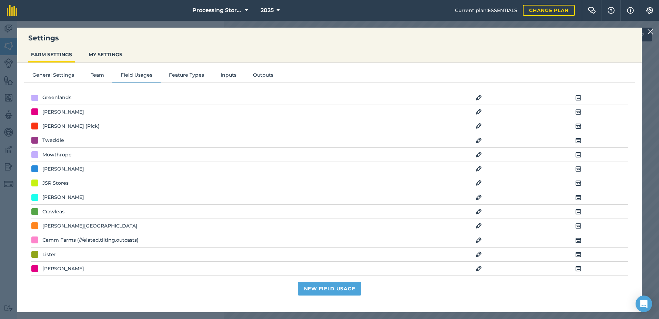
scroll to position [138, 0]
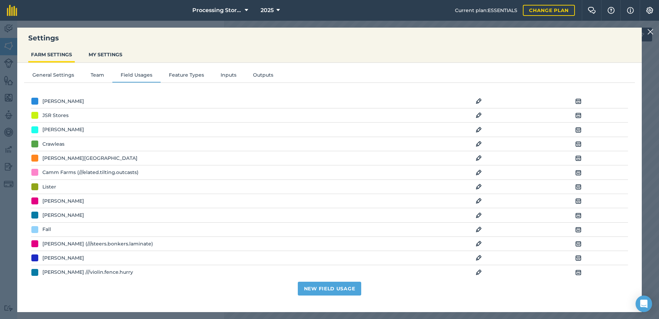
click at [476, 171] on img at bounding box center [479, 172] width 6 height 8
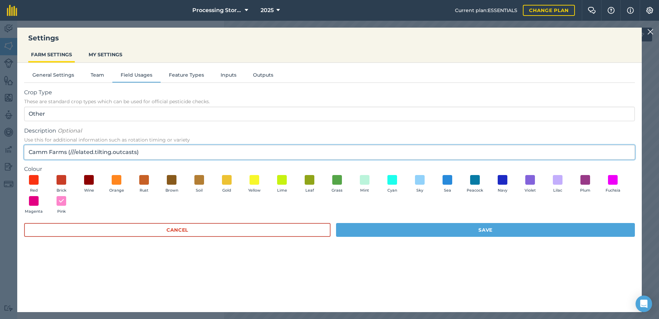
click at [168, 153] on input "Camm Farms (///elated.tilting.outcasts)" at bounding box center [329, 152] width 611 height 14
click at [70, 151] on input "Camm Farms (///elated.tilting.outcasts" at bounding box center [329, 152] width 611 height 14
type input "Camm Farms ///elated.tilting.outcasts"
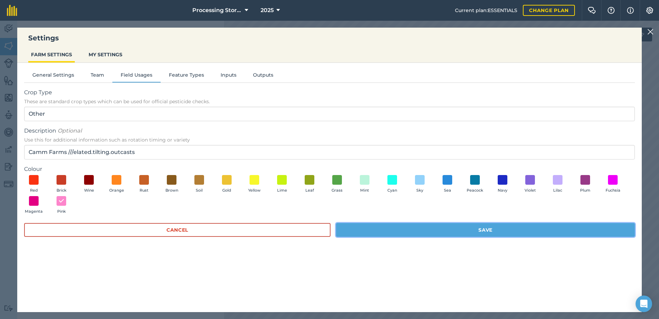
click at [415, 232] on button "Save" at bounding box center [485, 230] width 299 height 14
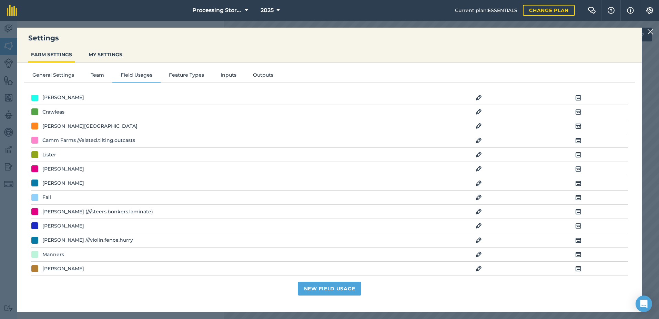
scroll to position [172, 0]
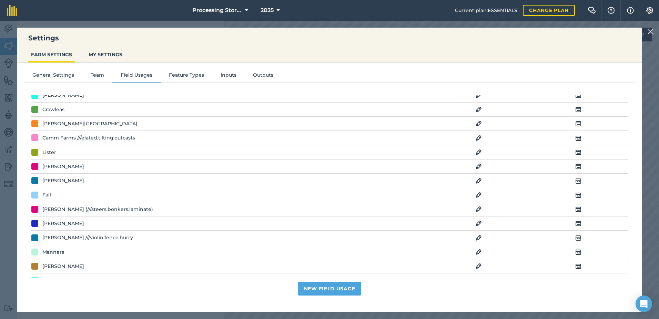
click at [476, 209] on img at bounding box center [479, 209] width 6 height 8
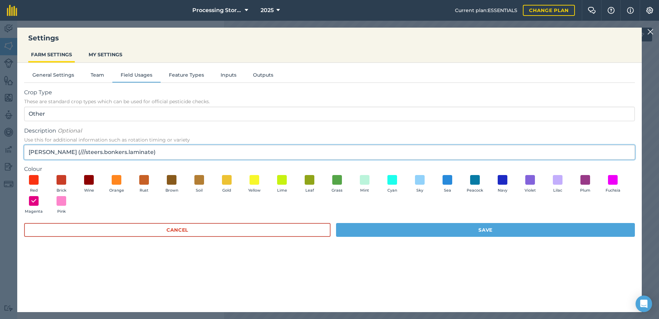
click at [136, 153] on input "[PERSON_NAME] (///steers.bonkers.laminate)" at bounding box center [329, 152] width 611 height 14
click at [54, 153] on input "[PERSON_NAME] (///steers.bonkers.laminate" at bounding box center [329, 152] width 611 height 14
type input "[PERSON_NAME] ///steers.bonkers.laminate"
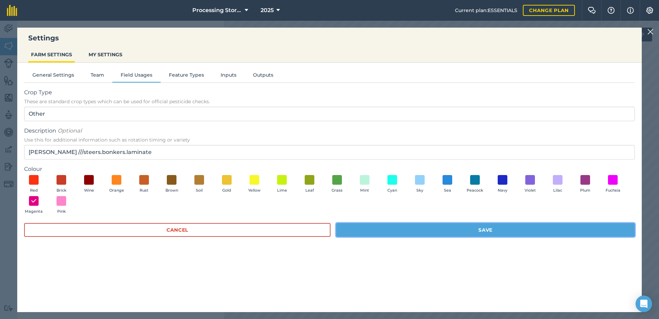
click at [435, 231] on button "Save" at bounding box center [485, 230] width 299 height 14
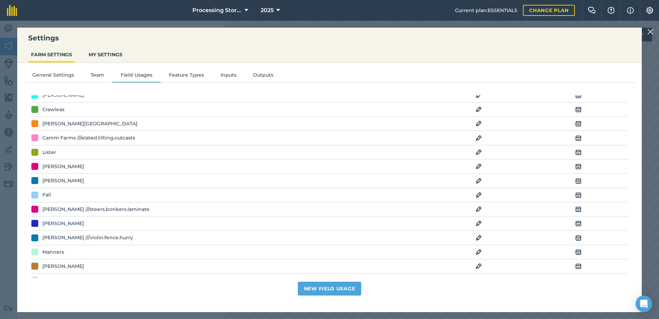
scroll to position [0, 0]
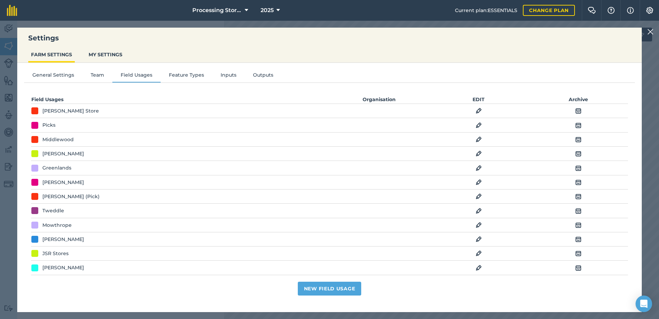
click at [476, 109] on img at bounding box center [479, 111] width 6 height 8
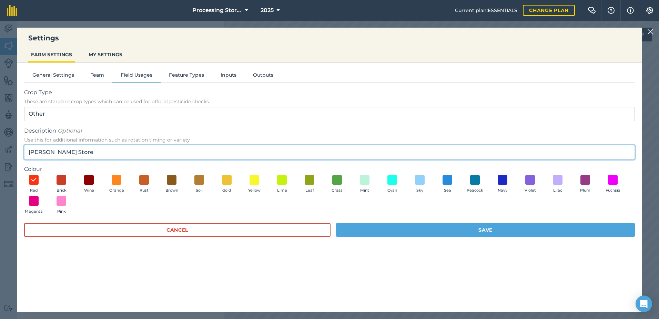
click at [137, 151] on input "[PERSON_NAME] Store" at bounding box center [329, 152] width 611 height 14
paste input "///reason.masses.thickens"
type input "[PERSON_NAME] Store ///reason.masses.thickens"
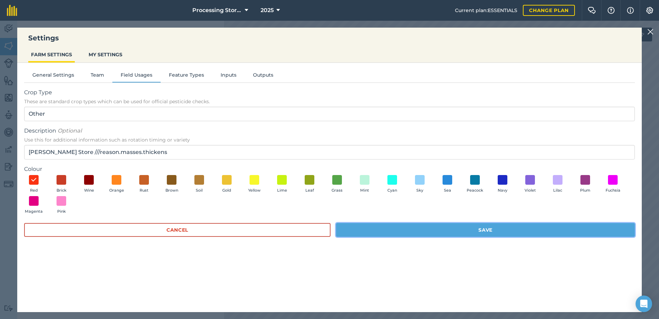
click at [399, 228] on button "Save" at bounding box center [485, 230] width 299 height 14
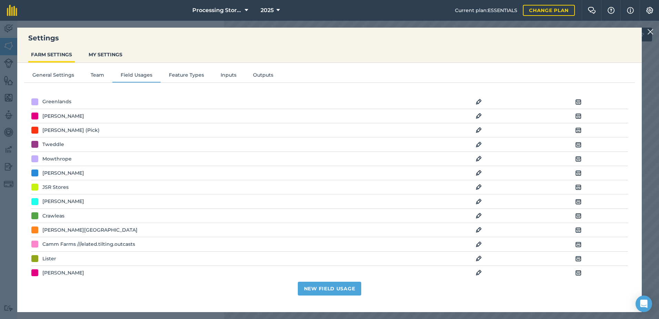
scroll to position [69, 0]
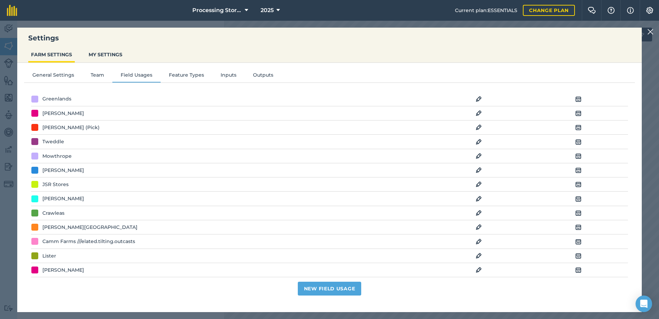
click at [152, 229] on div "[PERSON_NAME][GEOGRAPHIC_DATA]" at bounding box center [180, 227] width 298 height 8
click at [203, 224] on div "[PERSON_NAME][GEOGRAPHIC_DATA]" at bounding box center [180, 227] width 298 height 8
click at [476, 225] on img at bounding box center [479, 227] width 6 height 8
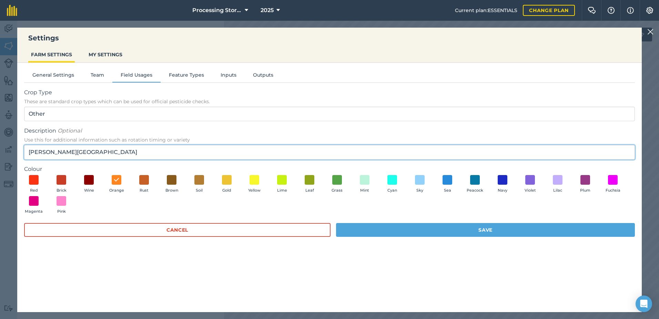
drag, startPoint x: 115, startPoint y: 152, endPoint x: 52, endPoint y: 152, distance: 62.4
click at [52, 152] on input "[PERSON_NAME][GEOGRAPHIC_DATA]" at bounding box center [329, 152] width 611 height 14
paste input "///fried.enable.pupils"
type input "[PERSON_NAME] ///fried.enable.pupils"
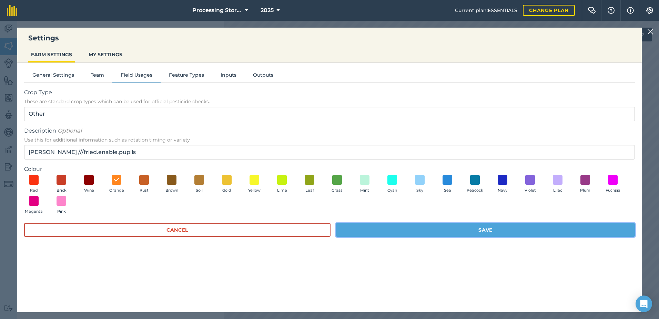
click at [413, 231] on button "Save" at bounding box center [485, 230] width 299 height 14
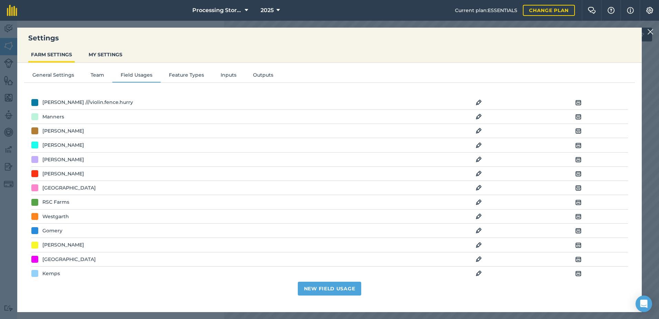
scroll to position [310, 0]
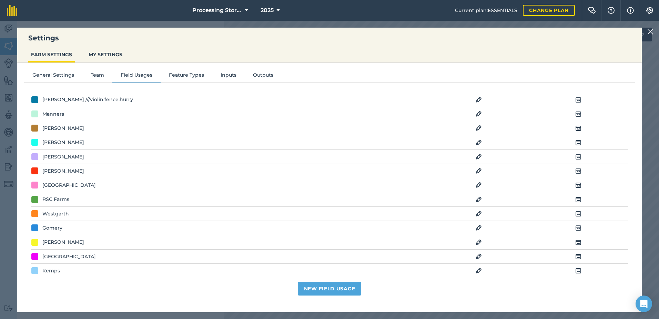
drag, startPoint x: 651, startPoint y: 32, endPoint x: 644, endPoint y: 37, distance: 8.0
click at [651, 32] on img at bounding box center [650, 32] width 6 height 8
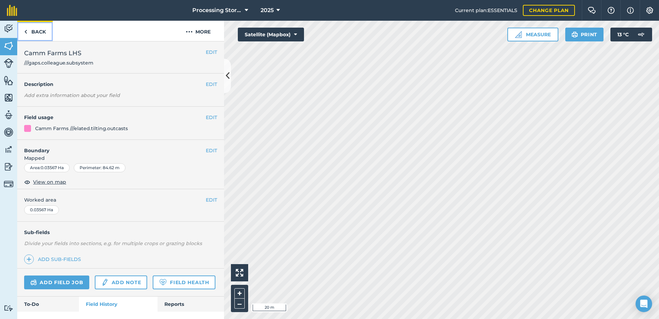
click at [36, 33] on link "Back" at bounding box center [35, 31] width 36 height 20
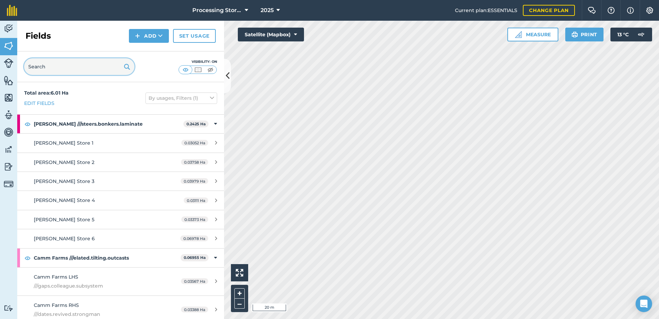
click at [60, 63] on input "text" at bounding box center [79, 66] width 110 height 17
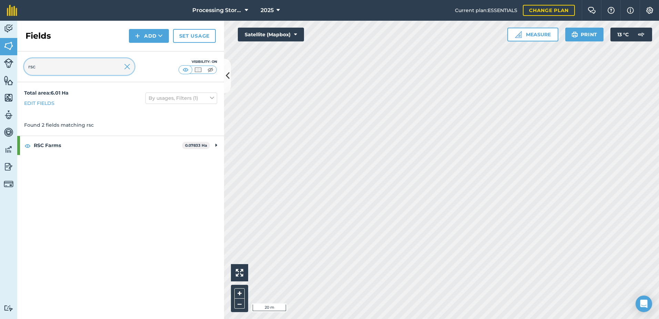
type input "rsc"
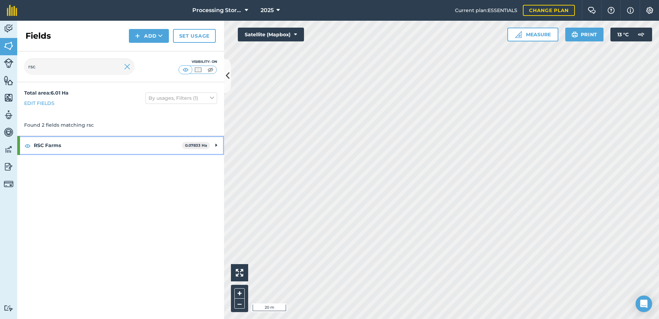
click at [51, 145] on strong "RSC Farms" at bounding box center [108, 145] width 148 height 19
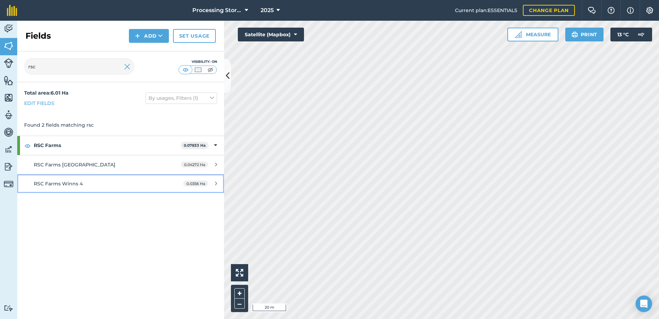
click at [77, 187] on div "RSC Farms Winns 4" at bounding box center [99, 184] width 130 height 8
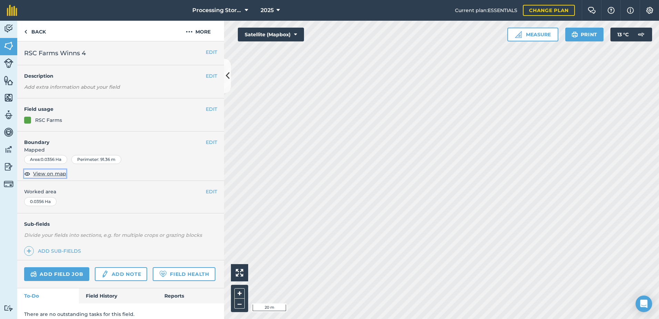
click at [53, 174] on span "View on map" at bounding box center [49, 174] width 33 height 8
click at [33, 33] on link "Back" at bounding box center [35, 31] width 36 height 20
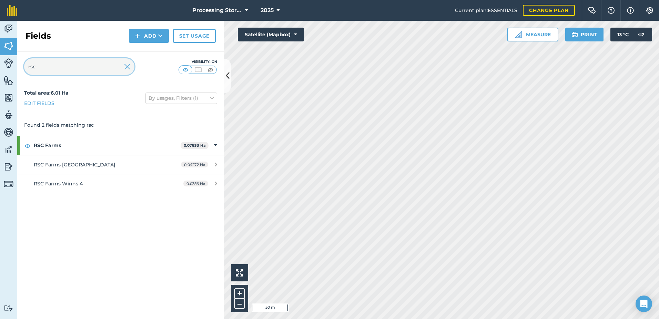
drag, startPoint x: 89, startPoint y: 69, endPoint x: 8, endPoint y: 71, distance: 80.7
click at [8, 71] on div "Activity Fields Livestock Features Maps Team Vehicles Data Reporting Billing Tu…" at bounding box center [329, 170] width 659 height 298
type input "[PERSON_NAME]"
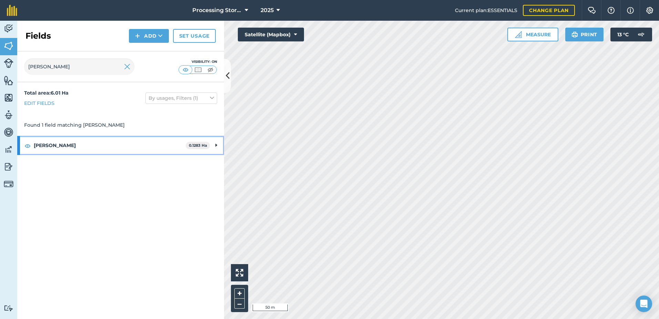
click at [42, 146] on strong "[PERSON_NAME]" at bounding box center [110, 145] width 152 height 19
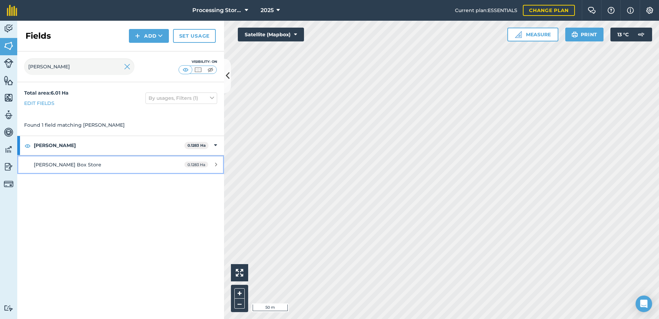
click at [62, 165] on span "[PERSON_NAME] Box Store" at bounding box center [68, 164] width 68 height 6
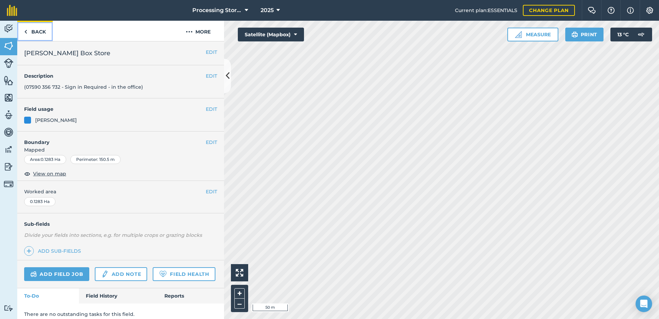
click at [28, 33] on link "Back" at bounding box center [35, 31] width 36 height 20
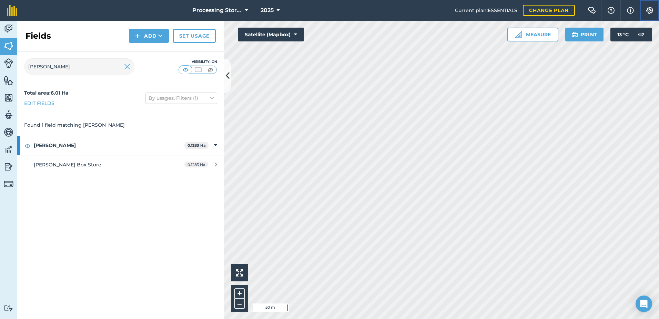
click at [649, 12] on img at bounding box center [650, 10] width 8 height 7
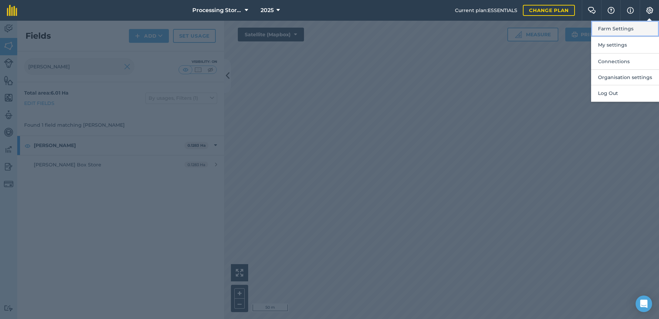
click at [619, 30] on button "Farm Settings" at bounding box center [625, 29] width 68 height 16
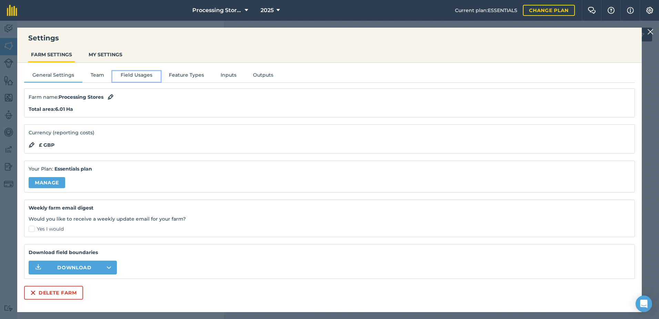
click at [139, 74] on button "Field Usages" at bounding box center [136, 76] width 48 height 10
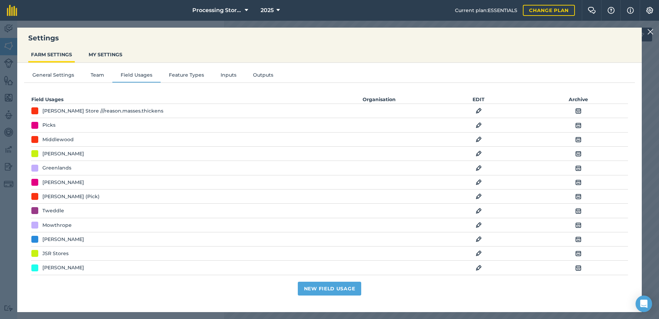
click at [478, 238] on td "EDIT" at bounding box center [479, 239] width 100 height 14
click at [471, 239] on td "EDIT" at bounding box center [479, 239] width 100 height 14
click at [476, 238] on img at bounding box center [479, 239] width 6 height 8
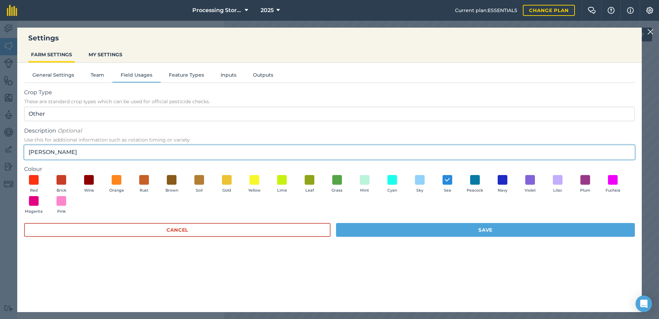
click at [96, 147] on input "[PERSON_NAME]" at bounding box center [329, 152] width 611 height 14
paste input "///misted.tune.calculate"
type input "[PERSON_NAME] ///misted.tune.calculate"
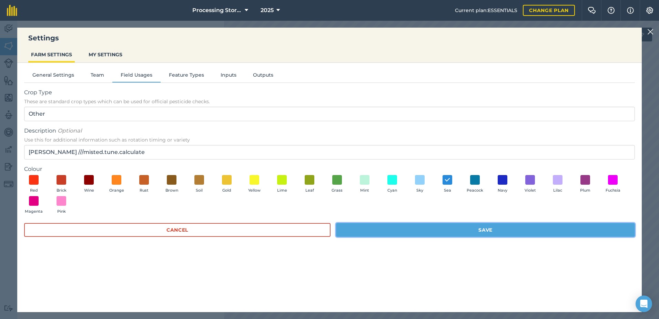
click at [363, 225] on button "Save" at bounding box center [485, 230] width 299 height 14
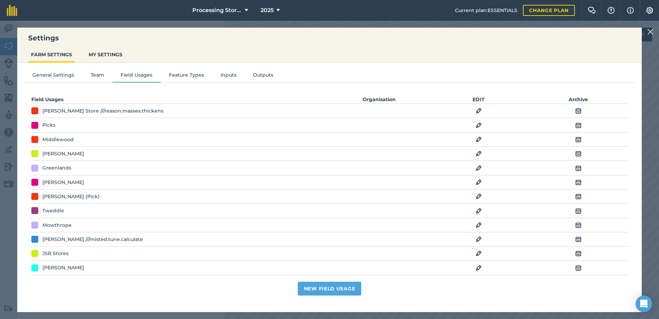
click at [652, 33] on img at bounding box center [650, 32] width 6 height 8
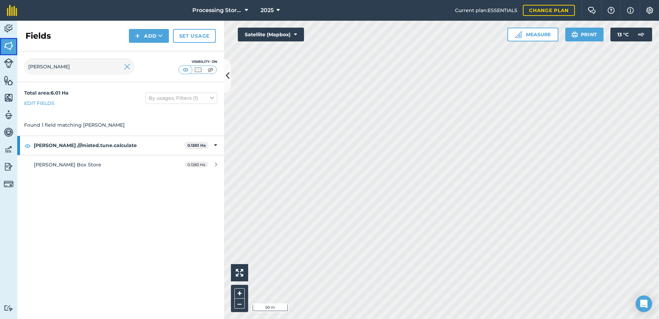
drag, startPoint x: 3, startPoint y: 45, endPoint x: 22, endPoint y: 80, distance: 39.5
click at [4, 46] on link "Fields" at bounding box center [8, 46] width 17 height 17
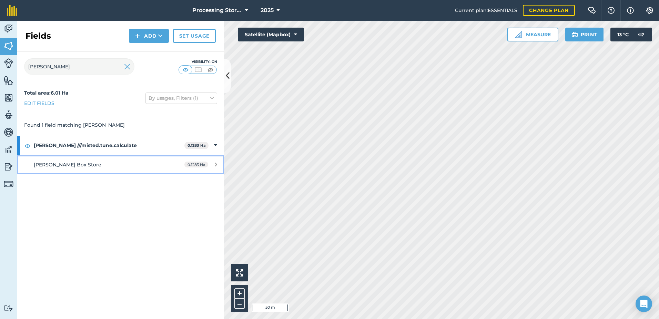
click at [53, 164] on span "[PERSON_NAME] Box Store" at bounding box center [68, 164] width 68 height 6
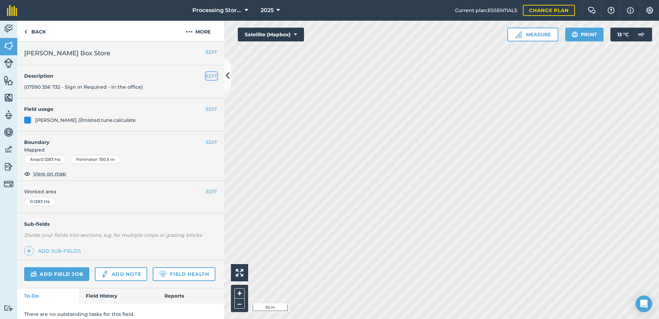
click at [206, 76] on button "EDIT" at bounding box center [211, 76] width 11 height 8
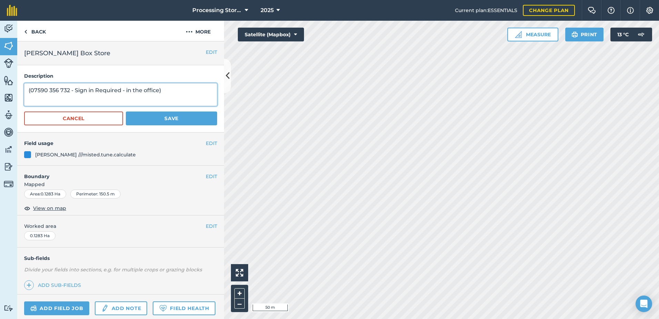
drag, startPoint x: 61, startPoint y: 93, endPoint x: 61, endPoint y: 100, distance: 6.9
click at [61, 94] on textarea "(07590 356 732 - Sign in Required - in the office)" at bounding box center [120, 94] width 193 height 23
click at [49, 93] on textarea "(07590 356732 - Sign in Required - in the office)" at bounding box center [120, 94] width 193 height 23
drag, startPoint x: 73, startPoint y: 92, endPoint x: 156, endPoint y: 94, distance: 83.5
click at [156, 94] on textarea "(07590356732 - Sign in Required - in the office)" at bounding box center [120, 94] width 193 height 23
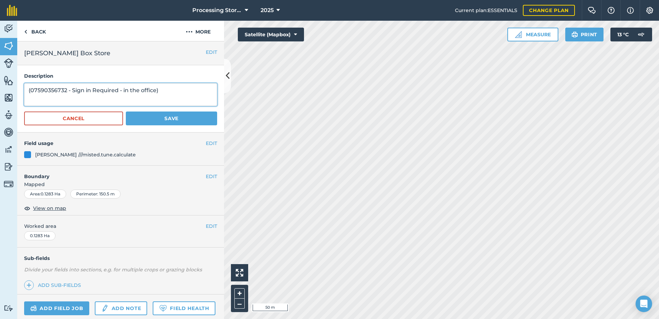
type textarea "(07590356732 - Sign in Required - in the office)"
click at [148, 118] on button "Save" at bounding box center [171, 118] width 91 height 14
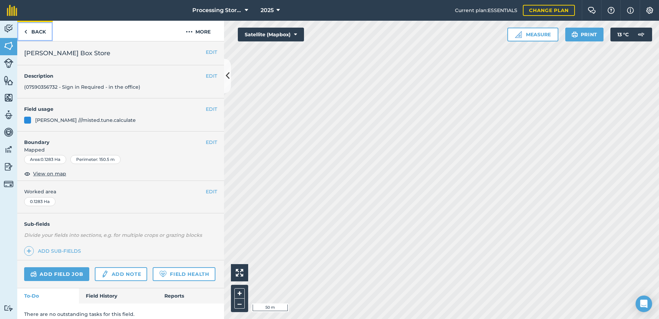
click at [41, 31] on link "Back" at bounding box center [35, 31] width 36 height 20
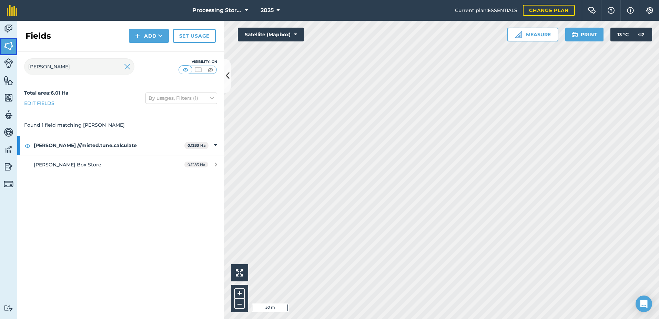
click at [7, 47] on img at bounding box center [9, 46] width 10 height 10
click at [127, 65] on img at bounding box center [127, 66] width 6 height 8
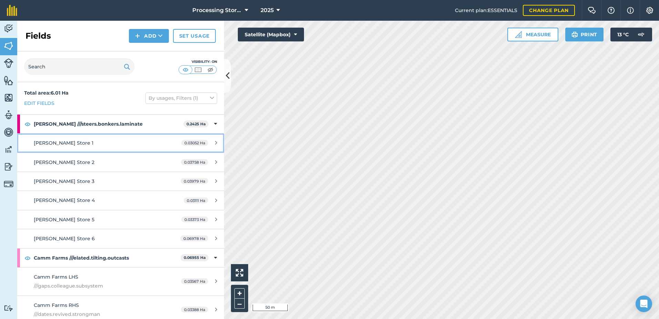
click at [88, 145] on div "[PERSON_NAME] Store 1" at bounding box center [99, 143] width 130 height 8
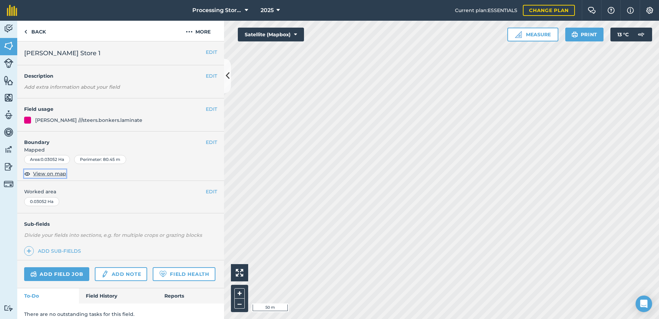
click at [48, 170] on span "View on map" at bounding box center [49, 174] width 33 height 8
click at [213, 52] on div "EDIT [PERSON_NAME] Store 1" at bounding box center [120, 53] width 207 height 24
click at [206, 50] on button "EDIT" at bounding box center [211, 52] width 11 height 8
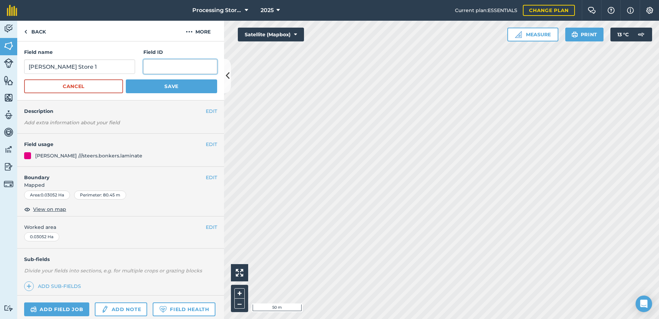
click at [178, 70] on input "text" at bounding box center [180, 66] width 74 height 14
paste input "///deed.agents.unsettled"
type input "///deed.agents.unsettled"
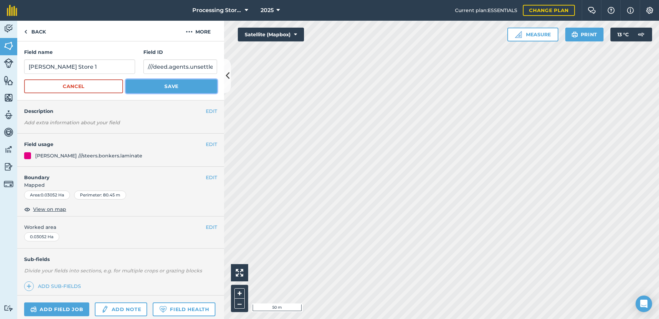
click at [174, 87] on button "Save" at bounding box center [171, 86] width 91 height 14
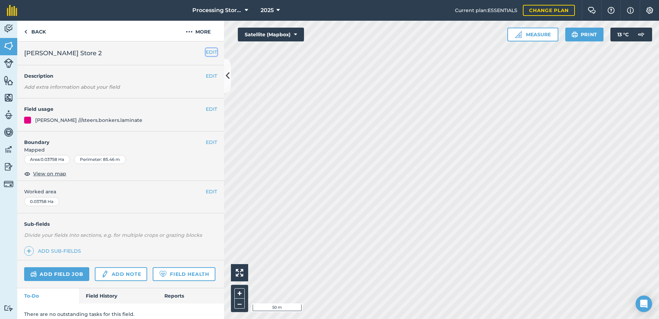
click at [206, 51] on button "EDIT" at bounding box center [211, 52] width 11 height 8
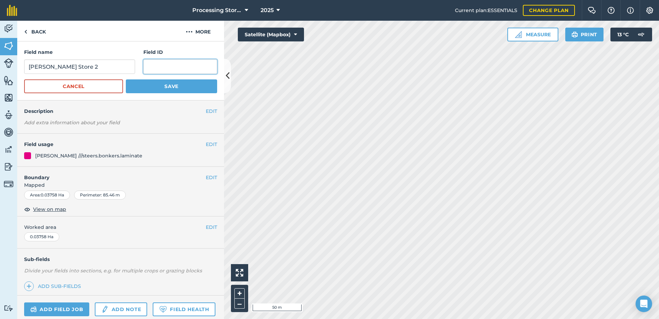
click at [181, 68] on input "text" at bounding box center [180, 66] width 74 height 14
paste input "///seashell.bats.shorts"
type input "///seashell.bats.shorts"
click at [184, 85] on button "Save" at bounding box center [171, 86] width 91 height 14
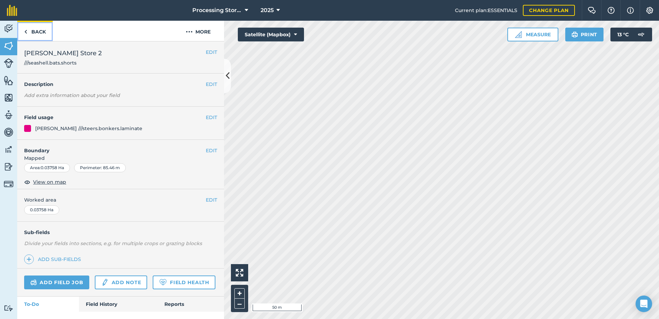
click at [36, 33] on link "Back" at bounding box center [35, 31] width 36 height 20
click at [41, 32] on link "Back" at bounding box center [35, 31] width 36 height 20
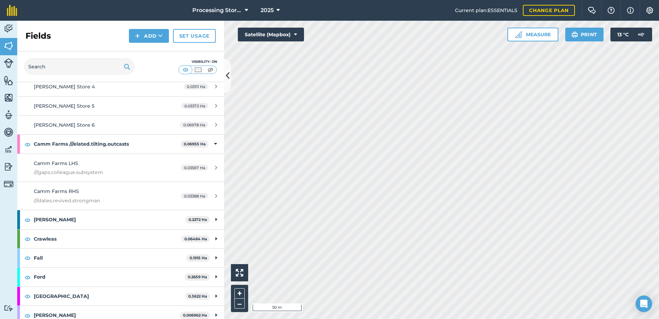
scroll to position [138, 0]
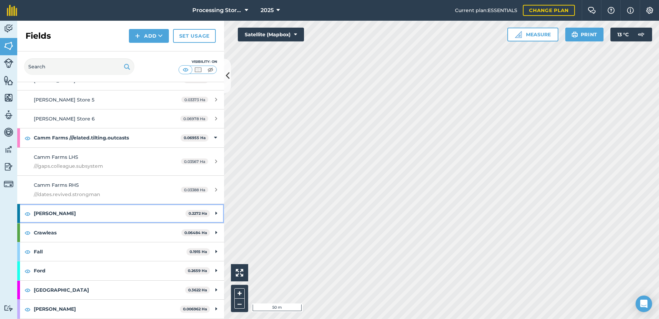
click at [101, 216] on strong "[PERSON_NAME]" at bounding box center [110, 213] width 152 height 19
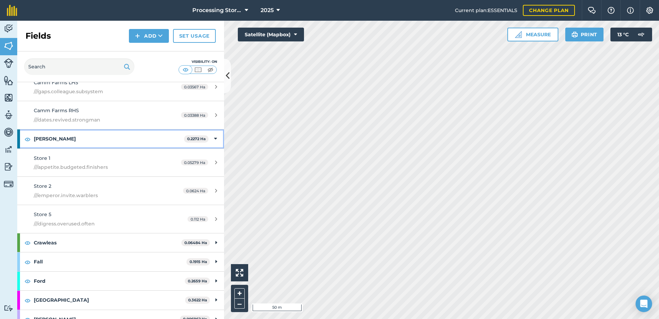
scroll to position [241, 0]
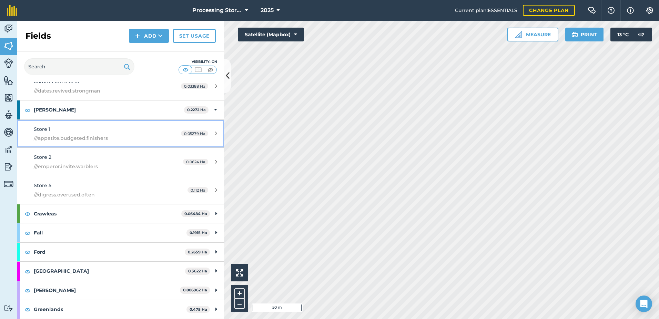
click at [77, 135] on span "///appetite.budgeted.finishers" at bounding box center [99, 138] width 130 height 8
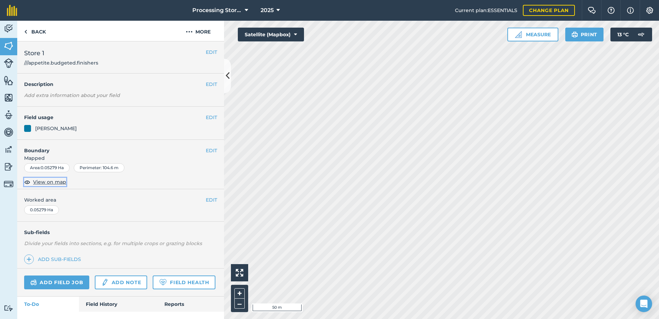
click at [56, 184] on span "View on map" at bounding box center [49, 182] width 33 height 8
click at [35, 30] on link "Back" at bounding box center [35, 31] width 36 height 20
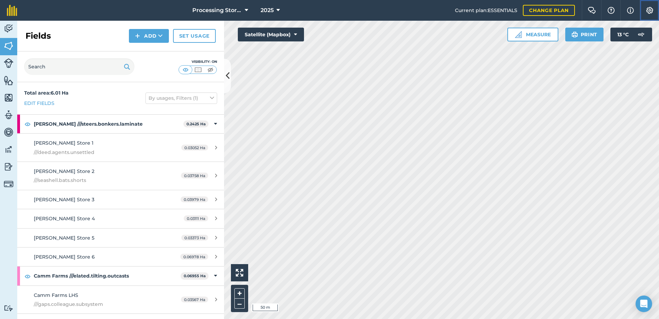
click at [650, 14] on button "Settings" at bounding box center [649, 10] width 19 height 21
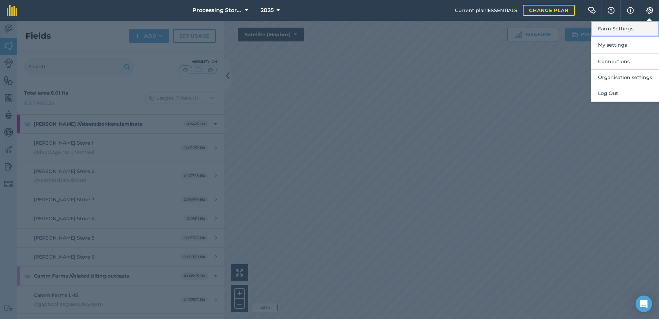
click at [626, 28] on button "Farm Settings" at bounding box center [625, 29] width 68 height 16
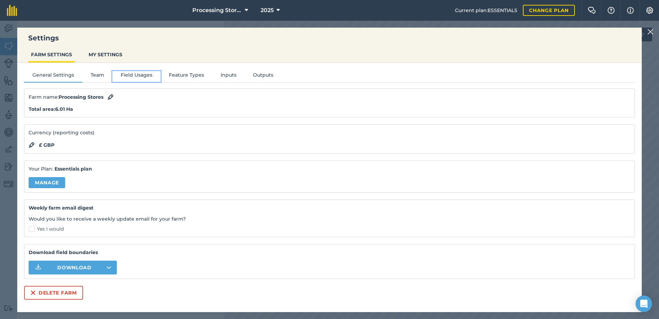
click at [130, 74] on button "Field Usages" at bounding box center [136, 76] width 48 height 10
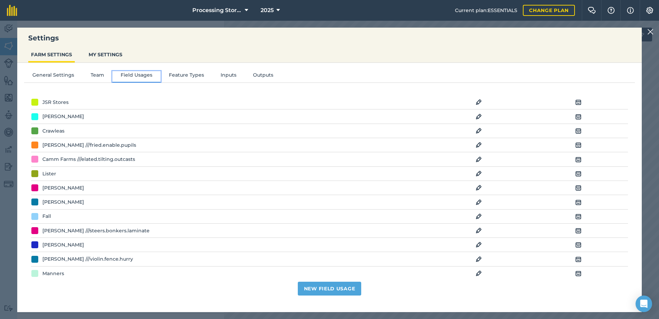
scroll to position [172, 0]
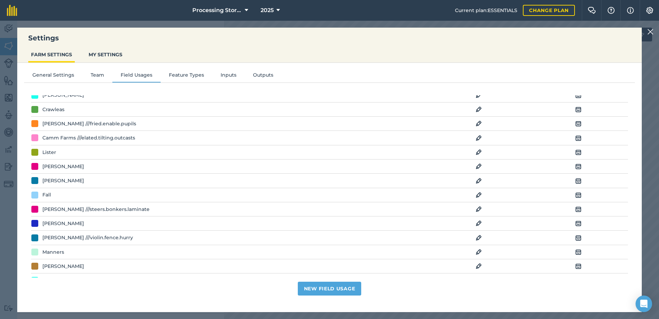
click at [476, 181] on img at bounding box center [479, 181] width 6 height 8
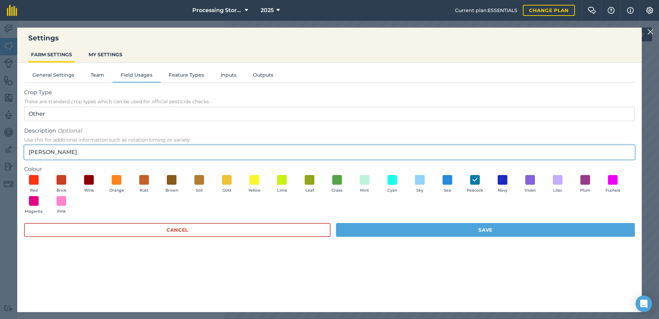
click at [69, 154] on input "[PERSON_NAME]" at bounding box center [329, 152] width 611 height 14
paste input "///foam.hurls.incurring"
type input "[PERSON_NAME] ///foam.hurls.incurring"
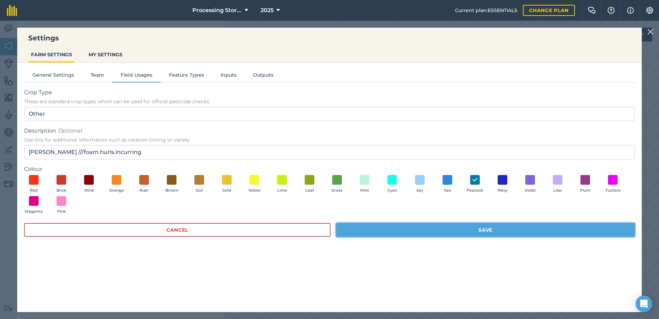
click at [387, 228] on button "Save" at bounding box center [485, 230] width 299 height 14
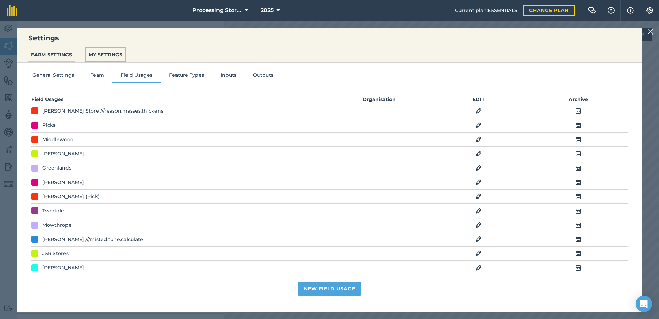
click at [109, 52] on button "MY SETTINGS" at bounding box center [105, 54] width 39 height 13
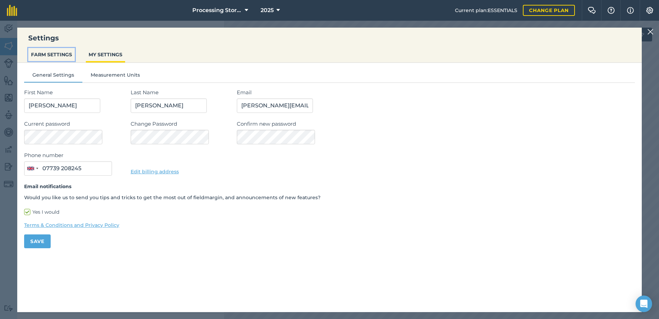
click at [61, 54] on button "FARM SETTINGS" at bounding box center [51, 54] width 47 height 13
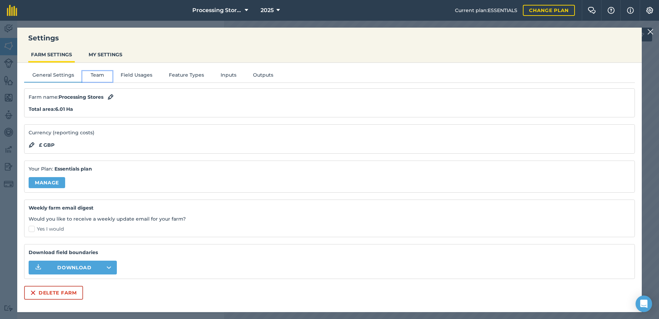
click at [102, 75] on button "Team" at bounding box center [97, 76] width 30 height 10
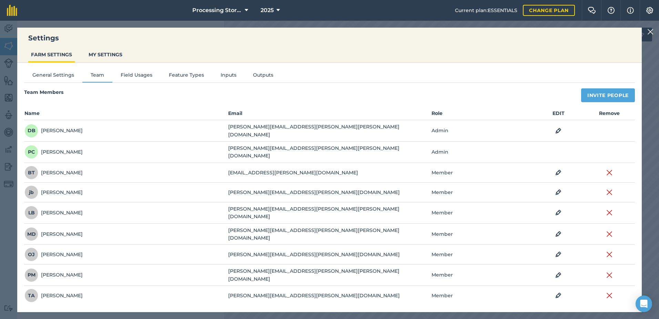
click at [649, 33] on img at bounding box center [650, 32] width 6 height 8
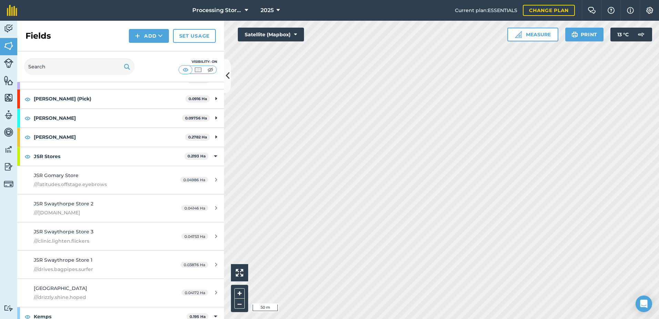
scroll to position [483, 0]
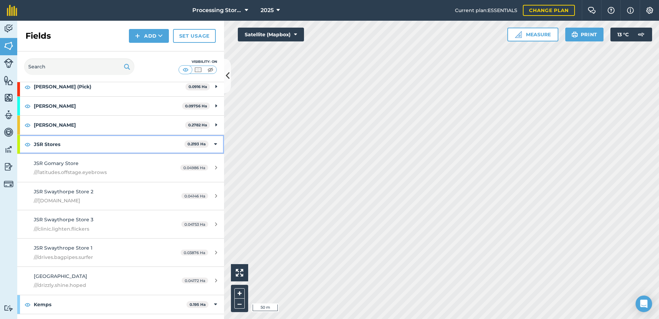
click at [212, 142] on div "JSR Stores 0.2193 Ha" at bounding box center [120, 144] width 207 height 19
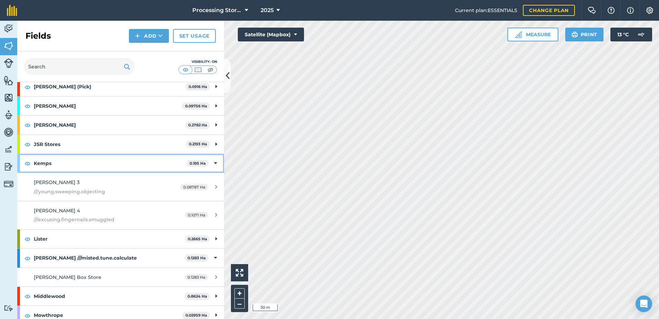
click at [215, 160] on div "Kemps 0.195 Ha" at bounding box center [120, 163] width 207 height 19
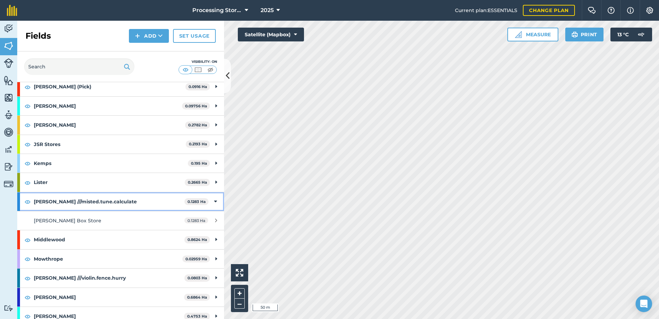
click at [214, 198] on icon at bounding box center [215, 202] width 3 height 8
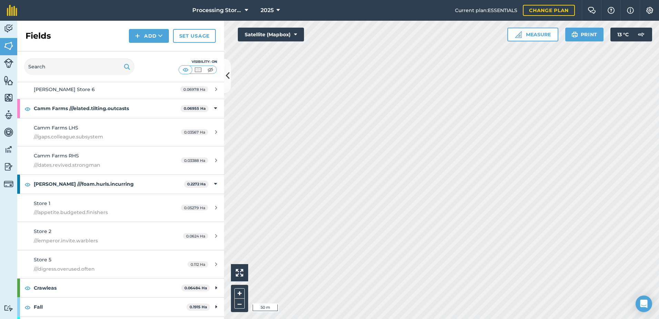
scroll to position [207, 0]
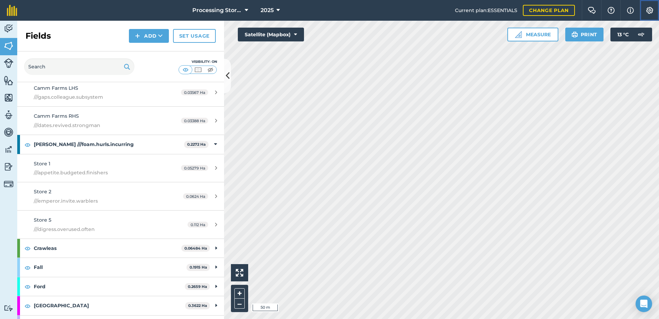
click at [650, 12] on img at bounding box center [650, 10] width 8 height 7
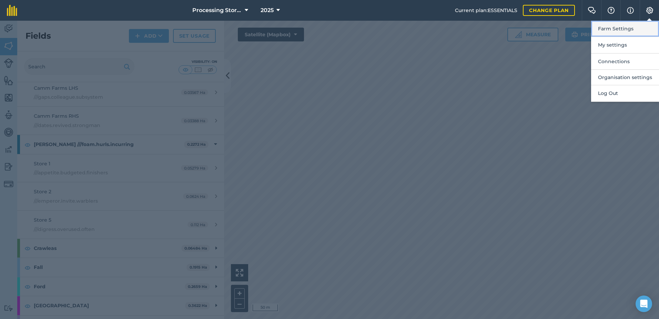
click at [622, 30] on button "Farm Settings" at bounding box center [625, 29] width 68 height 16
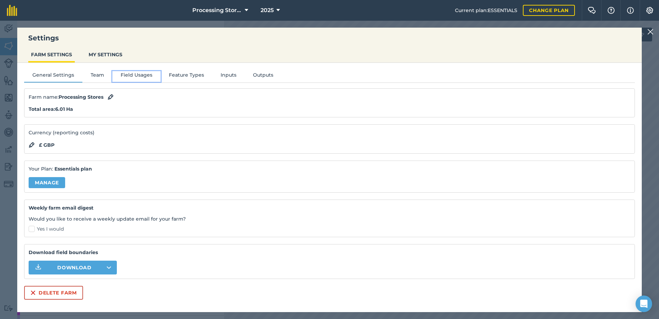
click at [126, 73] on button "Field Usages" at bounding box center [136, 76] width 48 height 10
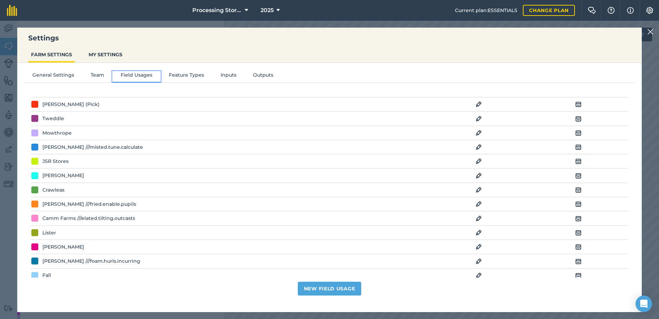
scroll to position [103, 0]
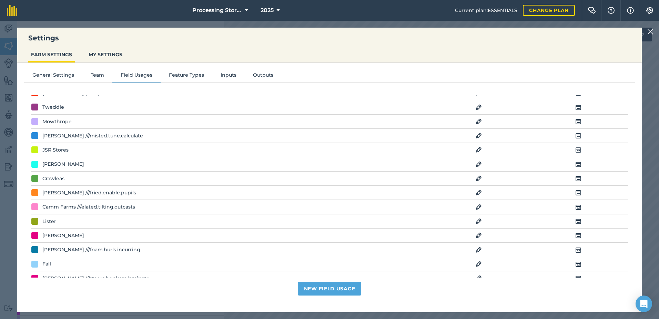
click at [575, 205] on img at bounding box center [578, 207] width 6 height 8
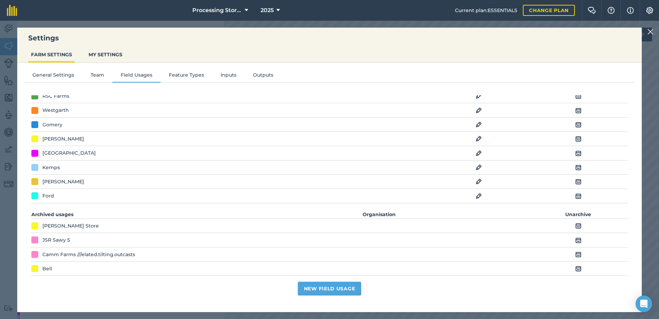
scroll to position [419, 0]
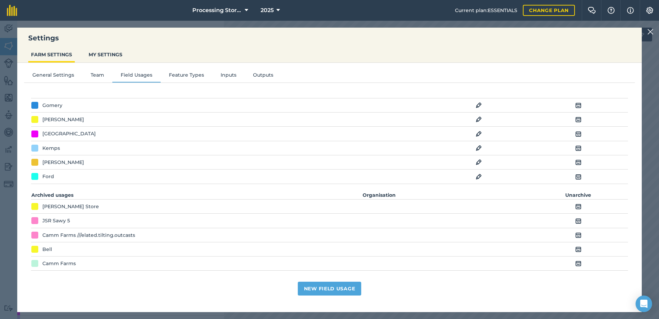
click at [64, 206] on div "[PERSON_NAME] Store" at bounding box center [70, 206] width 57 height 8
click at [63, 207] on div "[PERSON_NAME] Store" at bounding box center [70, 206] width 57 height 8
click at [651, 33] on img at bounding box center [650, 32] width 6 height 8
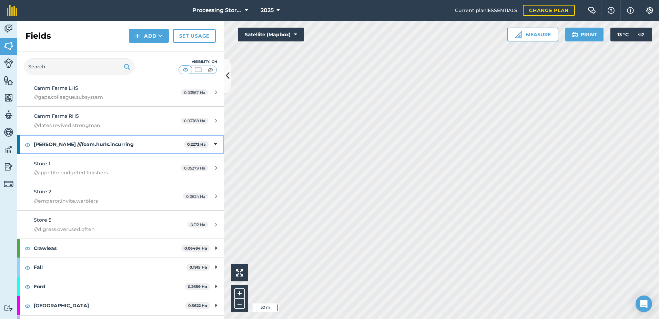
click at [209, 143] on div "[PERSON_NAME] ///foam.hurls.incurring 0.2272 Ha" at bounding box center [120, 144] width 207 height 19
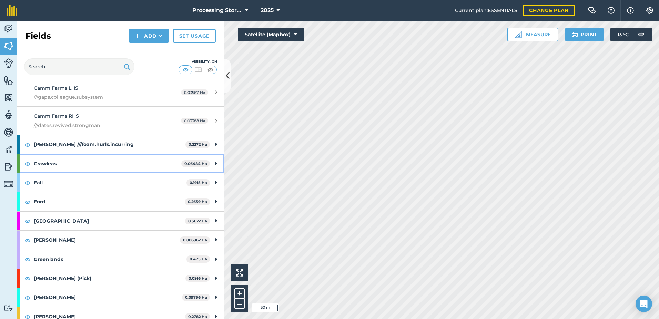
click at [71, 164] on strong "Crawleas" at bounding box center [108, 163] width 148 height 19
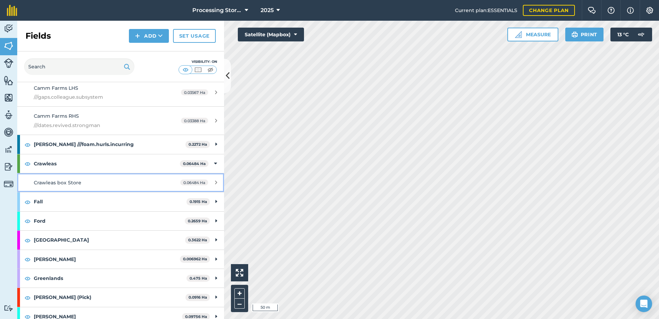
click at [89, 180] on div "Crawleas box Store" at bounding box center [99, 183] width 130 height 8
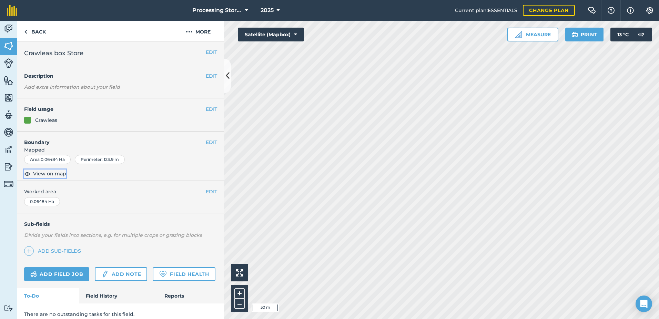
click at [56, 175] on span "View on map" at bounding box center [49, 174] width 33 height 8
click at [206, 51] on button "EDIT" at bounding box center [211, 52] width 11 height 8
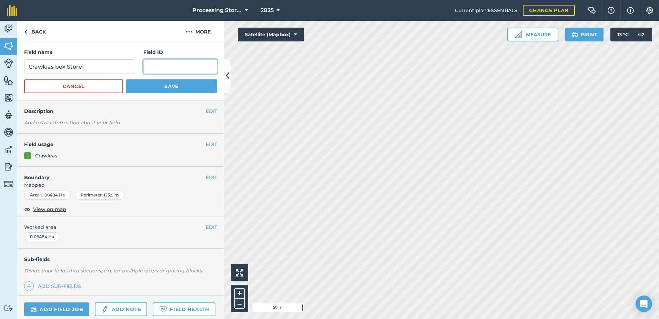
click at [169, 65] on input "text" at bounding box center [180, 66] width 74 height 14
paste input "///young.conqueror.walnuts"
type input "///young.conqueror.walnuts"
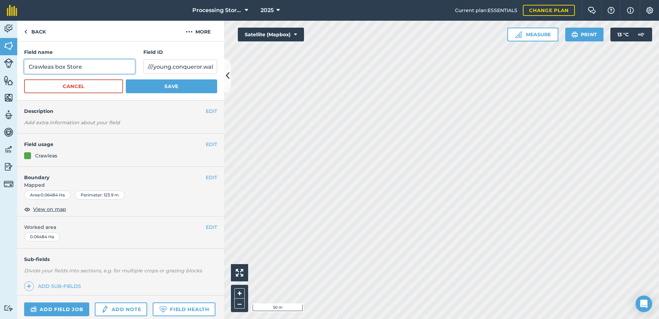
click at [69, 67] on input "Crawleas box Store" at bounding box center [79, 66] width 111 height 14
type input "Crawleas box store"
click at [151, 88] on button "Save" at bounding box center [171, 86] width 91 height 14
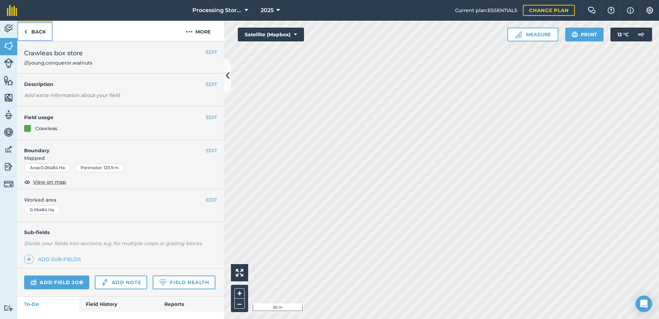
click at [43, 32] on link "Back" at bounding box center [35, 31] width 36 height 20
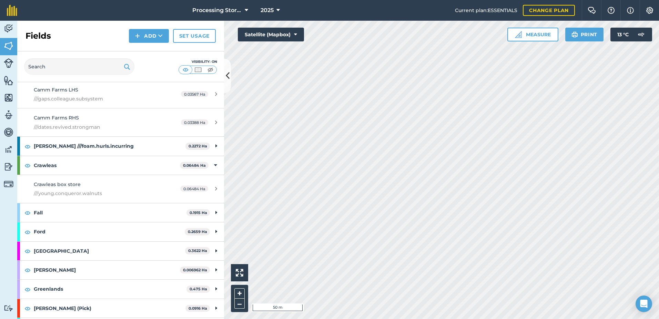
scroll to position [207, 0]
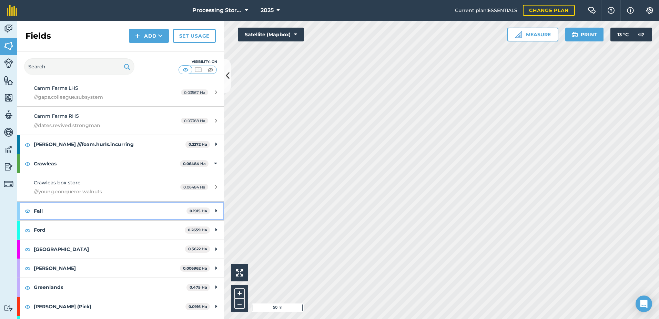
click at [100, 210] on strong "Fall" at bounding box center [110, 210] width 153 height 19
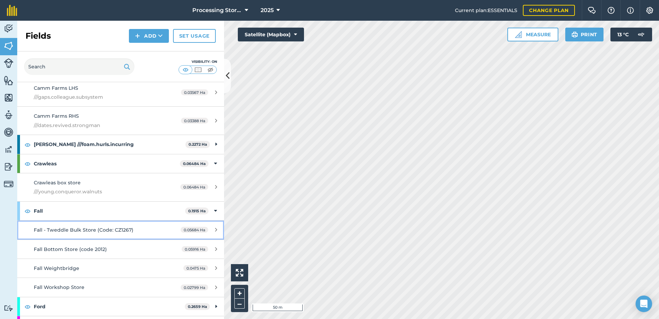
click at [141, 225] on link "Fall - Tweddle Bulk Store (Code: CZ1267) 0.05684 Ha" at bounding box center [120, 229] width 207 height 19
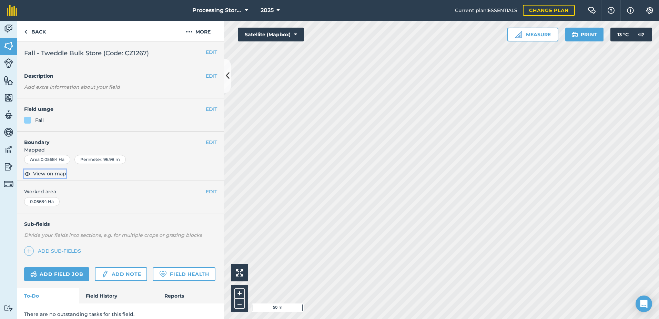
click at [47, 173] on span "View on map" at bounding box center [49, 174] width 33 height 8
click at [207, 49] on button "EDIT" at bounding box center [211, 52] width 11 height 8
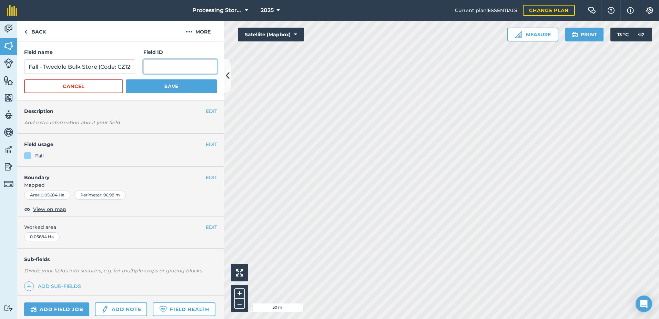
click at [190, 67] on input "text" at bounding box center [180, 66] width 74 height 14
paste input "///latitudes.piles.reach"
type input "///latitudes.piles.reach"
click at [170, 84] on button "Save" at bounding box center [171, 86] width 91 height 14
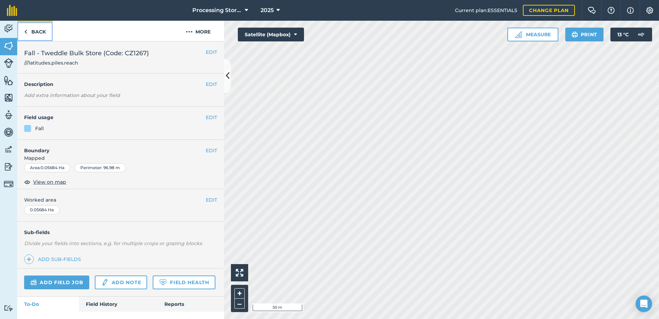
click at [39, 29] on link "Back" at bounding box center [35, 31] width 36 height 20
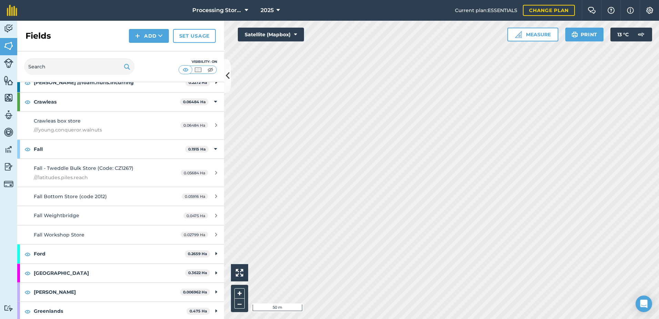
scroll to position [276, 0]
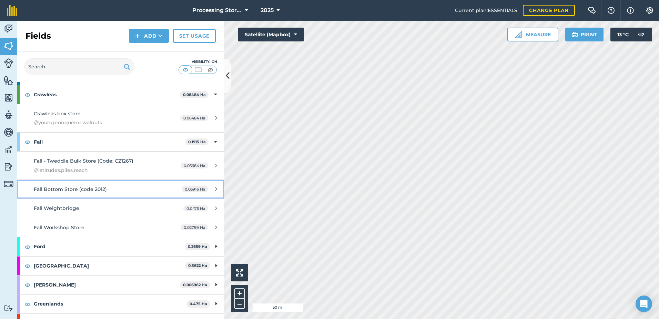
click at [111, 190] on div "Fall Bottom Store (code 2012)" at bounding box center [99, 189] width 130 height 8
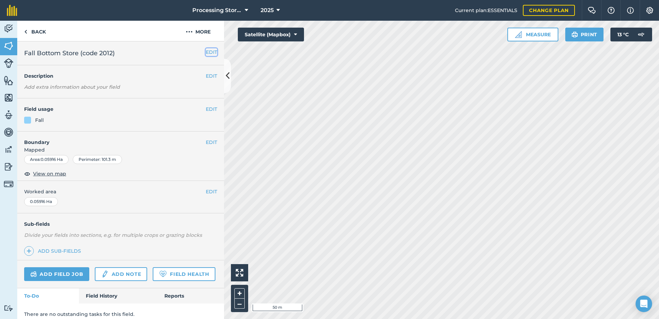
click at [206, 54] on button "EDIT" at bounding box center [211, 52] width 11 height 8
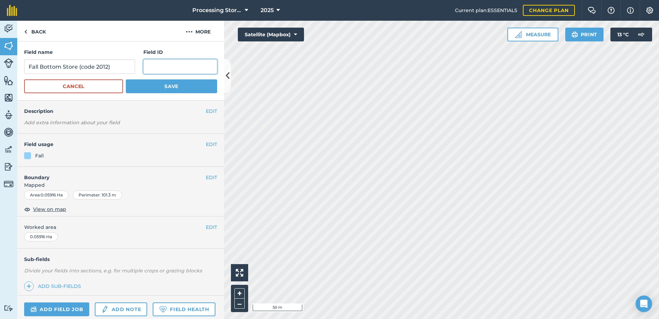
click at [177, 68] on input "text" at bounding box center [180, 66] width 74 height 14
paste input "///employer.alleges.restores"
type input "///employer.alleges.restores"
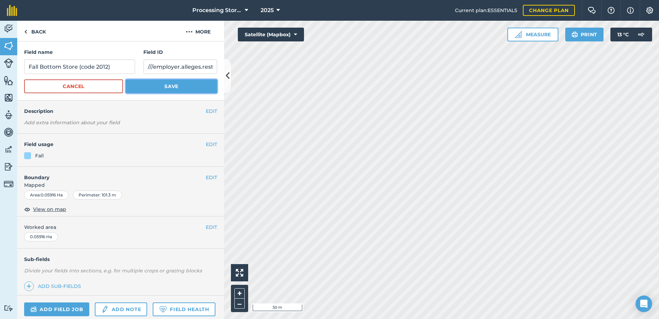
click at [180, 87] on button "Save" at bounding box center [171, 86] width 91 height 14
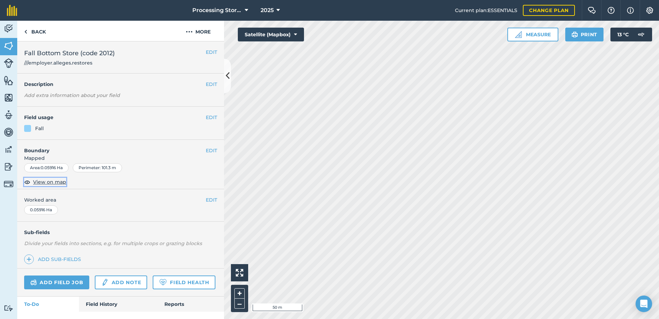
click at [44, 180] on span "View on map" at bounding box center [49, 182] width 33 height 8
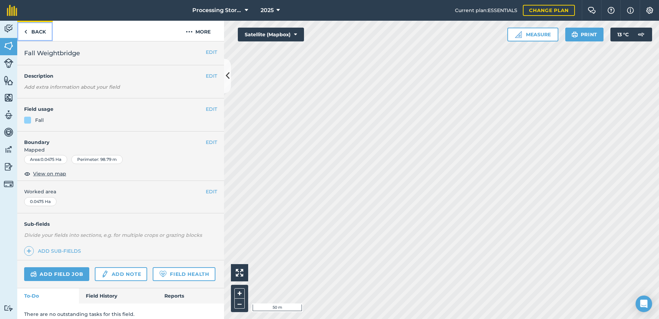
click at [37, 31] on link "Back" at bounding box center [35, 31] width 36 height 20
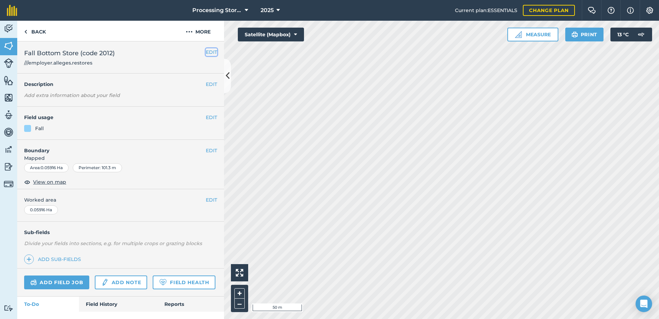
click at [209, 53] on button "EDIT" at bounding box center [211, 52] width 11 height 8
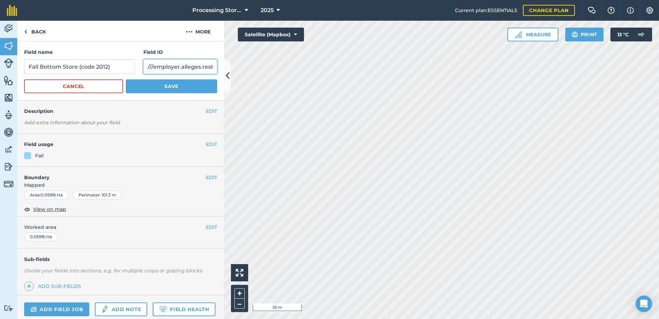
scroll to position [0, 13]
drag, startPoint x: 144, startPoint y: 67, endPoint x: 215, endPoint y: 70, distance: 70.8
click at [215, 70] on div "Field name Fall Bottom Store (code 2012) Field ID ///employer.alleges.restores …" at bounding box center [120, 70] width 207 height 59
paste input "ties.twinkling.landed"
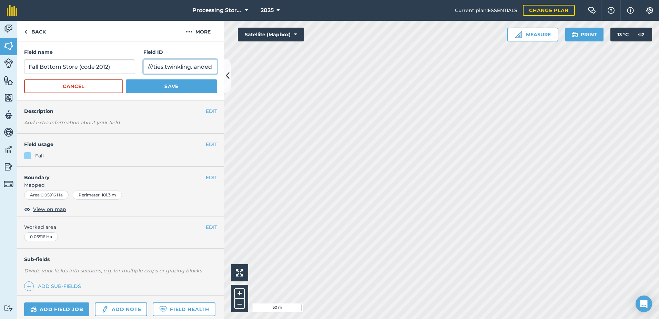
type input "///ties.twinkling.landed"
click at [188, 85] on button "Save" at bounding box center [171, 86] width 91 height 14
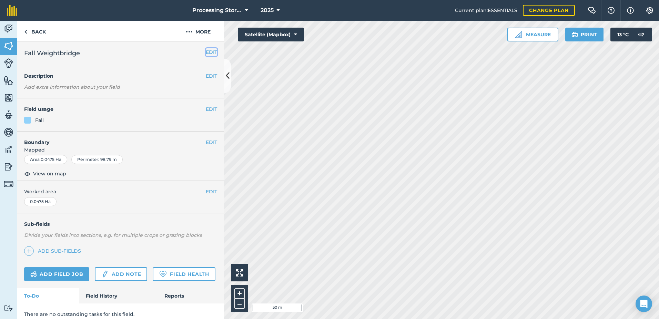
click at [208, 51] on button "EDIT" at bounding box center [211, 52] width 11 height 8
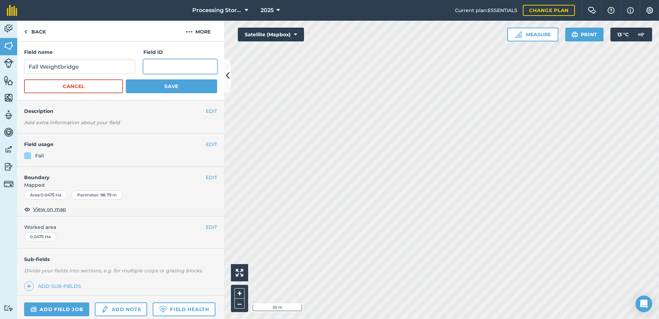
click at [179, 67] on input "text" at bounding box center [180, 66] width 74 height 14
paste input "///warns.dares.vans"
type input "///warns.dares.vans"
click at [168, 86] on button "Save" at bounding box center [171, 86] width 91 height 14
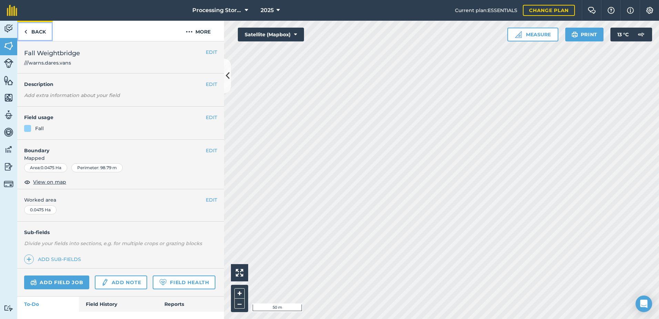
click at [30, 32] on link "Back" at bounding box center [35, 31] width 36 height 20
click at [40, 31] on link "Back" at bounding box center [35, 31] width 36 height 20
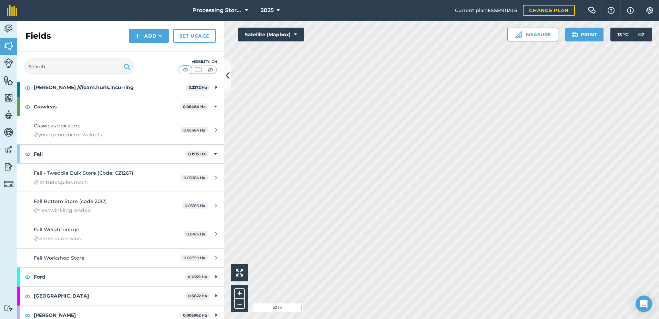
scroll to position [276, 0]
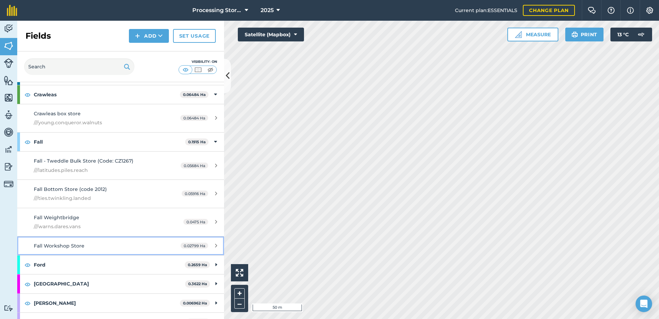
click at [103, 243] on div "Fall Workshop Store" at bounding box center [99, 246] width 130 height 8
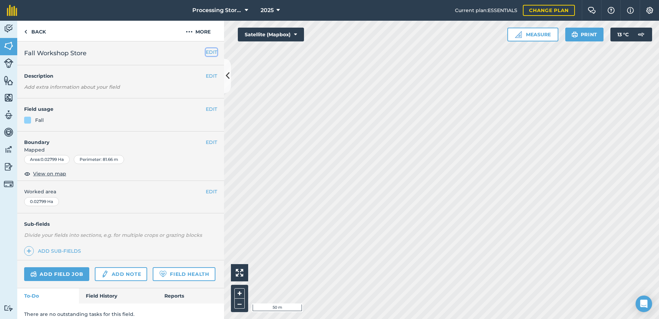
click at [206, 52] on button "EDIT" at bounding box center [211, 52] width 11 height 8
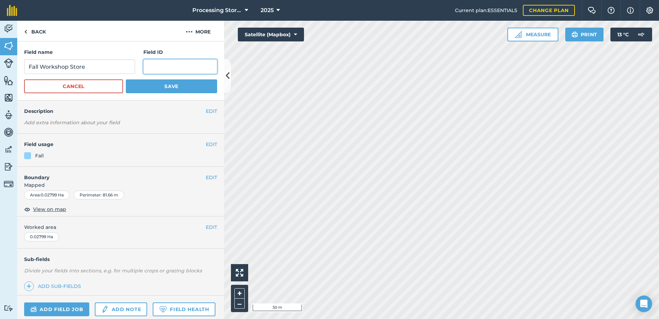
click at [164, 69] on input "text" at bounding box center [180, 66] width 74 height 14
paste input "///autumn.summer.revamped"
type input "///autumn.summer.revamped"
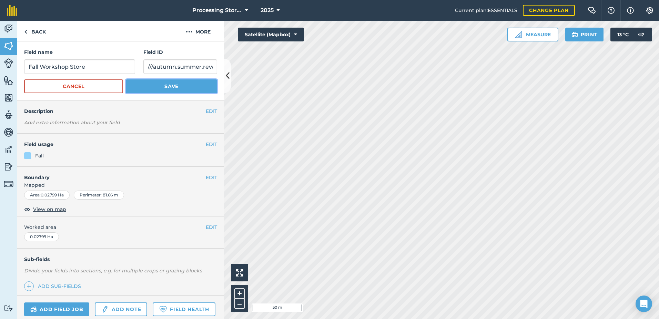
click at [168, 84] on button "Save" at bounding box center [171, 86] width 91 height 14
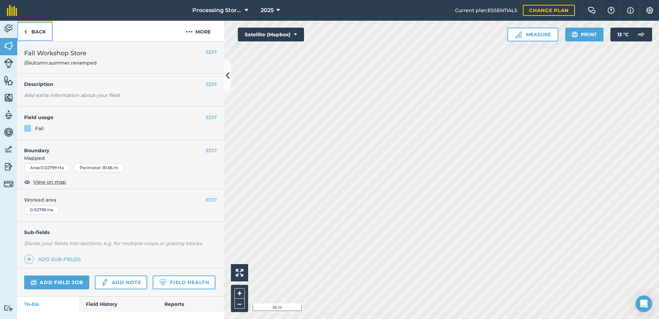
click at [32, 34] on link "Back" at bounding box center [35, 31] width 36 height 20
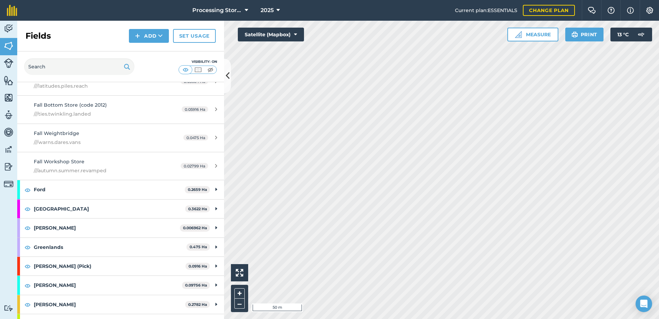
scroll to position [379, 0]
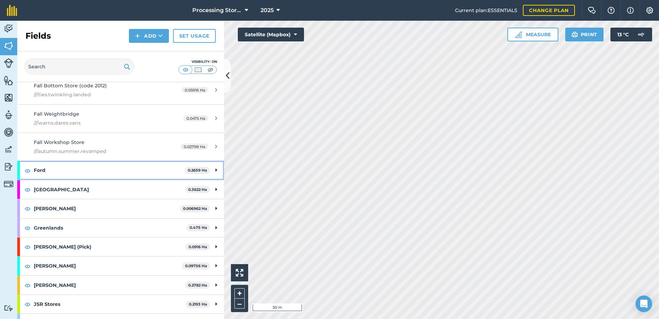
click at [58, 170] on strong "Ford" at bounding box center [109, 170] width 151 height 19
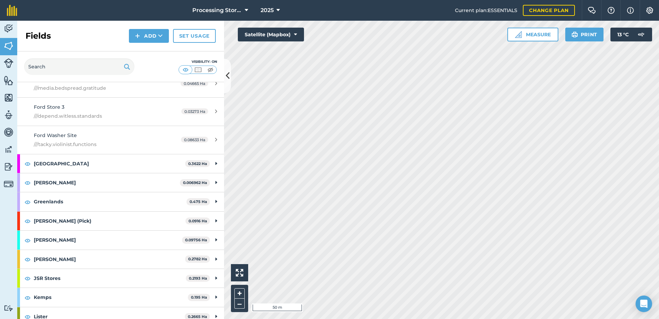
scroll to position [552, 0]
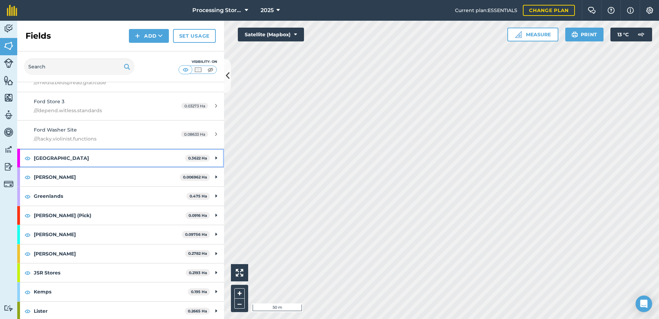
click at [82, 157] on strong "[GEOGRAPHIC_DATA]" at bounding box center [109, 158] width 151 height 19
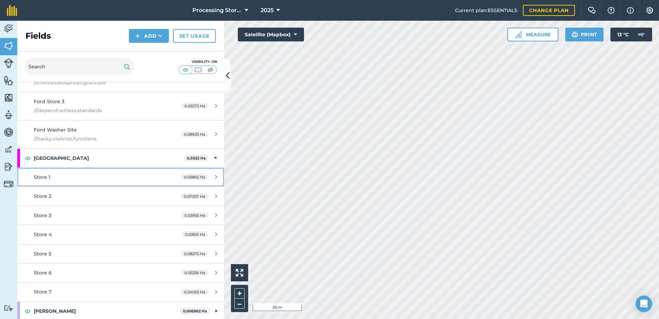
click at [70, 177] on div "Store 1" at bounding box center [99, 177] width 130 height 8
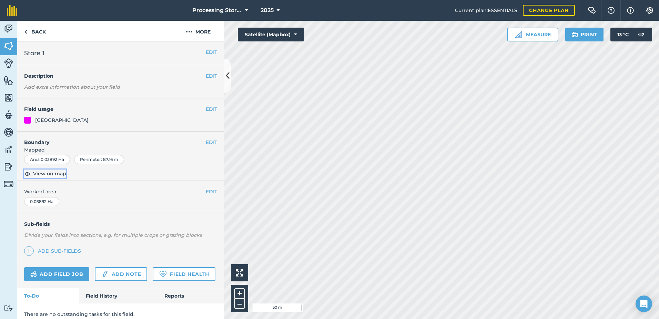
click at [49, 170] on span "View on map" at bounding box center [49, 174] width 33 height 8
click at [209, 51] on button "EDIT" at bounding box center [211, 52] width 11 height 8
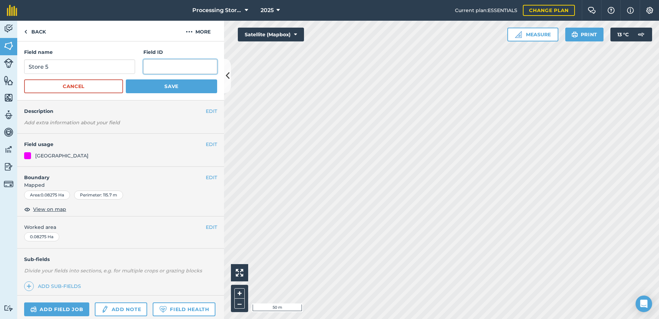
click at [182, 68] on input "text" at bounding box center [180, 66] width 74 height 14
paste input "///bluff.outbound.amounting"
type input "///bluff.outbound.amounting"
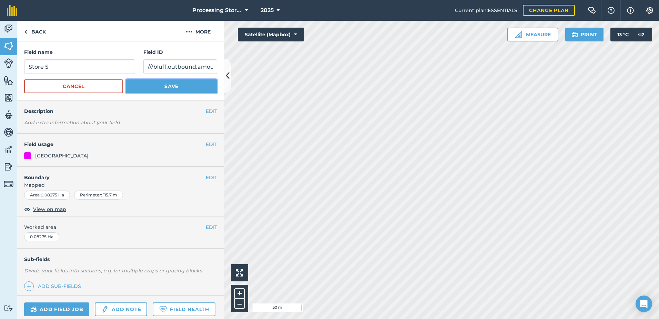
click at [180, 84] on button "Save" at bounding box center [171, 86] width 91 height 14
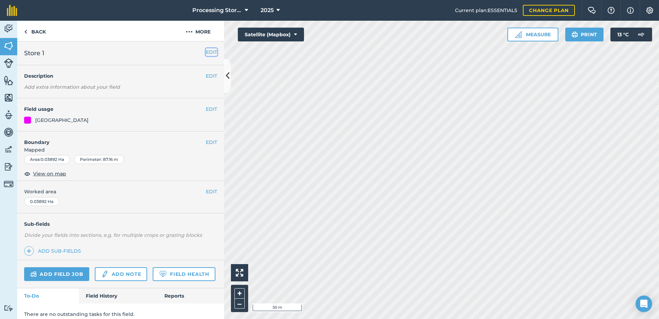
click at [209, 51] on button "EDIT" at bounding box center [211, 52] width 11 height 8
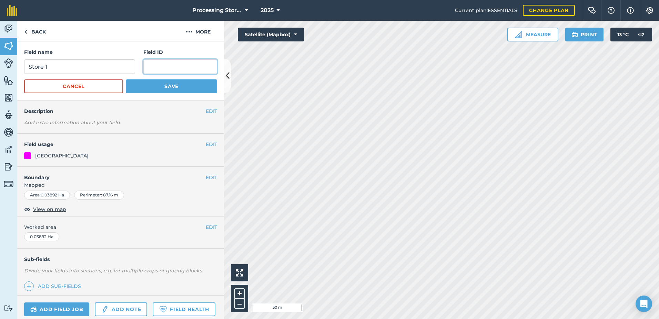
click at [162, 68] on input "text" at bounding box center [180, 66] width 74 height 14
paste input "///fortunate.repeat.twee"
type input "///fortunate.repeat.twee"
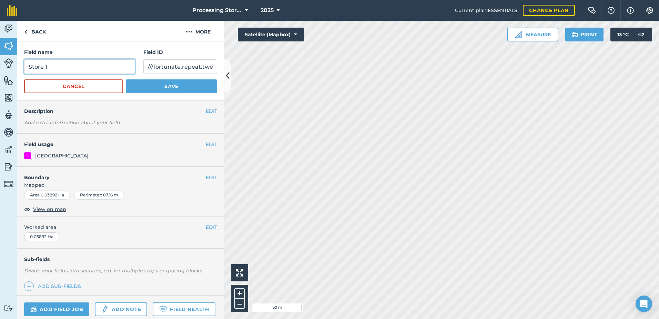
click at [29, 67] on input "Store 1" at bounding box center [79, 66] width 111 height 14
type input "[PERSON_NAME] Store 1"
click at [136, 81] on button "Save" at bounding box center [171, 86] width 91 height 14
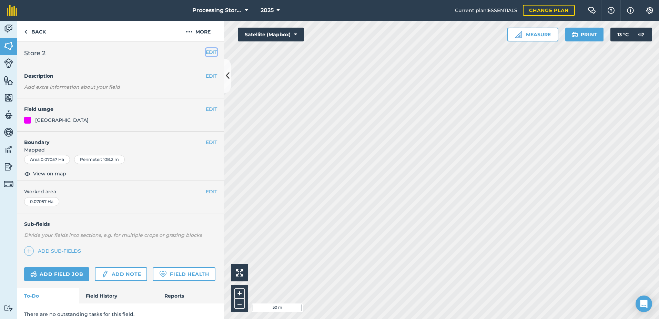
click at [210, 51] on button "EDIT" at bounding box center [211, 52] width 11 height 8
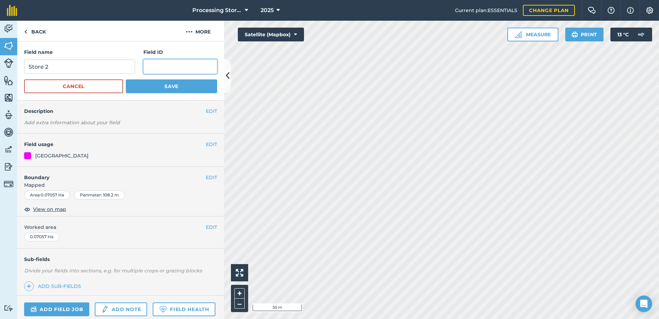
click at [173, 68] on input "text" at bounding box center [180, 66] width 74 height 14
paste input "///toasters.crossing.evenings"
type input "///toasters.crossing.evenings"
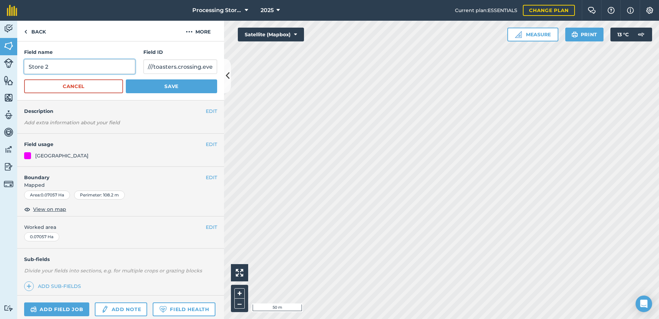
click at [31, 66] on input "Store 2" at bounding box center [79, 66] width 111 height 14
type input "Frid Store 2"
click at [161, 84] on button "Save" at bounding box center [171, 86] width 91 height 14
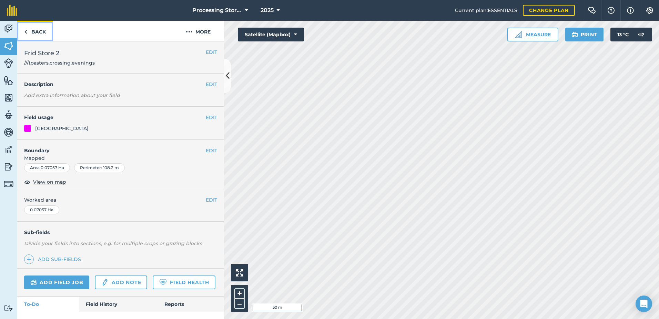
click at [39, 32] on link "Back" at bounding box center [35, 31] width 36 height 20
click at [38, 31] on link "Back" at bounding box center [35, 31] width 36 height 20
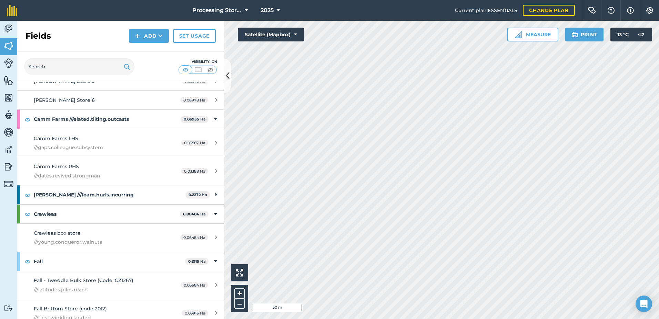
scroll to position [172, 0]
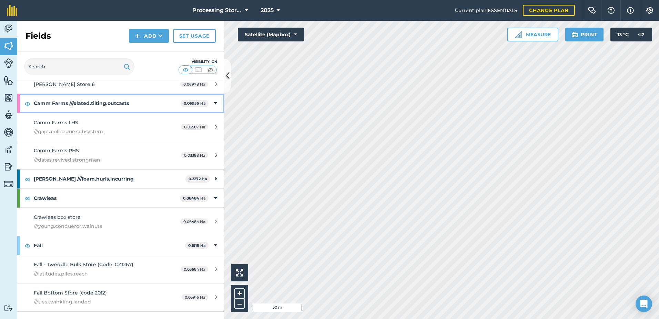
click at [208, 103] on div "Camm Farms ///elated.tilting.outcasts 0.06955 Ha" at bounding box center [120, 103] width 207 height 19
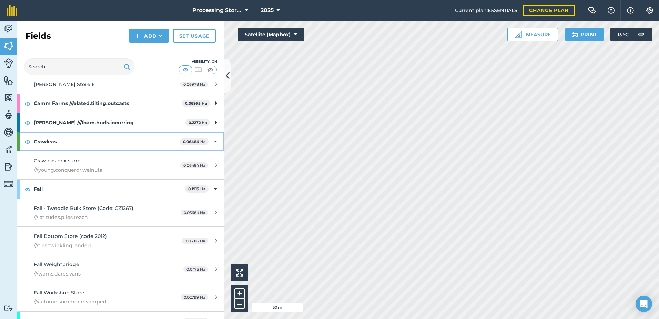
click at [214, 144] on icon at bounding box center [215, 142] width 3 height 8
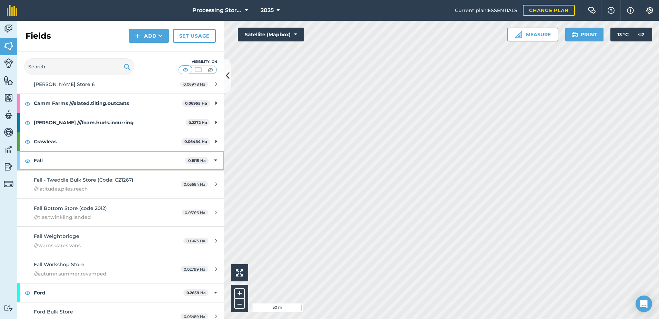
click at [214, 160] on icon at bounding box center [215, 161] width 3 height 8
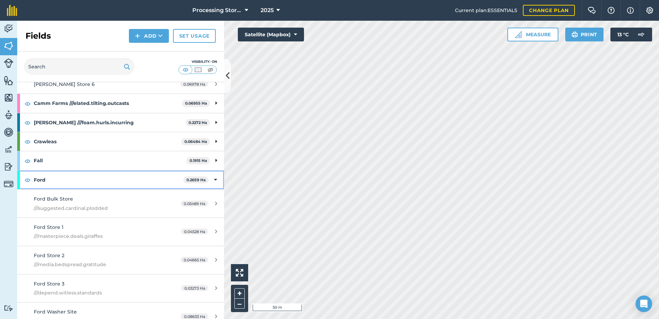
click at [212, 177] on div "Ford 0.2659 Ha" at bounding box center [120, 179] width 207 height 19
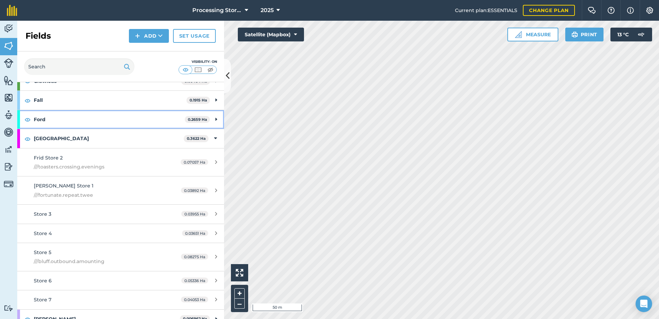
scroll to position [241, 0]
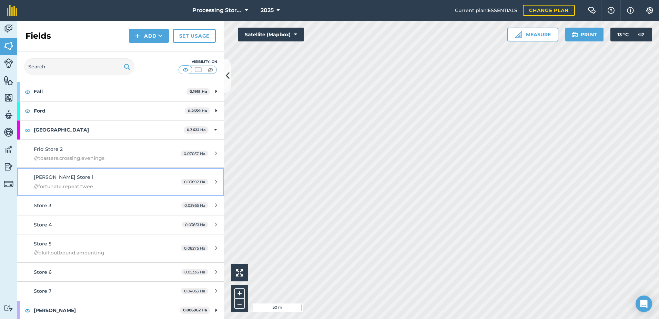
click at [91, 183] on span "///fortunate.repeat.twee" at bounding box center [99, 186] width 130 height 8
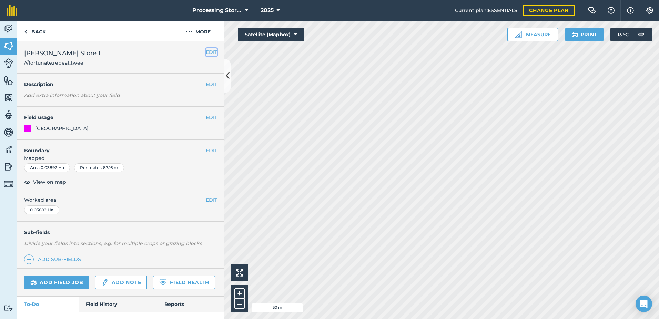
click at [206, 51] on button "EDIT" at bounding box center [211, 52] width 11 height 8
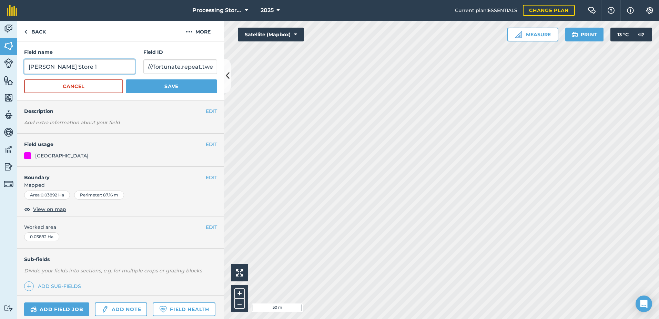
drag, startPoint x: 59, startPoint y: 67, endPoint x: 40, endPoint y: 67, distance: 19.3
click at [40, 67] on input "[PERSON_NAME] Store 1" at bounding box center [79, 66] width 111 height 14
type input "Frid Store 1"
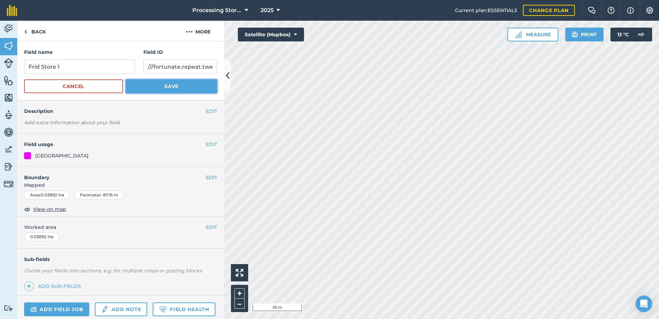
click at [154, 89] on button "Save" at bounding box center [171, 86] width 91 height 14
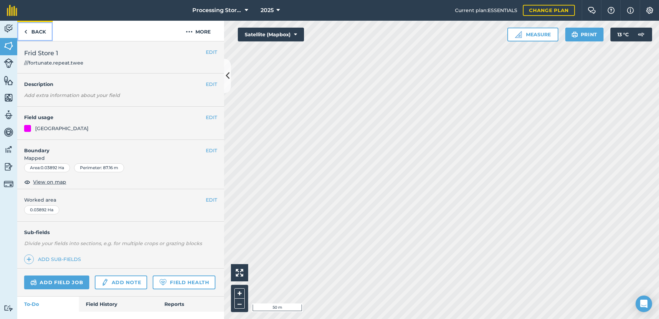
click at [29, 32] on link "Back" at bounding box center [35, 31] width 36 height 20
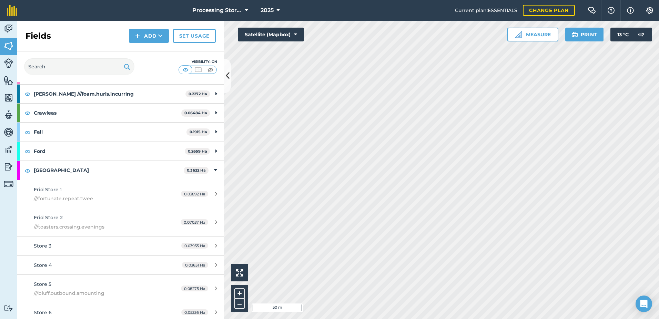
scroll to position [207, 0]
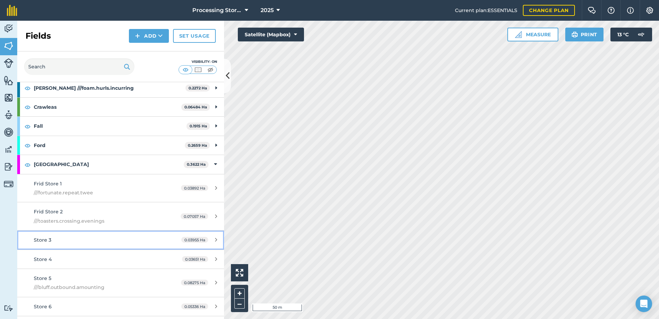
click at [91, 244] on link "Store 3 0.03955 Ha" at bounding box center [120, 239] width 207 height 19
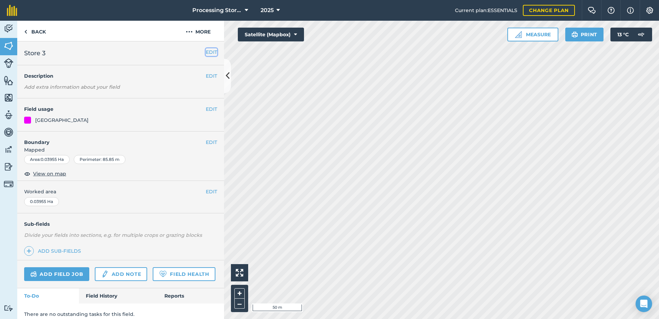
click at [206, 50] on button "EDIT" at bounding box center [211, 52] width 11 height 8
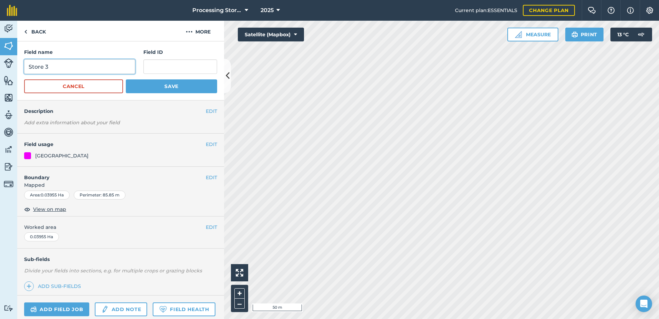
click at [27, 65] on input "Store 3" at bounding box center [79, 66] width 111 height 14
type input "Frid Store 3"
click at [179, 60] on input "text" at bounding box center [180, 66] width 74 height 14
paste input "///norms.remaking.clever"
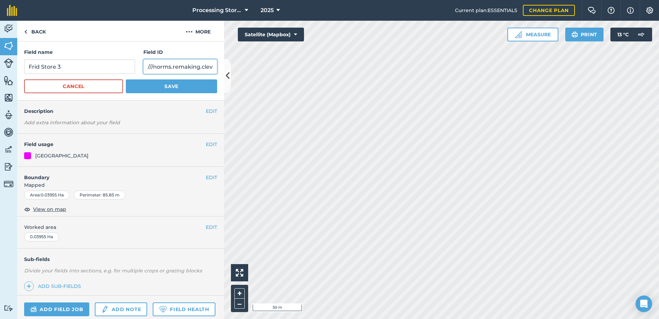
scroll to position [0, 6]
type input "///norms.remaking.clever"
click at [170, 90] on button "Save" at bounding box center [171, 86] width 91 height 14
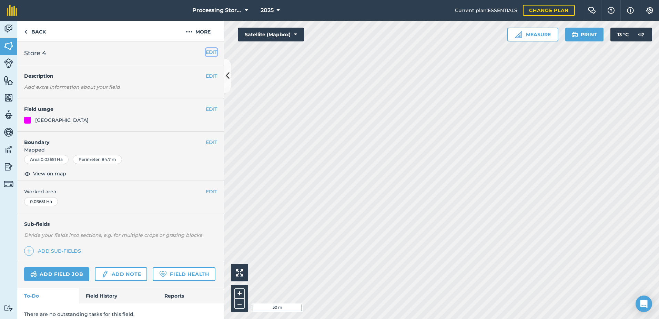
click at [206, 52] on button "EDIT" at bounding box center [211, 52] width 11 height 8
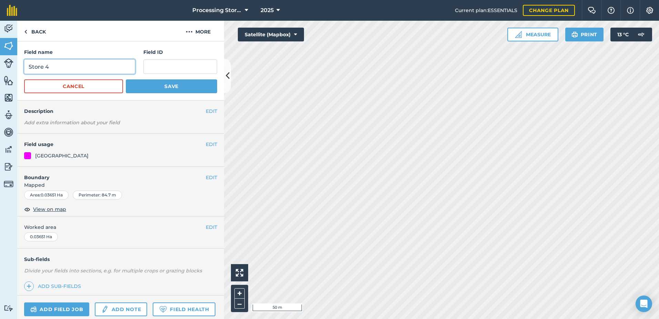
click at [29, 68] on input "Store 4" at bounding box center [79, 66] width 111 height 14
type input "Frid Store 4"
click at [191, 65] on input "text" at bounding box center [180, 66] width 74 height 14
paste input "///clumped.pheasants.ocean"
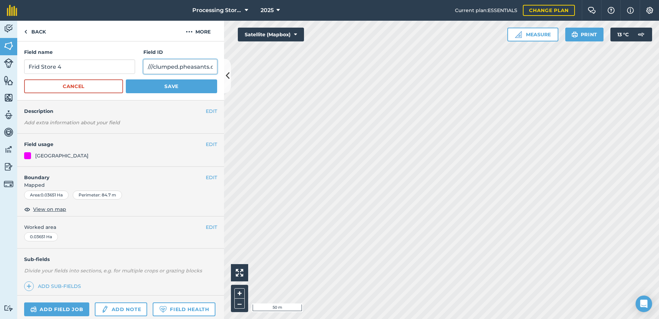
scroll to position [0, 15]
type input "///clumped.pheasants.ocean"
click at [189, 90] on button "Save" at bounding box center [171, 86] width 91 height 14
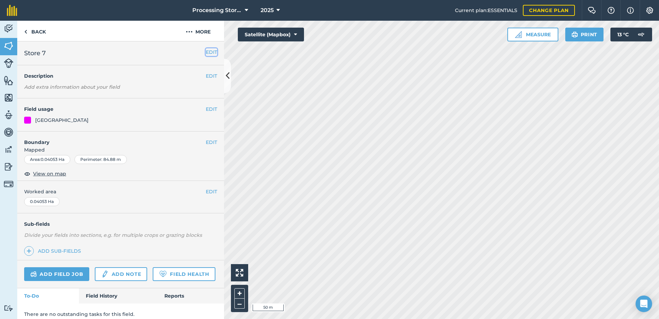
click at [206, 51] on button "EDIT" at bounding box center [211, 52] width 11 height 8
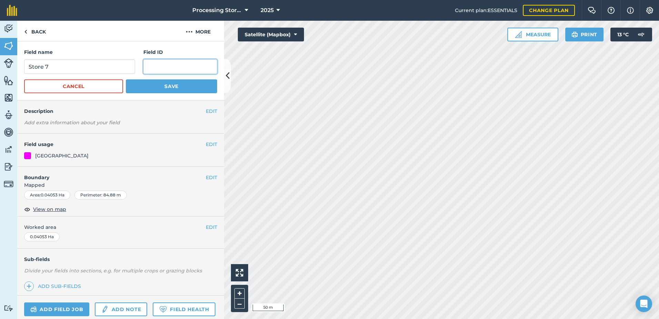
click at [164, 67] on input "text" at bounding box center [180, 66] width 74 height 14
paste input "///october.perfect.[PERSON_NAME]"
type input "///october.perfect.[PERSON_NAME]"
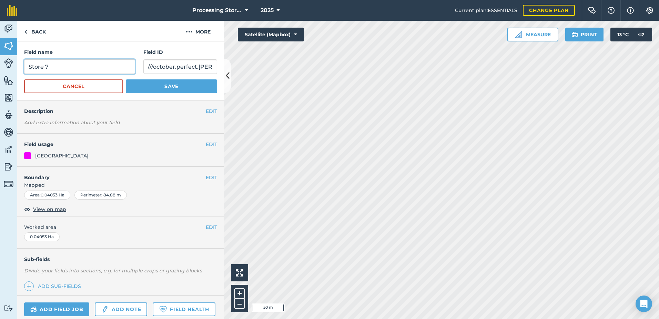
click at [27, 65] on input "Store 7" at bounding box center [79, 66] width 111 height 14
type input "Frid Store 7"
click at [184, 83] on button "Save" at bounding box center [171, 86] width 91 height 14
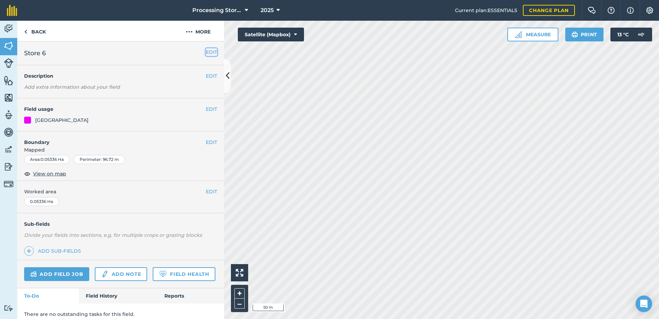
click at [208, 52] on button "EDIT" at bounding box center [211, 52] width 11 height 8
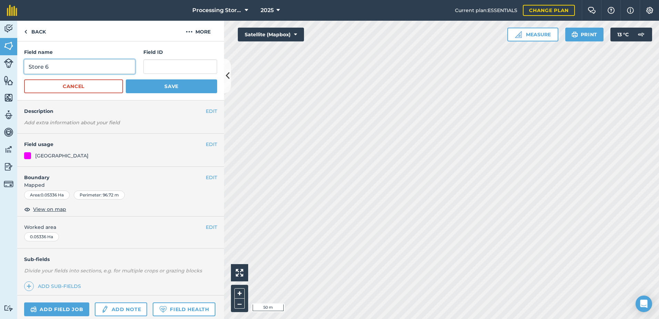
click at [29, 68] on input "Store 6" at bounding box center [79, 66] width 111 height 14
type input "Frid Store 6"
click at [167, 63] on input "text" at bounding box center [180, 66] width 74 height 14
paste input "///lakeside.podcast.reclusive"
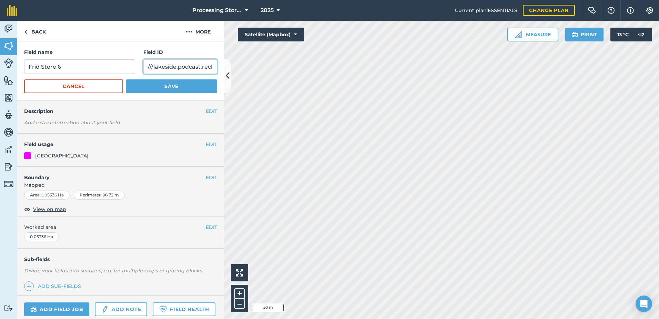
scroll to position [0, 15]
type input "///lakeside.podcast.reclusive"
click at [168, 86] on button "Save" at bounding box center [171, 86] width 91 height 14
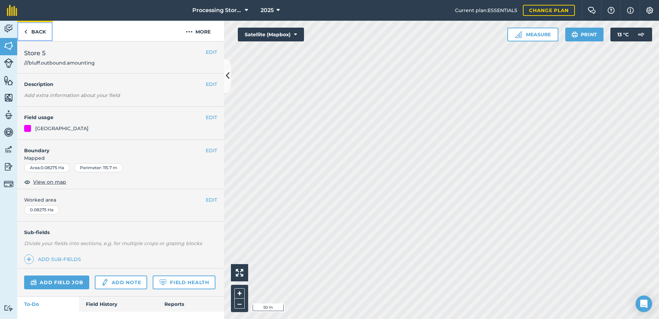
drag, startPoint x: 41, startPoint y: 30, endPoint x: 48, endPoint y: 36, distance: 8.8
click at [41, 31] on link "Back" at bounding box center [35, 31] width 36 height 20
click at [43, 33] on link "Back" at bounding box center [35, 31] width 36 height 20
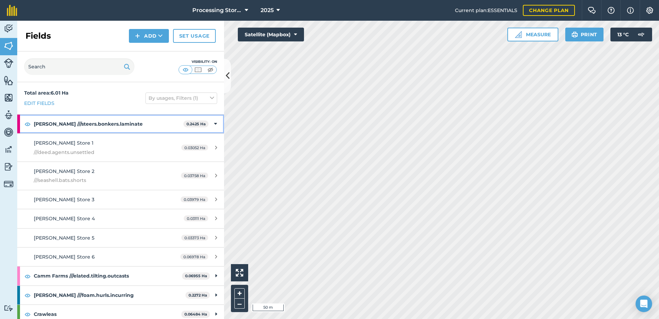
click at [214, 123] on icon at bounding box center [215, 124] width 3 height 8
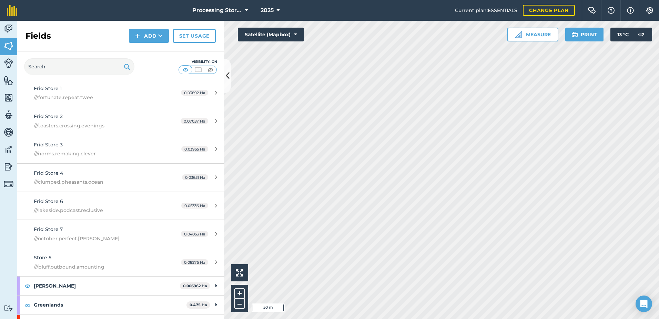
scroll to position [103, 0]
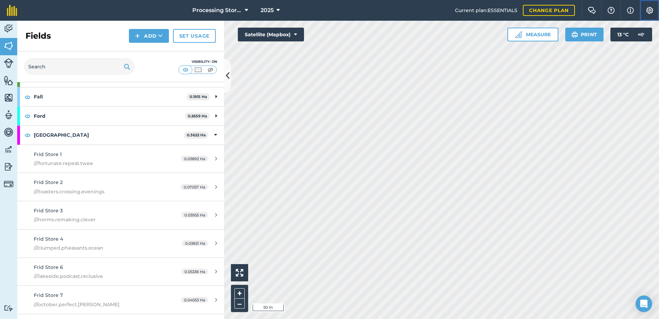
click at [650, 16] on button "Settings" at bounding box center [649, 10] width 19 height 21
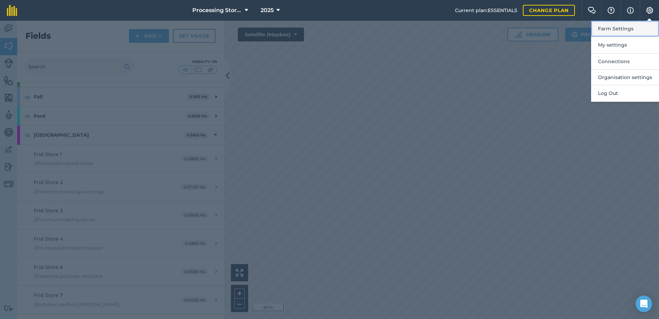
click at [628, 33] on button "Farm Settings" at bounding box center [625, 29] width 68 height 16
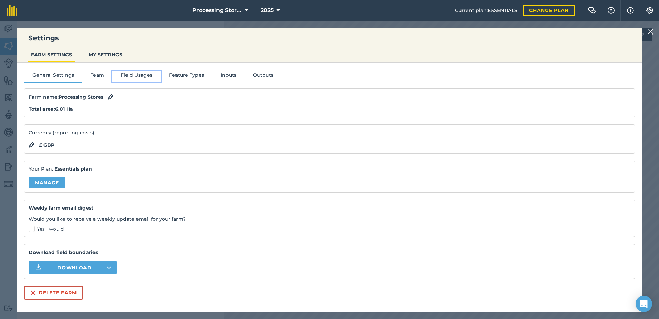
click at [135, 73] on button "Field Usages" at bounding box center [136, 76] width 48 height 10
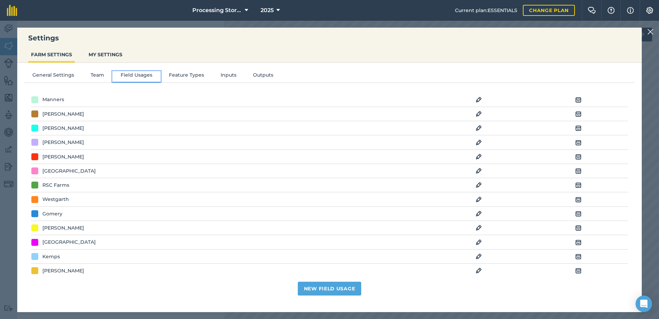
scroll to position [345, 0]
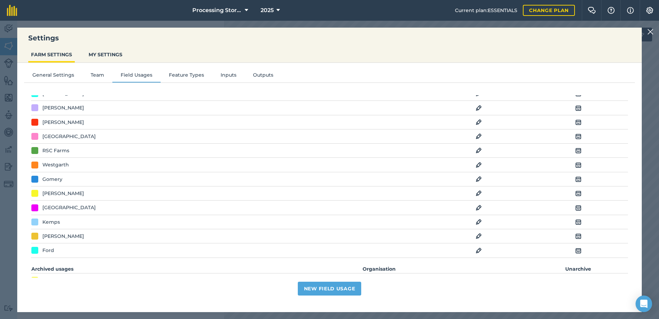
click at [476, 207] on img at bounding box center [479, 207] width 6 height 8
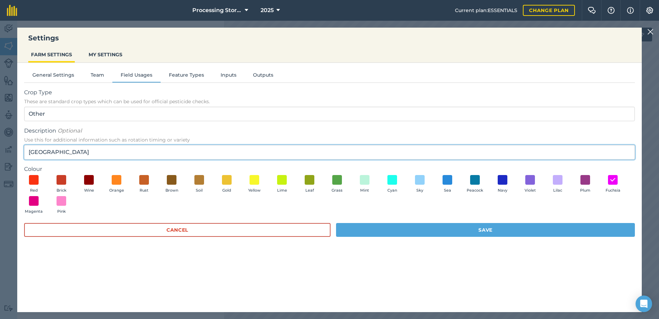
click at [102, 151] on input "[GEOGRAPHIC_DATA]" at bounding box center [329, 152] width 611 height 14
paste input "///podcast.incensed.admits"
type input "[PERSON_NAME] ///podcast.incensed.admits"
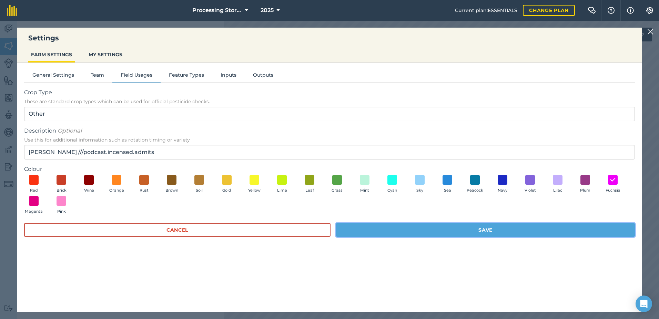
click at [394, 230] on button "Save" at bounding box center [485, 230] width 299 height 14
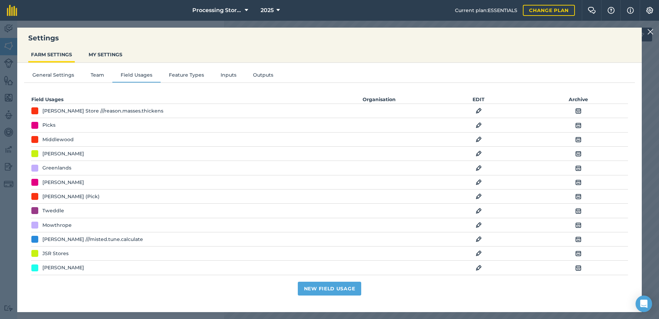
click at [649, 30] on img at bounding box center [650, 32] width 6 height 8
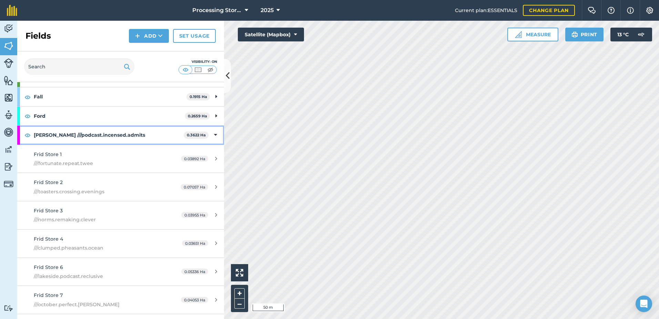
click at [212, 134] on div "[PERSON_NAME] ///podcast.incensed.admits 0.3622 Ha" at bounding box center [120, 134] width 207 height 19
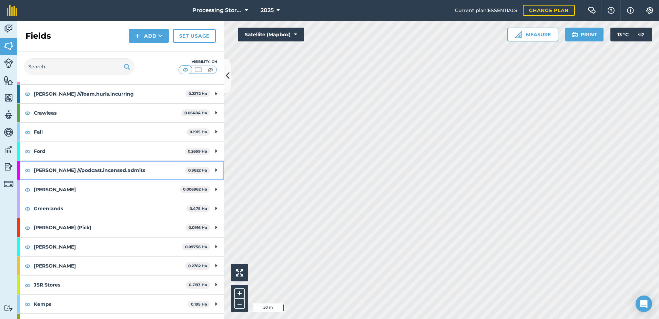
scroll to position [69, 0]
click at [110, 193] on strong "[PERSON_NAME]" at bounding box center [107, 188] width 146 height 19
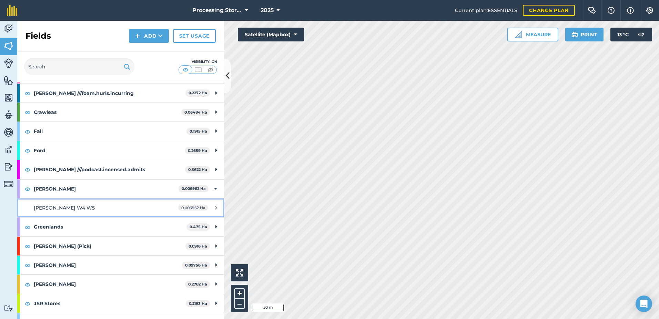
click at [70, 210] on span "[PERSON_NAME] W4 W5" at bounding box center [64, 207] width 61 height 6
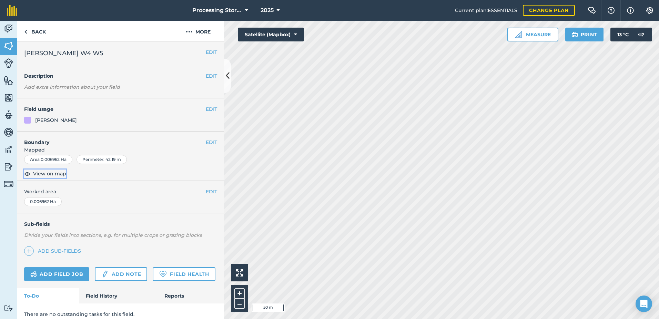
click at [51, 175] on span "View on map" at bounding box center [49, 174] width 33 height 8
click at [208, 51] on button "EDIT" at bounding box center [211, 52] width 11 height 8
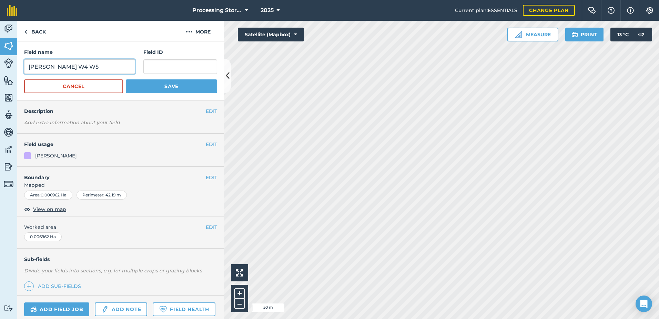
drag, startPoint x: 85, startPoint y: 64, endPoint x: 63, endPoint y: 65, distance: 21.7
click at [63, 65] on input "[PERSON_NAME] W4 W5" at bounding box center [79, 66] width 111 height 14
type input "[PERSON_NAME] W4"
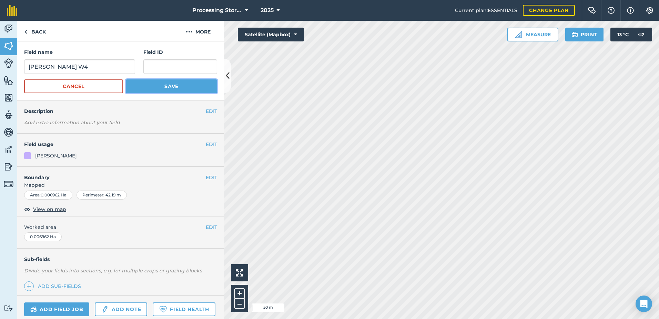
click at [154, 84] on button "Save" at bounding box center [171, 86] width 91 height 14
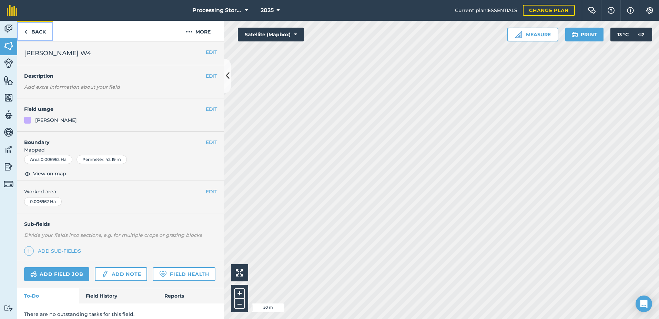
click at [36, 34] on link "Back" at bounding box center [35, 31] width 36 height 20
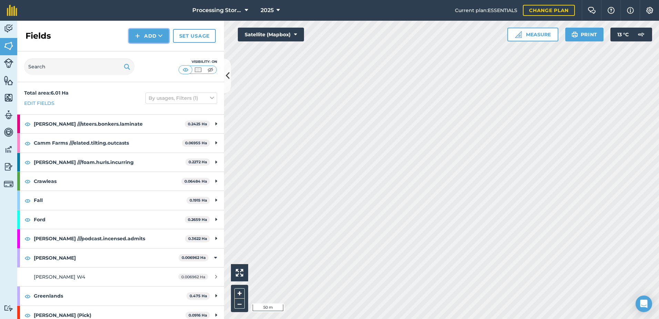
click at [158, 40] on button "Add" at bounding box center [149, 36] width 40 height 14
click at [156, 53] on link "Draw" at bounding box center [149, 51] width 38 height 15
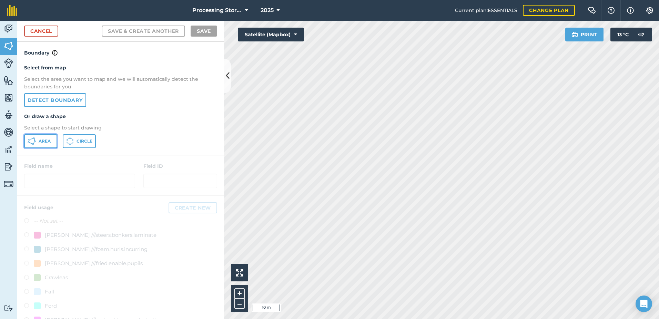
click at [36, 138] on button "Area" at bounding box center [40, 141] width 33 height 14
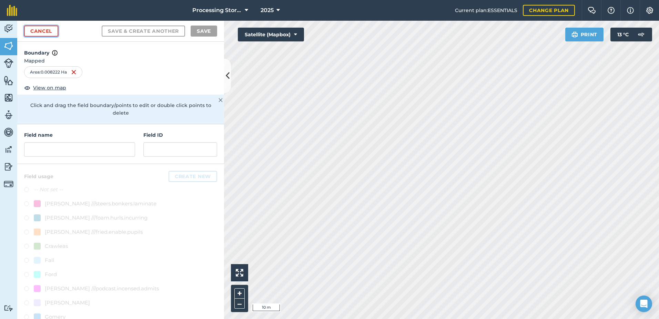
click at [42, 30] on link "Cancel" at bounding box center [41, 31] width 34 height 11
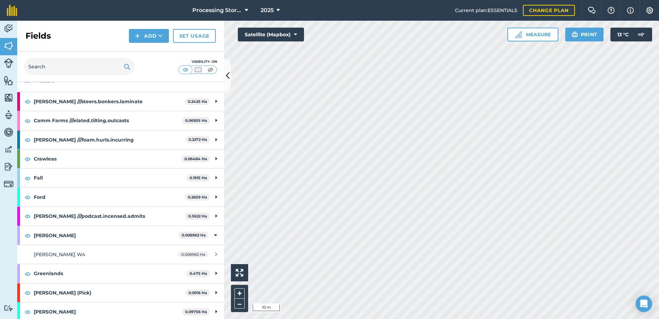
scroll to position [34, 0]
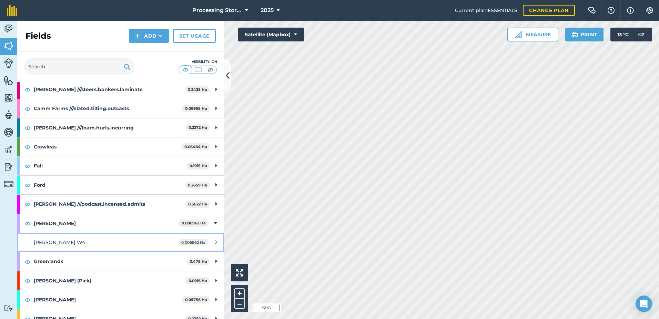
click at [89, 241] on div "[PERSON_NAME] W4" at bounding box center [99, 242] width 130 height 8
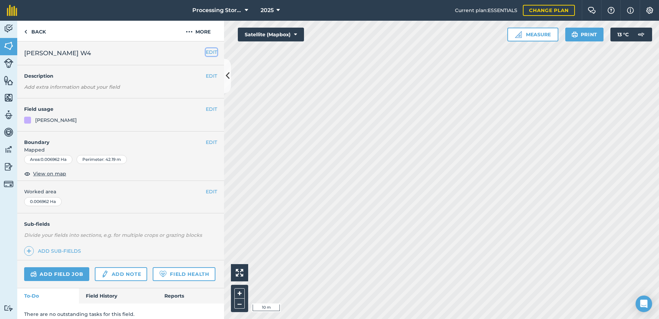
click at [208, 48] on button "EDIT" at bounding box center [211, 52] width 11 height 8
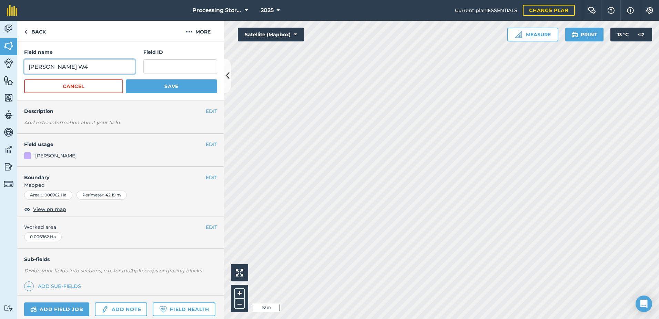
click at [93, 64] on input "[PERSON_NAME] W4" at bounding box center [79, 66] width 111 height 14
type input "[PERSON_NAME] W4 & W5"
click at [174, 93] on button "Save" at bounding box center [171, 86] width 91 height 14
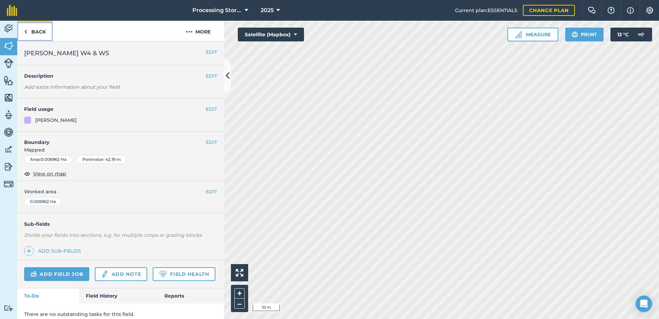
click at [32, 34] on link "Back" at bounding box center [35, 31] width 36 height 20
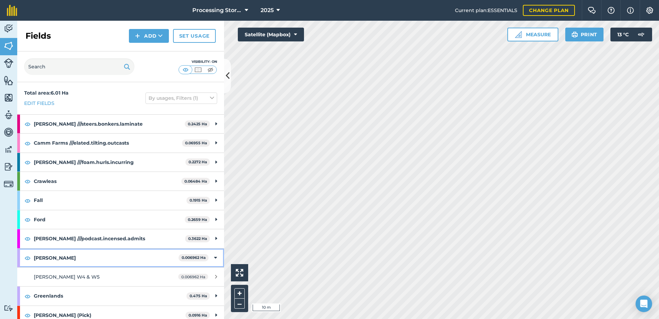
click at [214, 256] on icon at bounding box center [215, 258] width 3 height 8
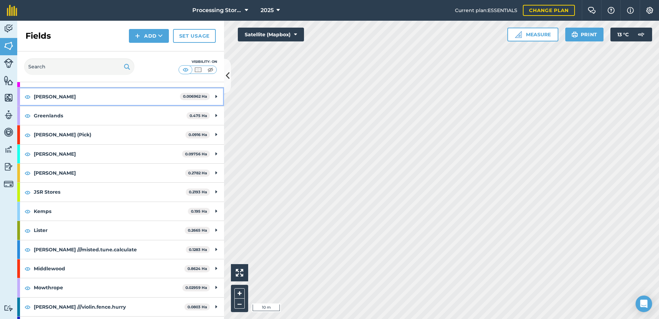
scroll to position [172, 0]
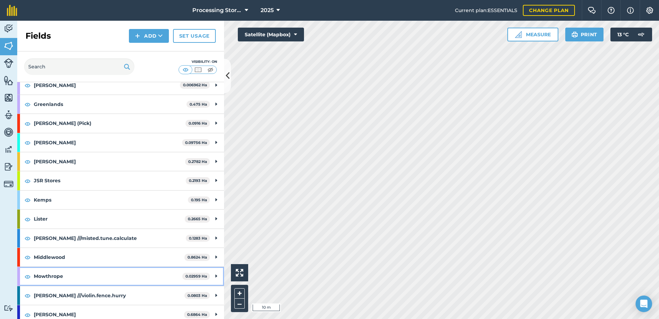
click at [76, 273] on strong "Mowthrope" at bounding box center [108, 275] width 149 height 19
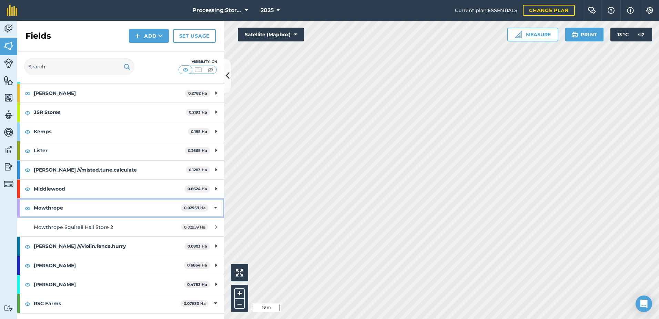
scroll to position [241, 0]
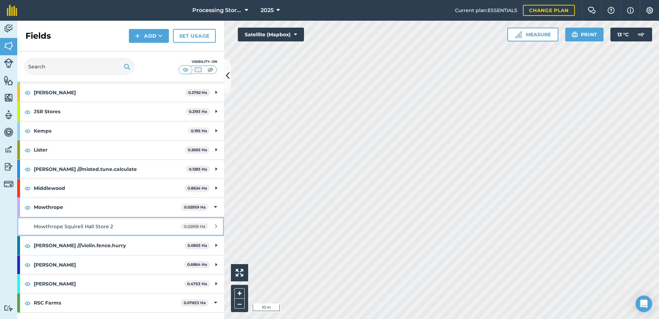
click at [135, 227] on div "Mowthrope Squirell Hall Store 2" at bounding box center [99, 226] width 130 height 8
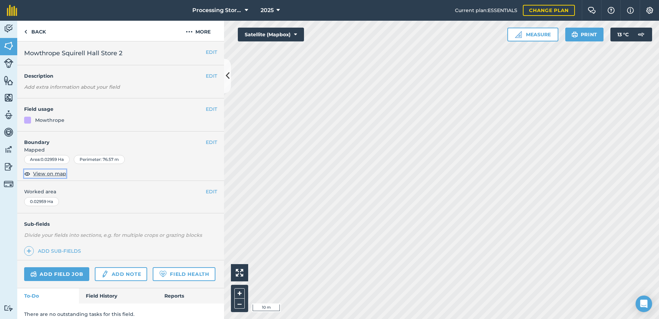
click at [46, 175] on span "View on map" at bounding box center [49, 174] width 33 height 8
click at [206, 54] on button "EDIT" at bounding box center [211, 52] width 11 height 8
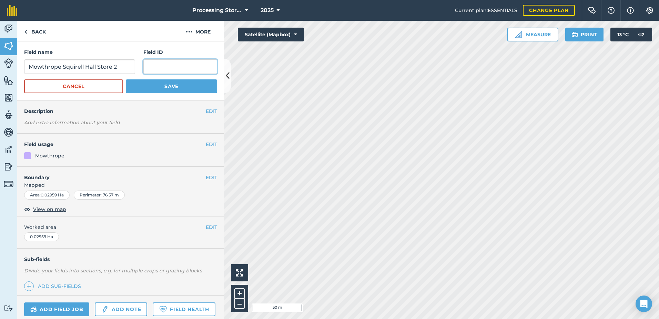
click at [178, 65] on input "text" at bounding box center [180, 66] width 74 height 14
paste input "///pirate.explained.tenure"
type input "///pirate.explained.tenure"
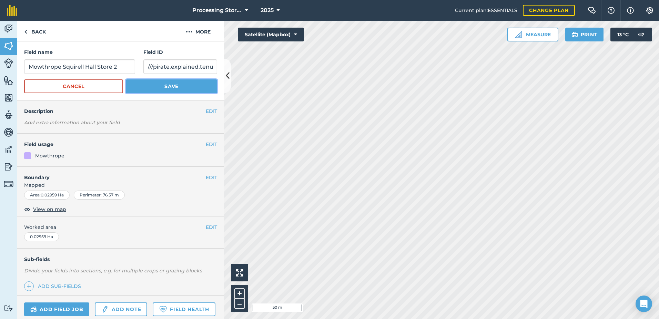
click at [189, 88] on button "Save" at bounding box center [171, 86] width 91 height 14
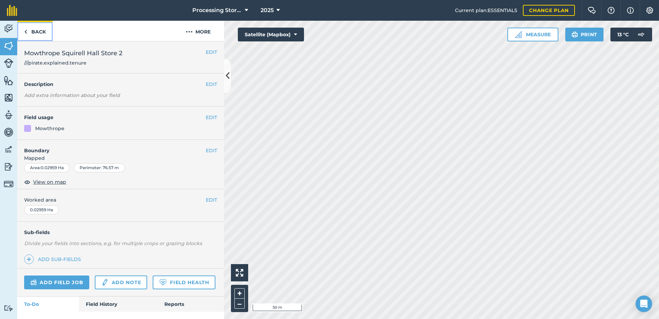
click at [36, 28] on link "Back" at bounding box center [35, 31] width 36 height 20
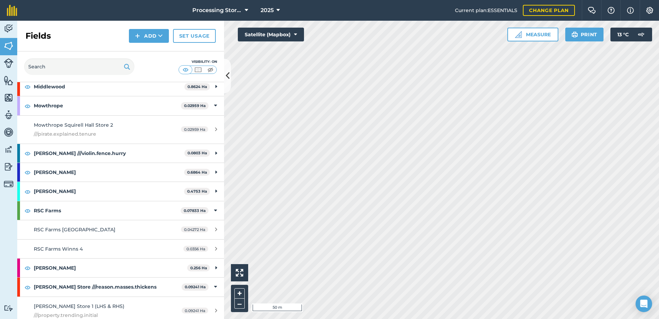
scroll to position [345, 0]
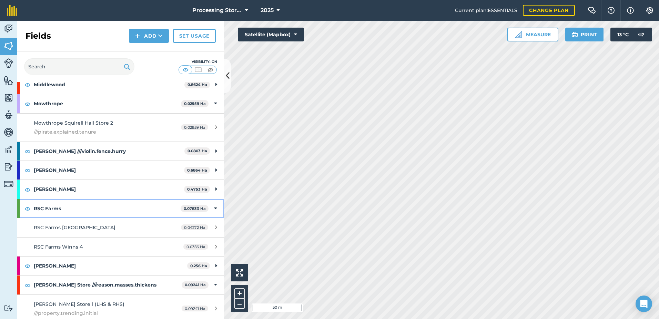
click at [214, 204] on icon at bounding box center [215, 208] width 3 height 8
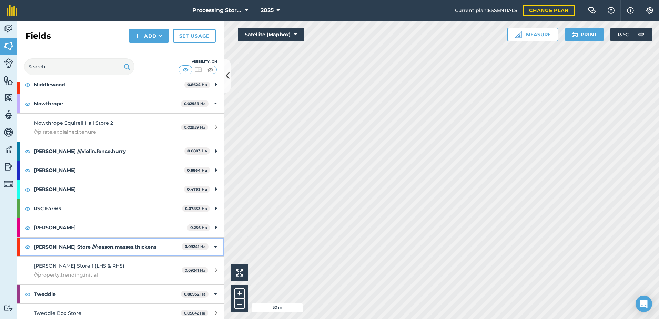
click at [214, 244] on icon at bounding box center [215, 247] width 3 height 8
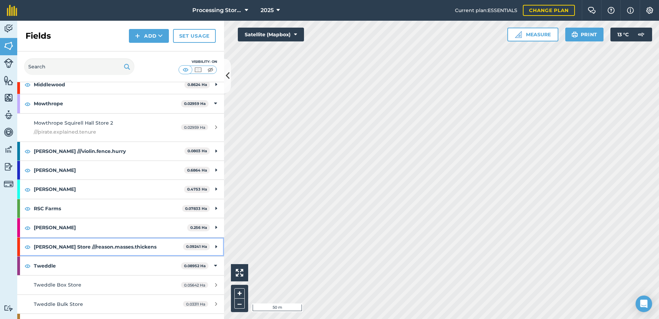
scroll to position [377, 0]
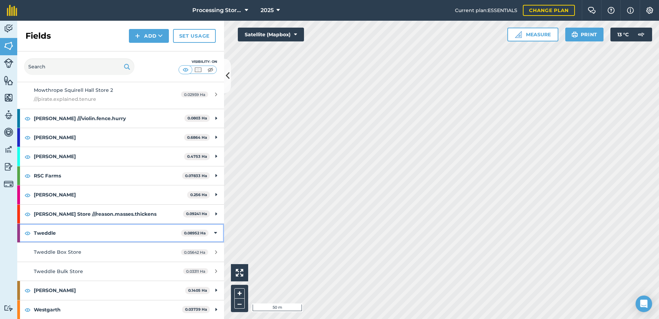
click at [214, 235] on icon at bounding box center [215, 233] width 3 height 8
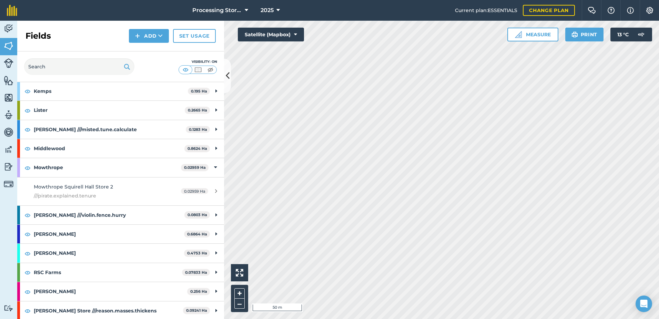
scroll to position [270, 0]
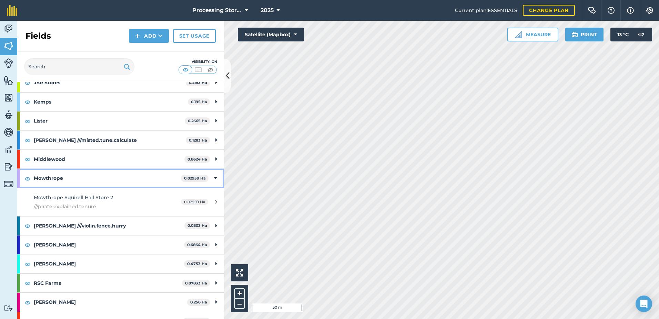
click at [213, 173] on div "Mowthrope 0.02959 Ha" at bounding box center [120, 178] width 207 height 19
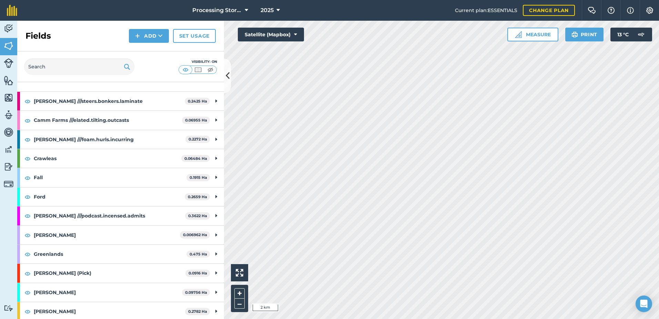
scroll to position [34, 0]
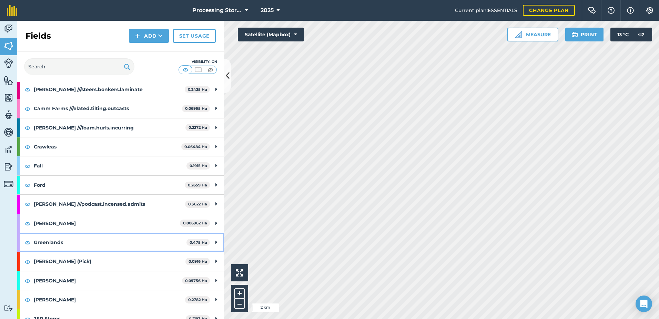
click at [68, 240] on strong "Greenlands" at bounding box center [110, 242] width 153 height 19
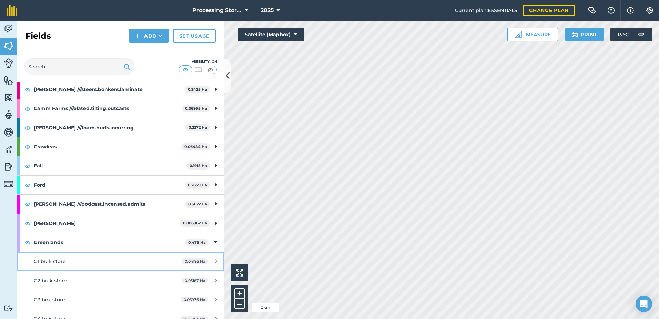
click at [63, 263] on span "G1 bulk store" at bounding box center [50, 261] width 32 height 6
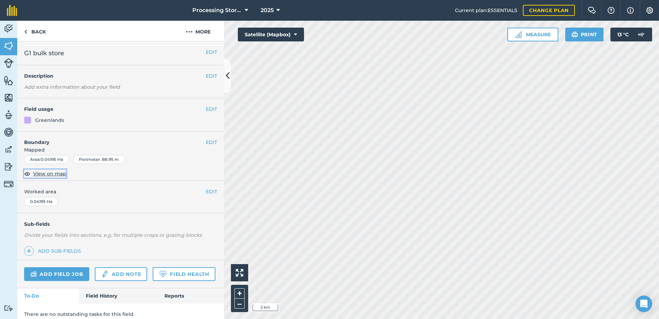
click at [51, 172] on span "View on map" at bounding box center [49, 174] width 33 height 8
click at [203, 127] on div "Activity Fields Livestock Features Maps Team Vehicles Data Reporting Billing Tu…" at bounding box center [329, 170] width 659 height 298
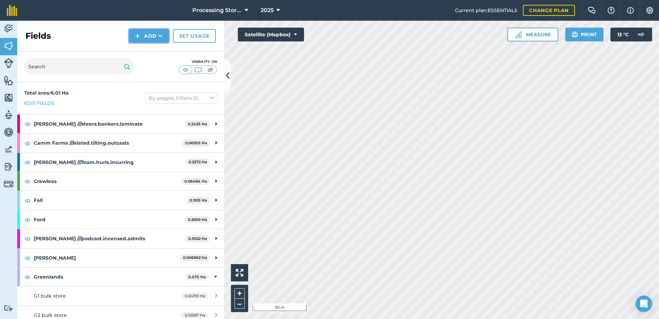
click at [135, 36] on button "Add" at bounding box center [149, 36] width 40 height 14
click at [149, 62] on link "Import" at bounding box center [149, 66] width 38 height 15
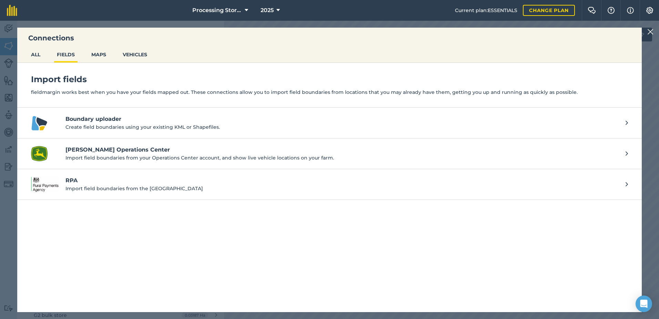
click at [97, 122] on h4 "Boundary uploader" at bounding box center [341, 119] width 553 height 8
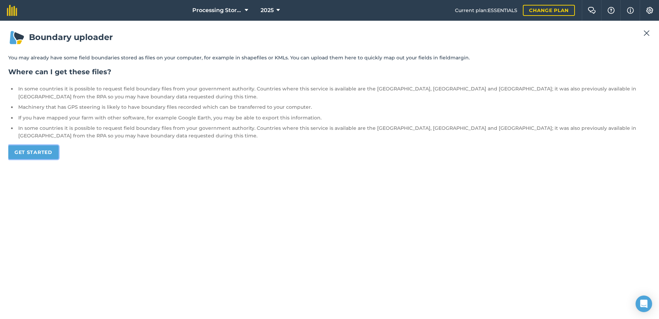
click at [38, 149] on link "Get started" at bounding box center [33, 152] width 50 height 14
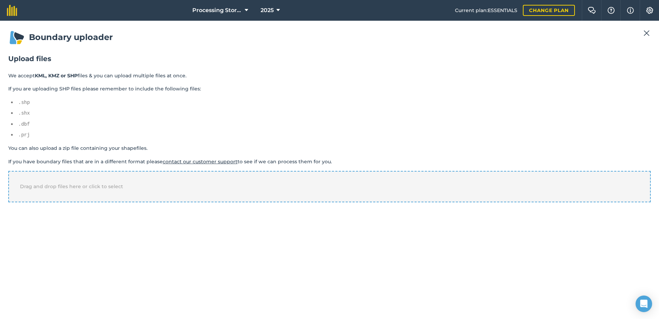
click at [128, 194] on div "Drag and drop files here or click to select" at bounding box center [329, 186] width 643 height 31
click at [43, 225] on select "-- Select a property -- name" at bounding box center [39, 226] width 63 height 10
select select "name"
click at [8, 221] on select "-- Select a property -- name" at bounding box center [39, 226] width 63 height 10
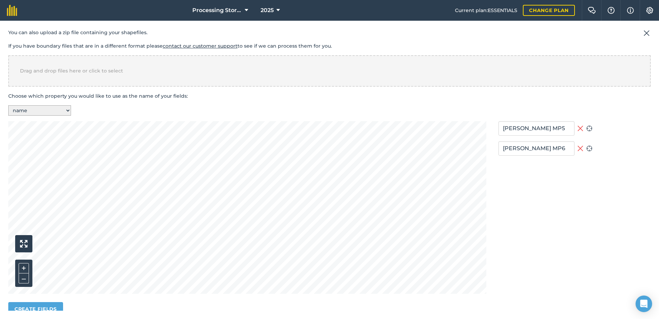
scroll to position [126, 0]
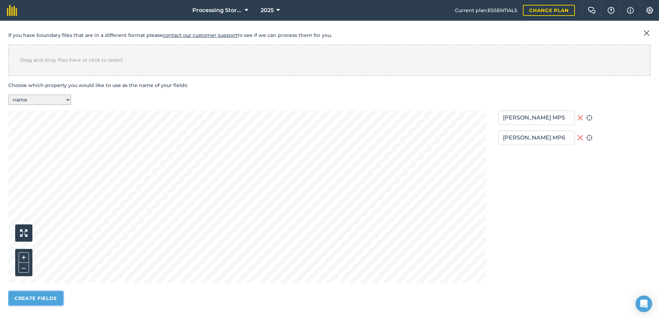
click at [53, 297] on button "Create fields" at bounding box center [35, 298] width 55 height 14
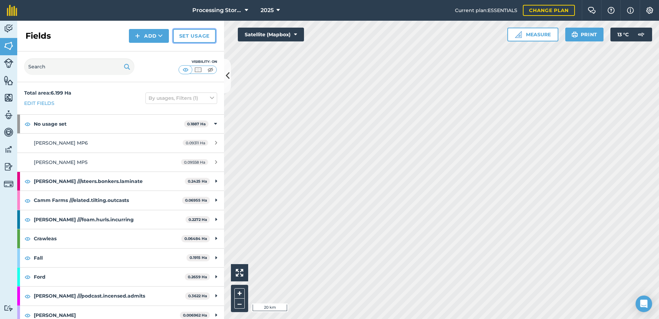
click at [198, 39] on link "Set usage" at bounding box center [194, 36] width 43 height 14
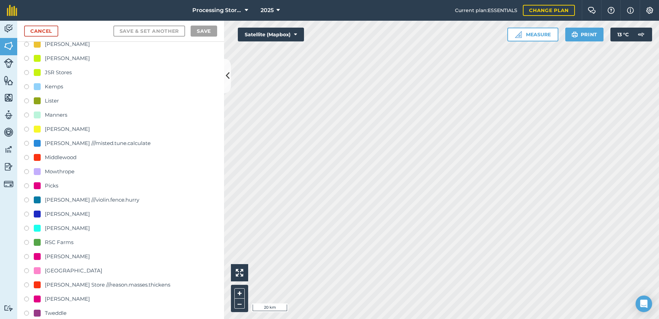
scroll to position [172, 0]
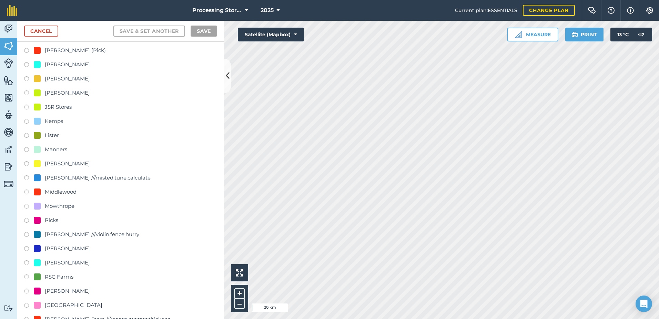
click at [28, 92] on label at bounding box center [29, 93] width 10 height 7
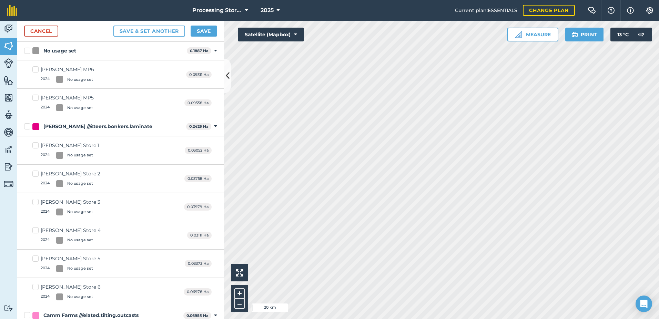
scroll to position [0, 0]
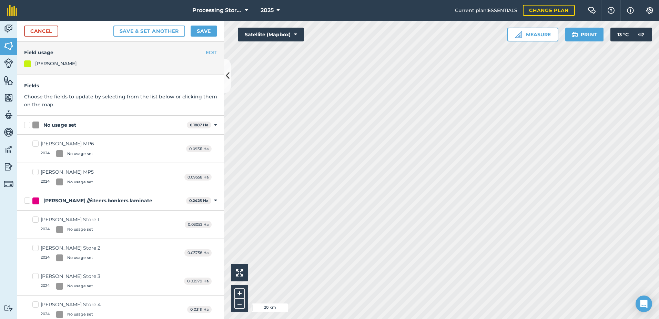
click at [28, 125] on label "No usage set" at bounding box center [104, 124] width 160 height 7
click at [28, 125] on input "No usage set" at bounding box center [26, 123] width 4 height 4
checkbox input "true"
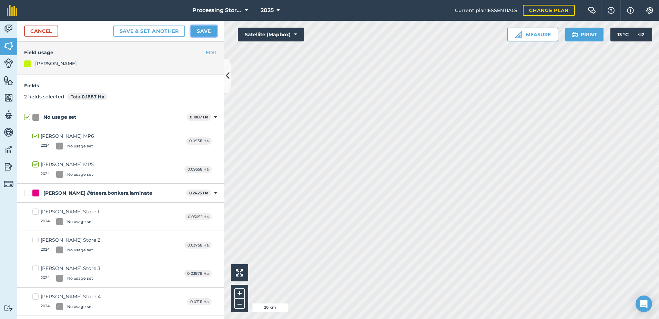
click at [202, 33] on button "Save" at bounding box center [204, 31] width 27 height 11
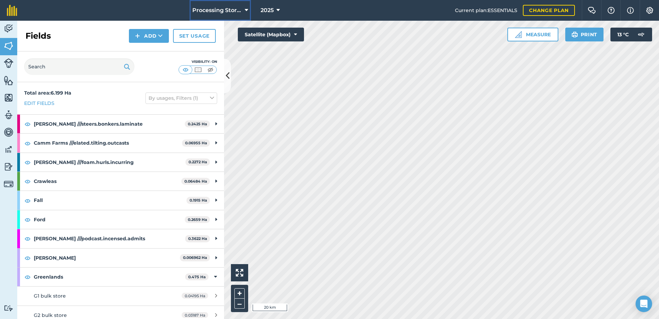
click at [222, 6] on button "Processing Stores" at bounding box center [220, 10] width 61 height 21
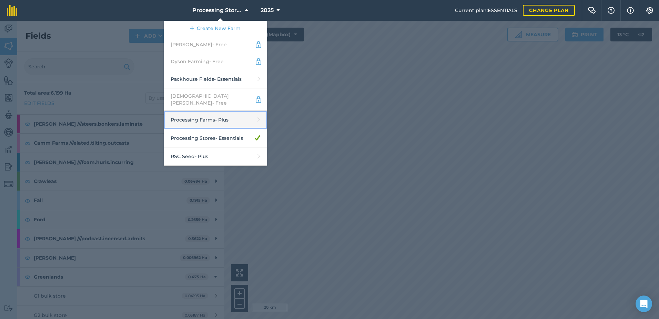
click at [232, 118] on link "Processing Farms - Plus" at bounding box center [215, 120] width 103 height 18
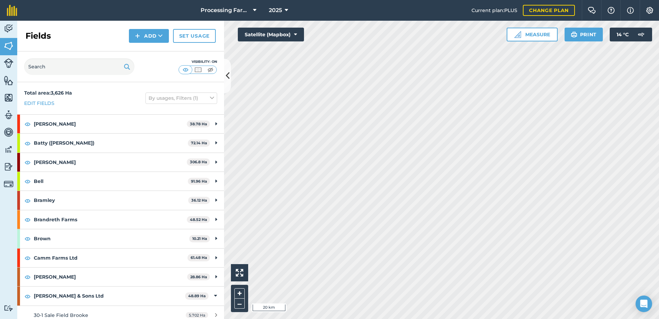
scroll to position [172, 0]
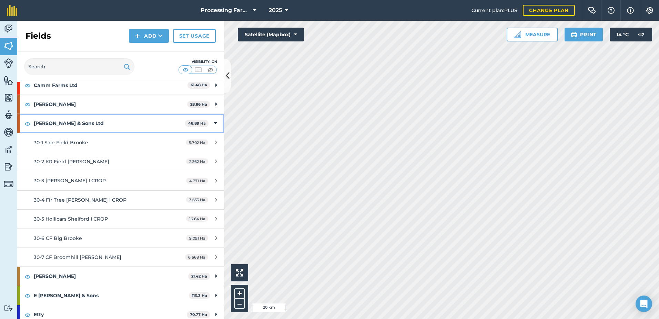
click at [203, 121] on div "[PERSON_NAME] & Sons Ltd 48.89 Ha" at bounding box center [120, 123] width 207 height 19
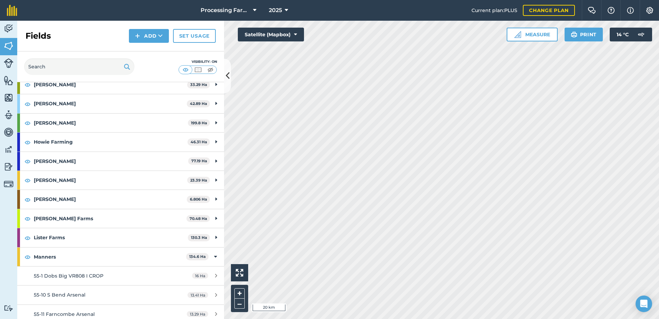
scroll to position [414, 0]
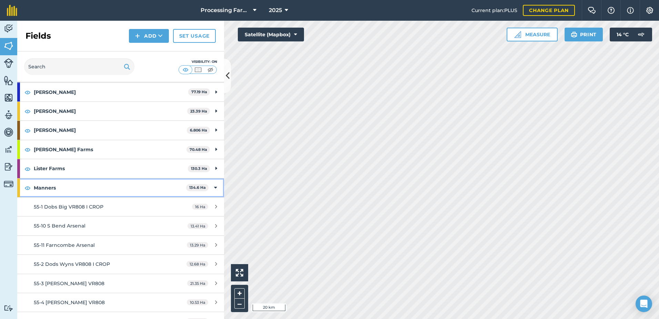
click at [212, 187] on div "Manners 134.6 Ha" at bounding box center [120, 187] width 207 height 19
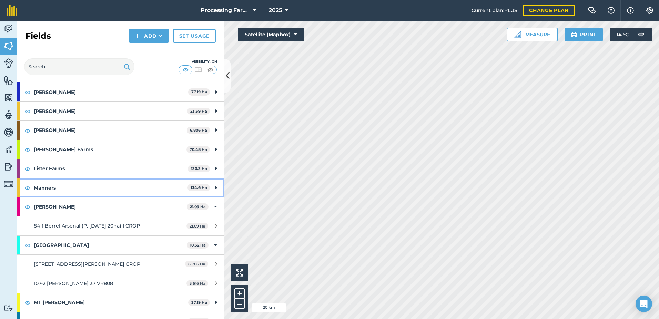
scroll to position [448, 0]
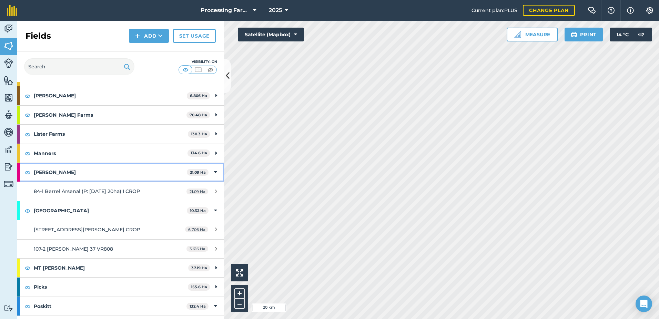
click at [214, 174] on icon at bounding box center [215, 172] width 3 height 8
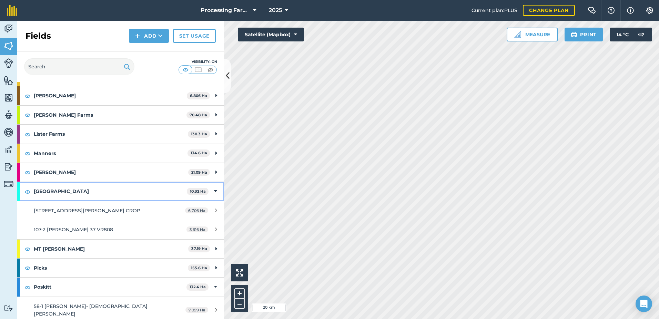
click at [214, 188] on icon at bounding box center [215, 191] width 3 height 8
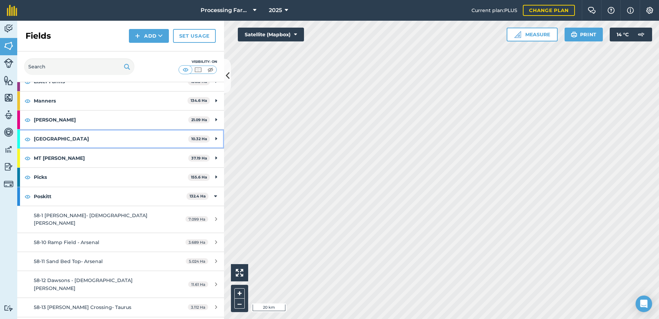
scroll to position [517, 0]
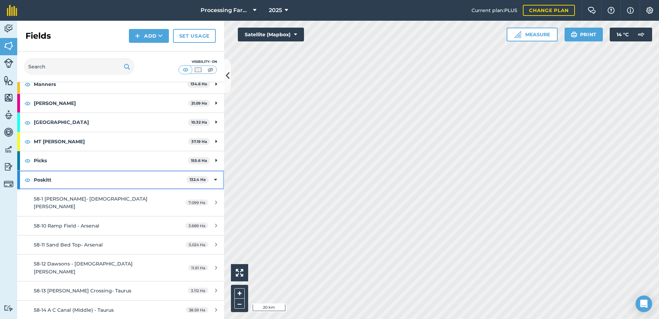
click at [214, 182] on icon at bounding box center [215, 180] width 3 height 8
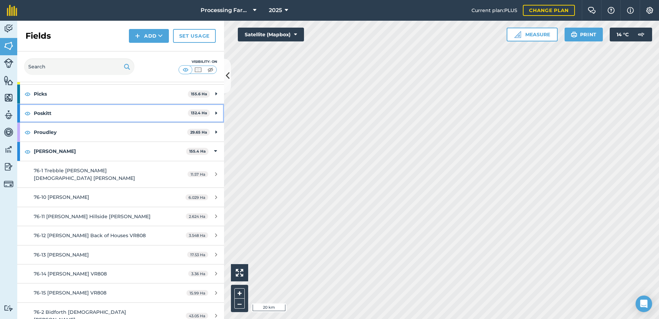
scroll to position [586, 0]
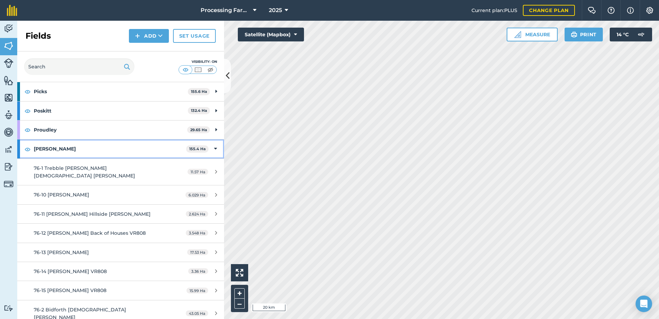
click at [208, 148] on div "[PERSON_NAME] 155.4 Ha" at bounding box center [120, 148] width 207 height 19
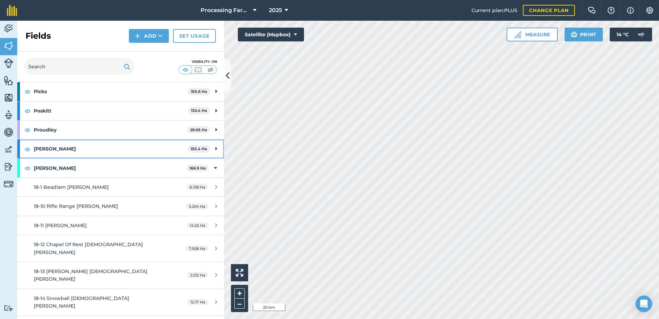
scroll to position [621, 0]
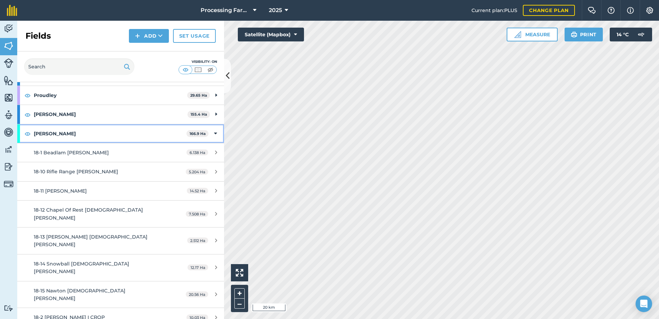
click at [208, 135] on div "[PERSON_NAME] 166.9 Ha" at bounding box center [120, 133] width 207 height 19
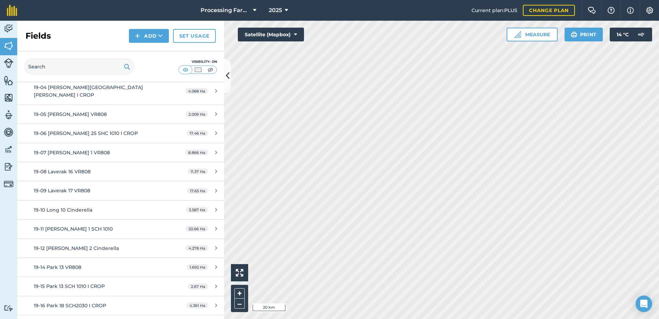
scroll to position [793, 0]
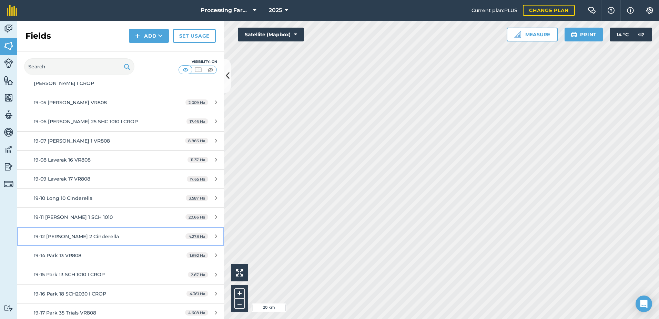
click at [108, 232] on div "19-12 [PERSON_NAME] 2 Cinderella" at bounding box center [99, 236] width 130 height 8
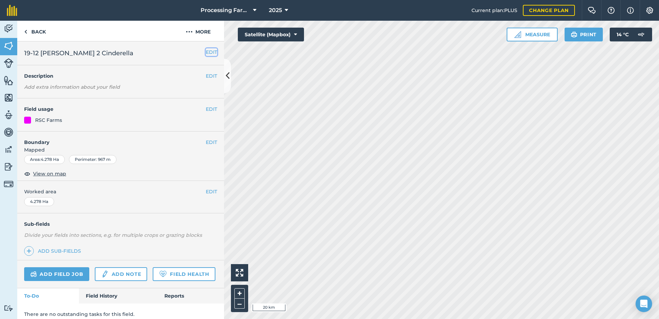
click at [206, 52] on button "EDIT" at bounding box center [211, 52] width 11 height 8
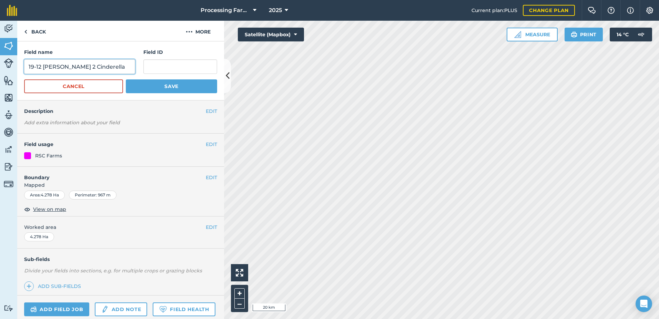
drag, startPoint x: 108, startPoint y: 67, endPoint x: 69, endPoint y: 67, distance: 38.6
click at [69, 67] on input "19-12 [PERSON_NAME] 2 Cinderella" at bounding box center [79, 66] width 111 height 14
type input "19-12 [PERSON_NAME] 2 VR808"
click at [172, 89] on button "Save" at bounding box center [171, 86] width 91 height 14
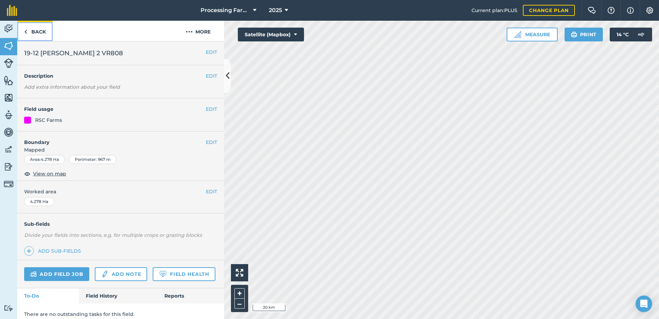
click at [38, 32] on link "Back" at bounding box center [35, 31] width 36 height 20
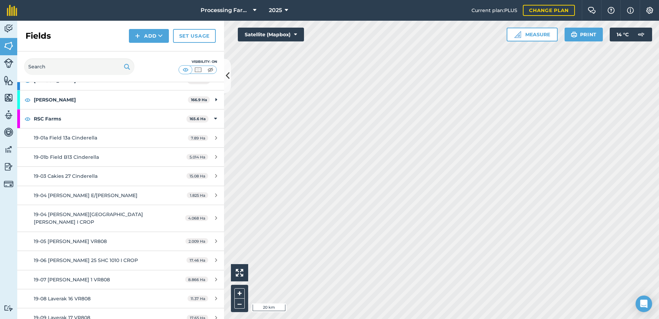
scroll to position [655, 0]
click at [212, 114] on div "RSC Farms 165.6 Ha" at bounding box center [120, 118] width 207 height 19
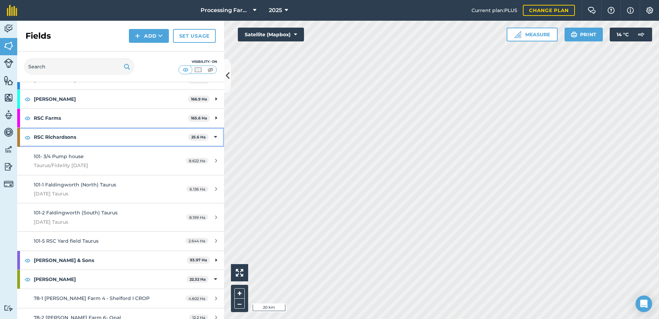
click at [214, 137] on icon at bounding box center [215, 137] width 3 height 8
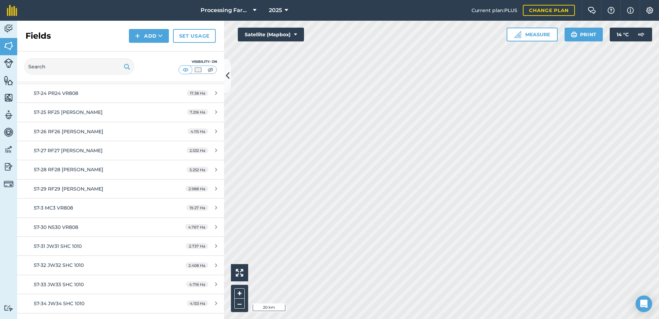
scroll to position [1655, 0]
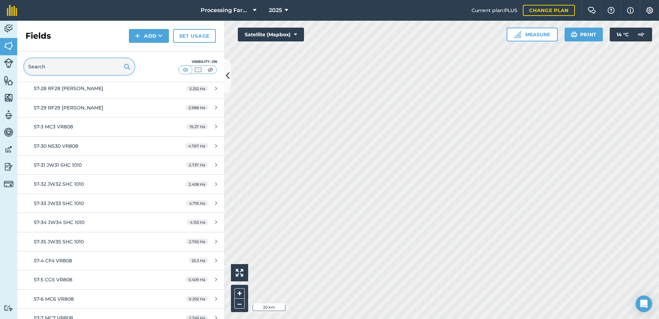
click at [75, 68] on input "text" at bounding box center [79, 66] width 110 height 17
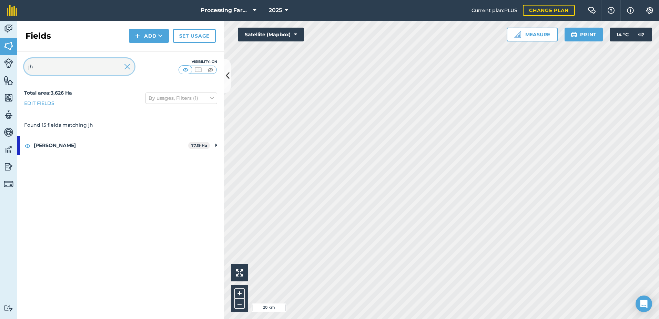
scroll to position [0, 0]
type input "jh"
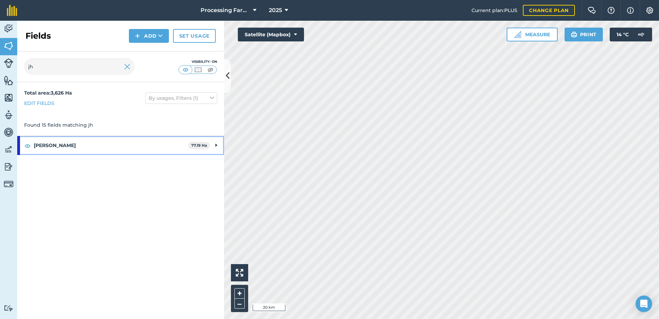
click at [49, 141] on strong "[PERSON_NAME]" at bounding box center [111, 145] width 154 height 19
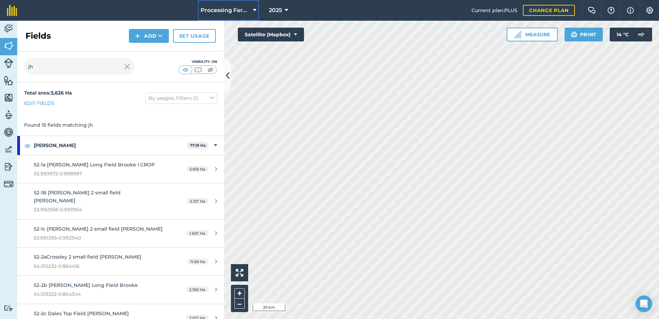
click at [233, 11] on span "Processing Farms" at bounding box center [226, 10] width 50 height 8
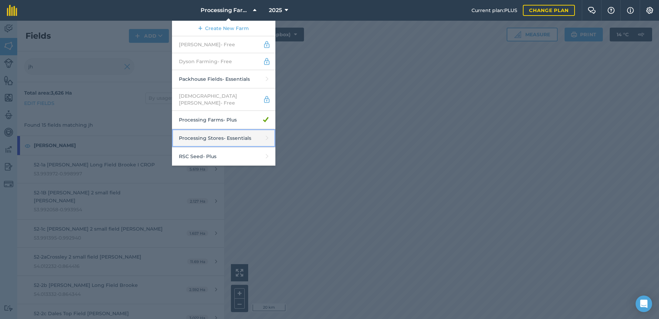
click at [238, 132] on link "Processing Stores - Essentials" at bounding box center [223, 138] width 103 height 18
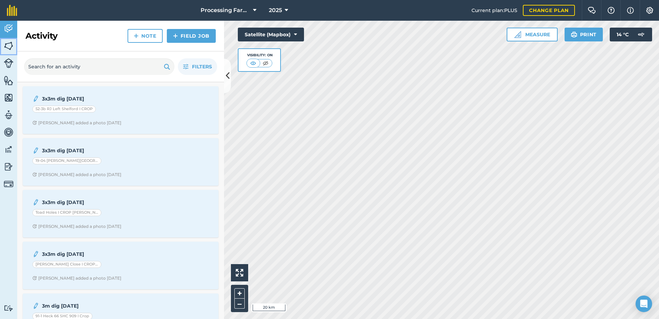
click at [9, 48] on img at bounding box center [9, 46] width 10 height 10
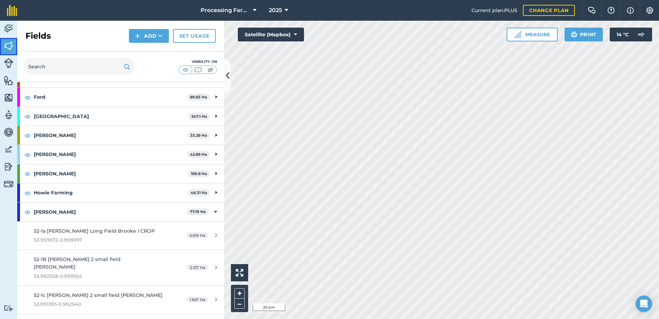
scroll to position [310, 0]
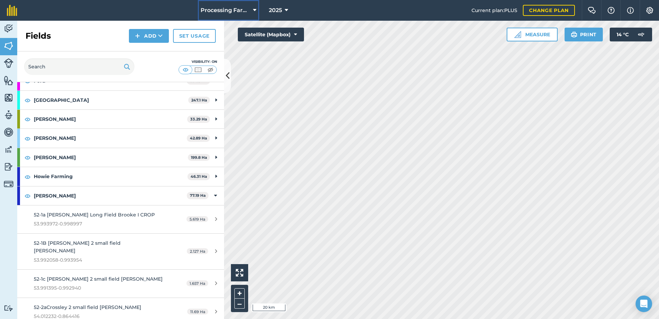
click at [233, 13] on span "Processing Farms" at bounding box center [226, 10] width 50 height 8
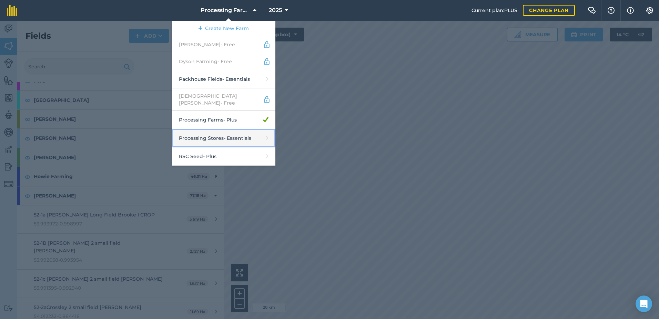
click at [240, 139] on link "Processing Stores - Essentials" at bounding box center [223, 138] width 103 height 18
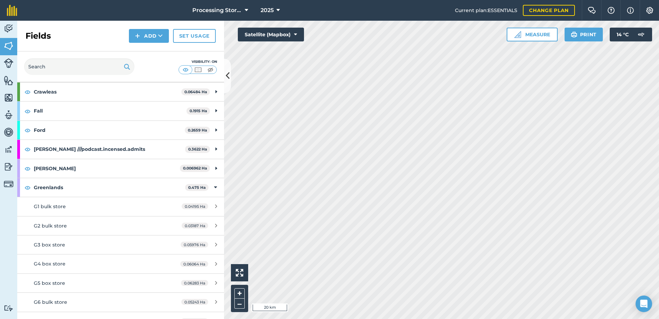
scroll to position [103, 0]
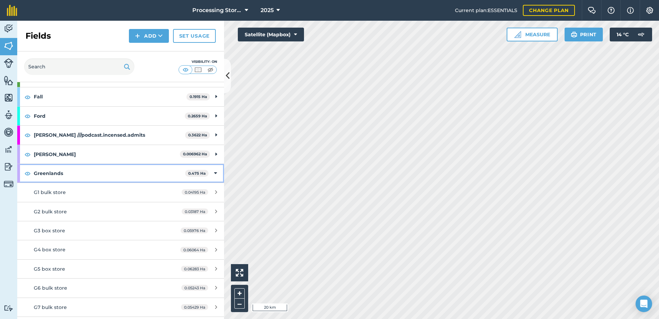
click at [214, 174] on icon at bounding box center [215, 173] width 3 height 8
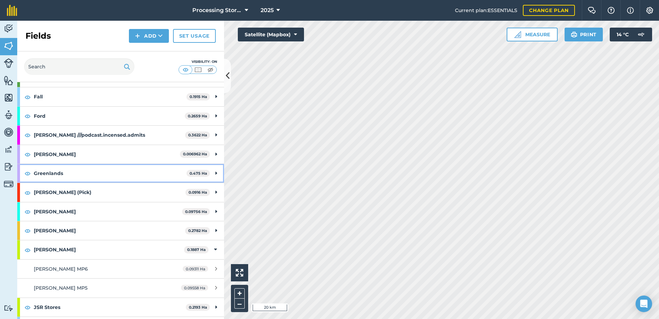
scroll to position [138, 0]
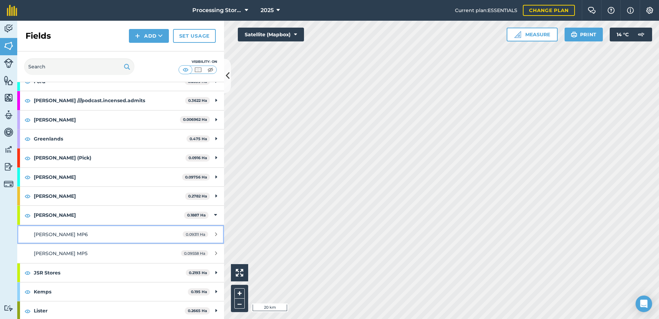
click at [63, 240] on link "JH Wilsom MP6 0.09311 Ha" at bounding box center [120, 234] width 207 height 19
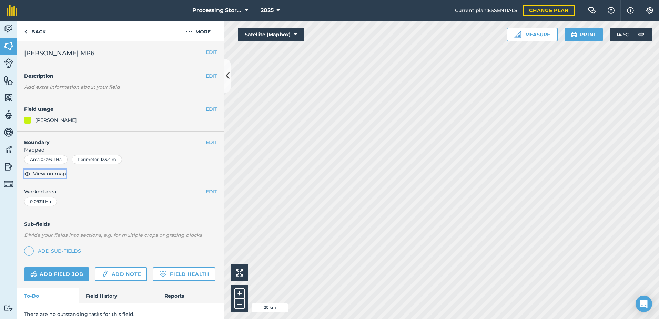
click at [62, 174] on span "View on map" at bounding box center [49, 174] width 33 height 8
click at [209, 141] on button "EDIT" at bounding box center [211, 142] width 11 height 8
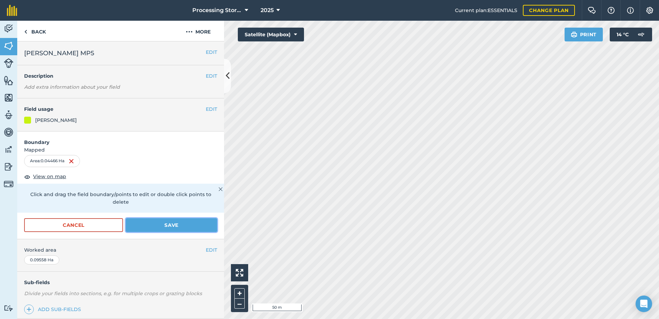
click at [158, 225] on button "Save" at bounding box center [171, 225] width 91 height 14
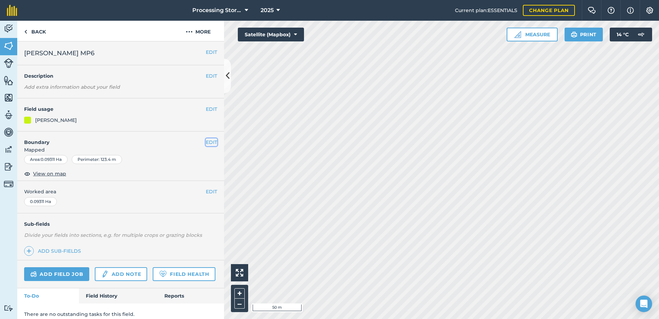
click at [206, 140] on button "EDIT" at bounding box center [211, 142] width 11 height 8
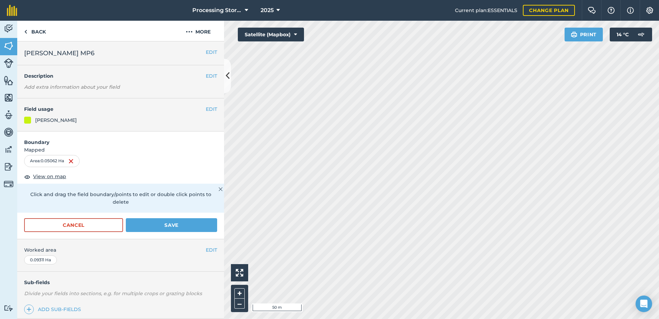
click at [219, 187] on img at bounding box center [221, 189] width 4 height 8
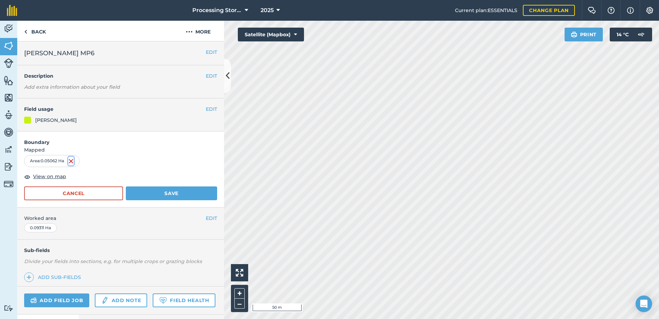
click at [71, 160] on img at bounding box center [71, 161] width 6 height 8
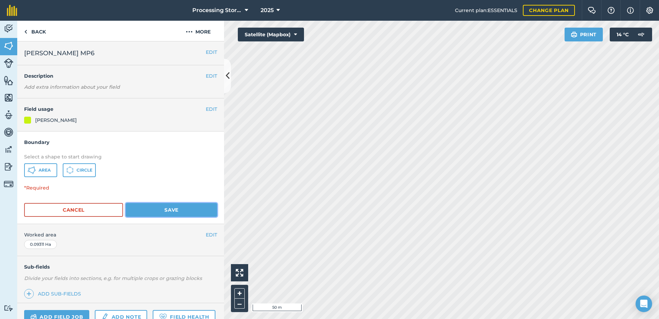
click at [140, 209] on button "Save" at bounding box center [171, 210] width 91 height 14
click at [36, 32] on link "Back" at bounding box center [35, 31] width 36 height 20
click at [92, 212] on button "Cancel" at bounding box center [73, 210] width 99 height 14
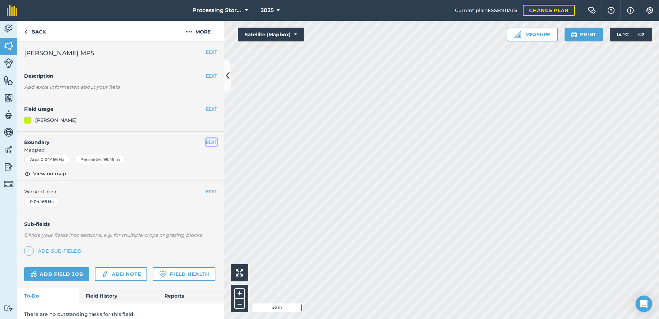
click at [206, 141] on button "EDIT" at bounding box center [211, 142] width 11 height 8
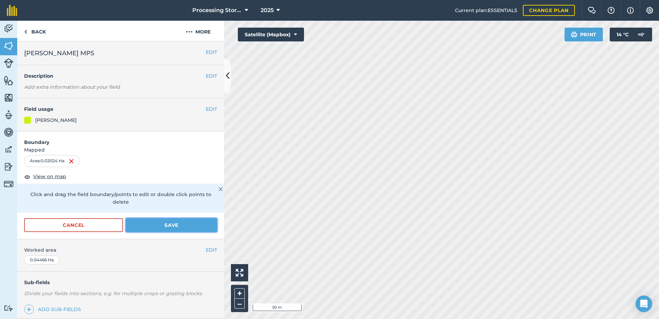
click at [159, 223] on button "Save" at bounding box center [171, 225] width 91 height 14
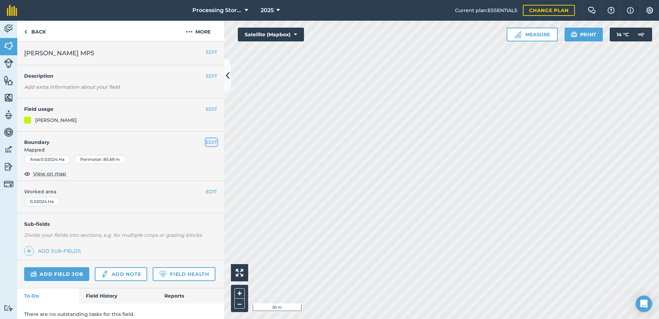
click at [208, 141] on button "EDIT" at bounding box center [211, 142] width 11 height 8
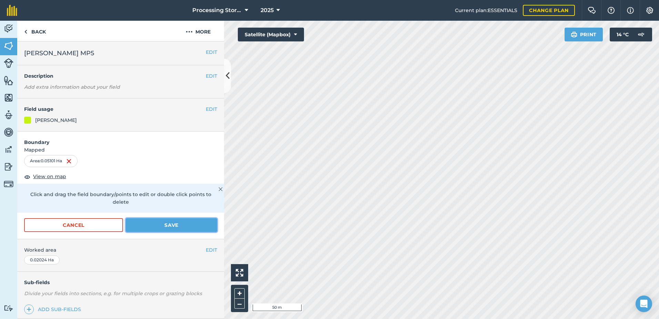
click at [193, 228] on button "Save" at bounding box center [171, 225] width 91 height 14
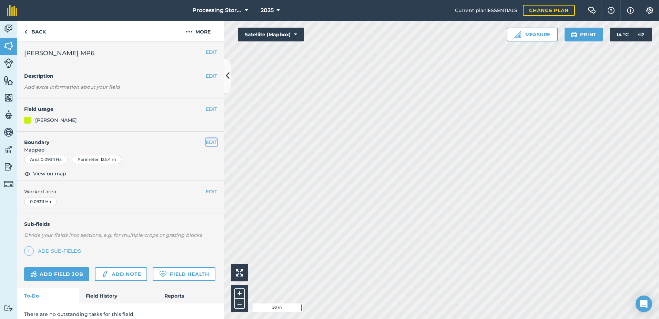
click at [211, 141] on button "EDIT" at bounding box center [211, 142] width 11 height 8
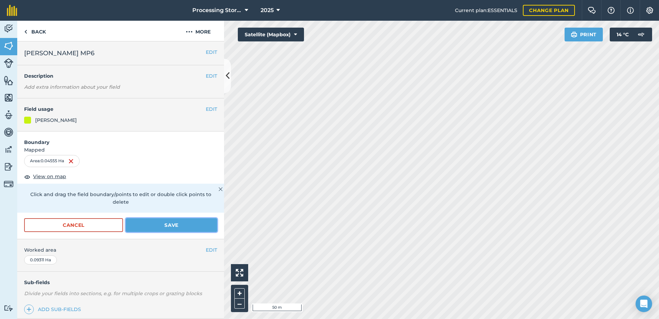
click at [144, 222] on button "Save" at bounding box center [171, 225] width 91 height 14
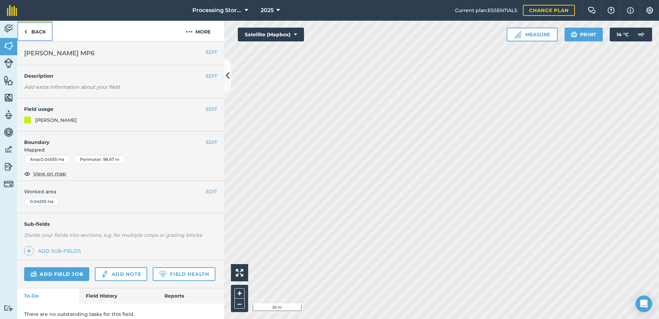
click at [47, 34] on link "Back" at bounding box center [35, 31] width 36 height 20
click at [31, 28] on link "Back" at bounding box center [35, 31] width 36 height 20
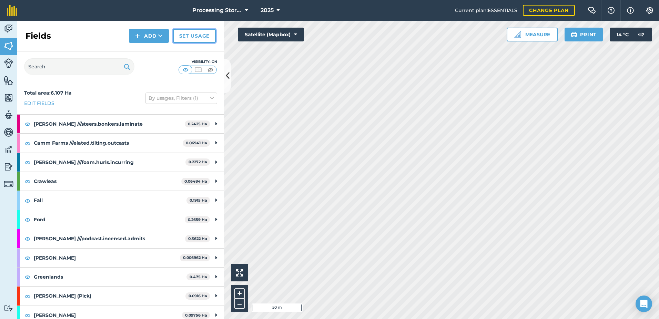
click at [183, 36] on link "Set usage" at bounding box center [194, 36] width 43 height 14
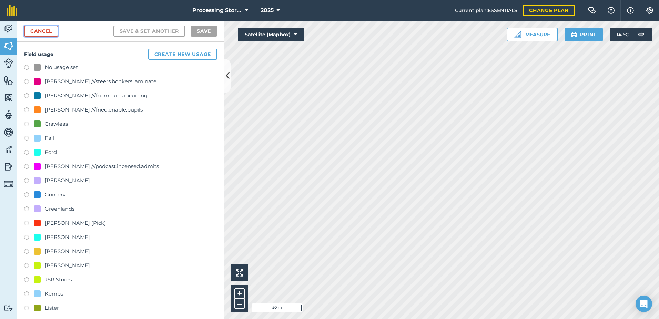
click at [39, 28] on link "Cancel" at bounding box center [41, 31] width 34 height 11
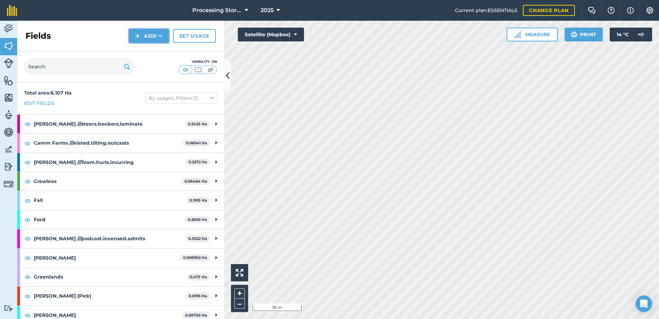
drag, startPoint x: 153, startPoint y: 34, endPoint x: 153, endPoint y: 41, distance: 6.9
click at [153, 36] on button "Add" at bounding box center [149, 36] width 40 height 14
click at [152, 51] on link "Draw" at bounding box center [149, 51] width 38 height 15
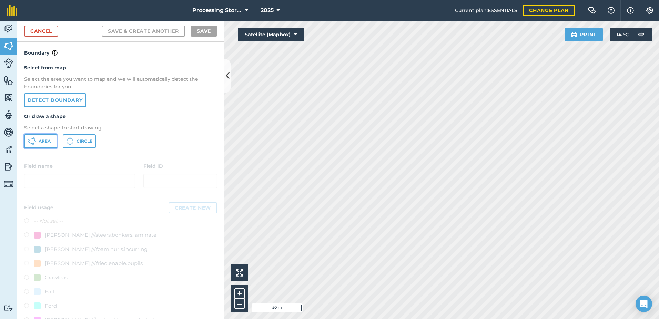
click at [50, 144] on span "Area" at bounding box center [45, 141] width 12 height 6
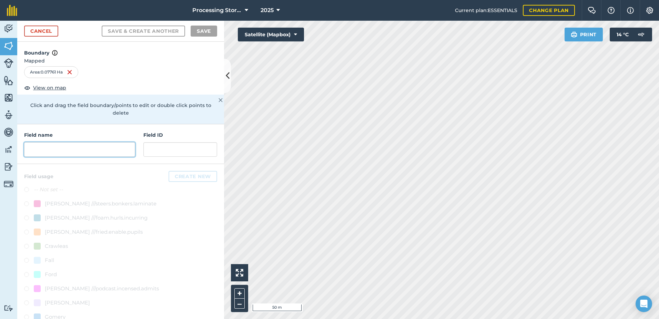
click at [70, 150] on input "text" at bounding box center [79, 149] width 111 height 14
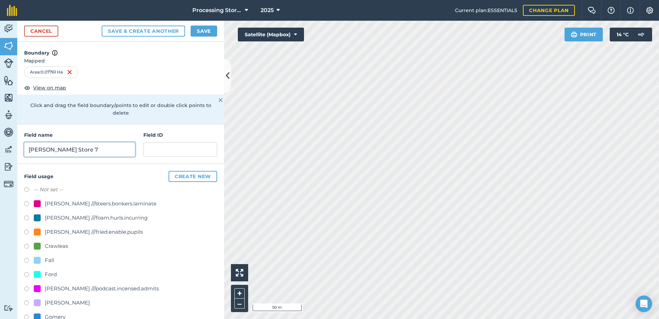
type input "JH Wilson Store 7"
click at [187, 154] on input "text" at bounding box center [180, 149] width 74 height 14
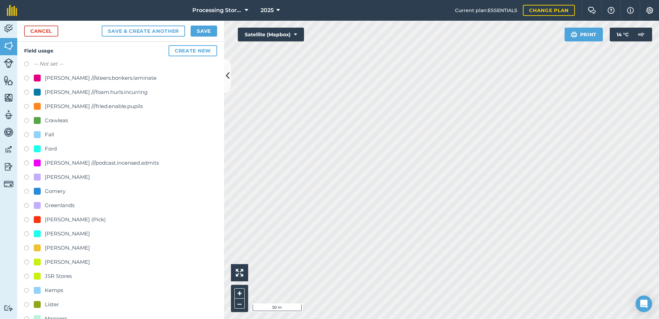
scroll to position [172, 0]
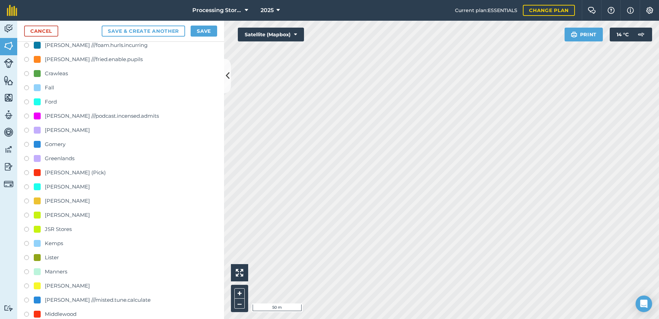
type input "McCain"
click at [28, 214] on label at bounding box center [29, 215] width 10 height 7
radio input "true"
click at [208, 31] on button "Save" at bounding box center [204, 31] width 27 height 11
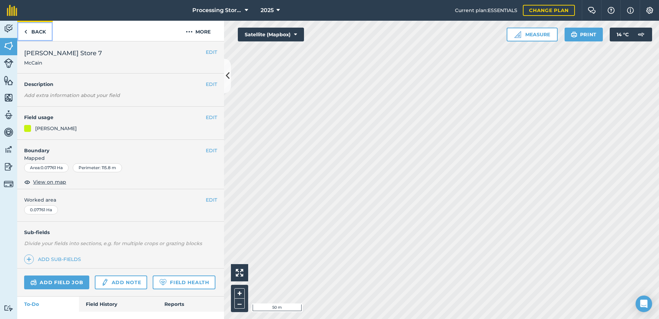
click at [37, 32] on link "Back" at bounding box center [35, 31] width 36 height 20
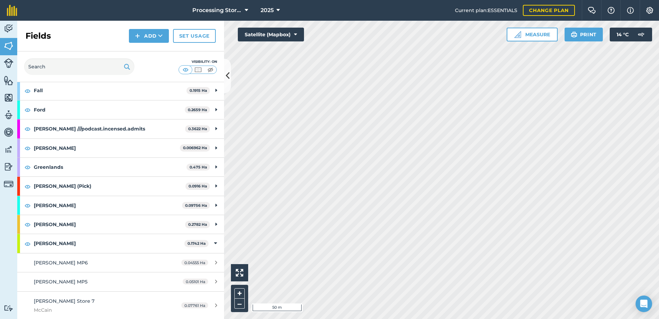
scroll to position [138, 0]
